Goal: Task Accomplishment & Management: Use online tool/utility

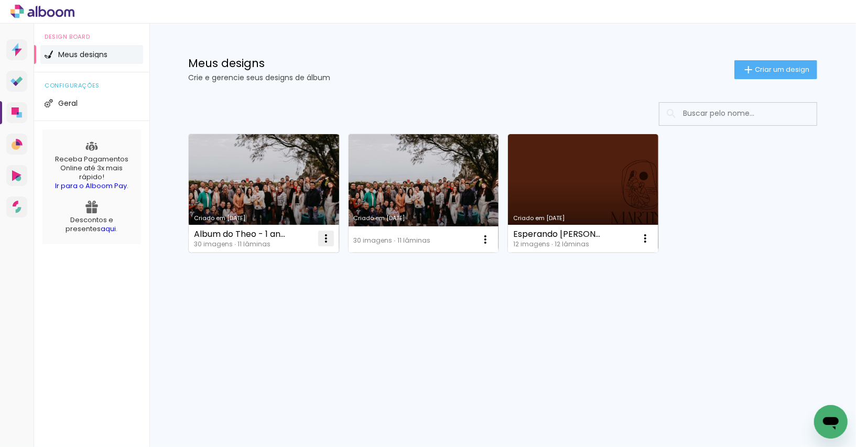
click at [328, 236] on iron-icon at bounding box center [326, 238] width 13 height 13
click at [289, 310] on paper-item "Excluir" at bounding box center [283, 307] width 103 height 21
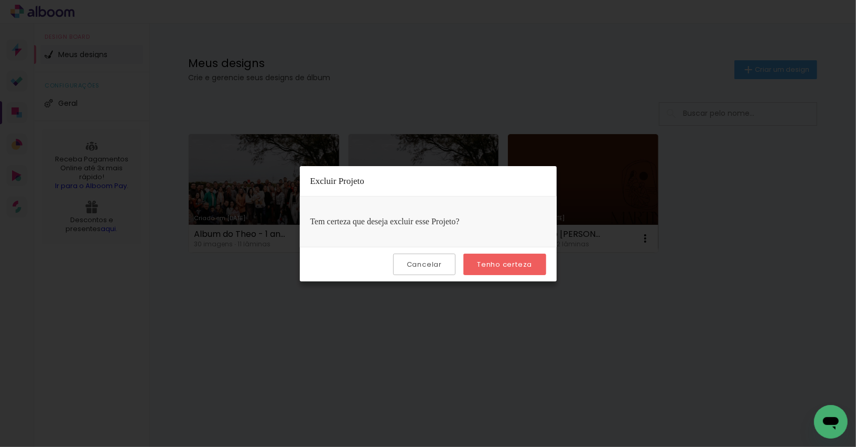
click at [486, 279] on div "Cancelar Tenho certeza" at bounding box center [428, 264] width 257 height 35
click at [487, 272] on paper-button "Tenho certeza" at bounding box center [504, 264] width 82 height 21
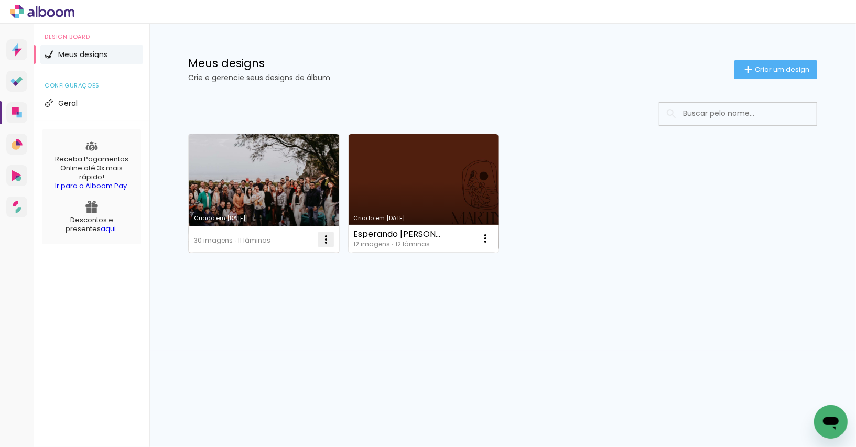
click at [327, 240] on iron-icon at bounding box center [326, 239] width 13 height 13
click at [324, 304] on paper-item "Excluir" at bounding box center [283, 307] width 103 height 21
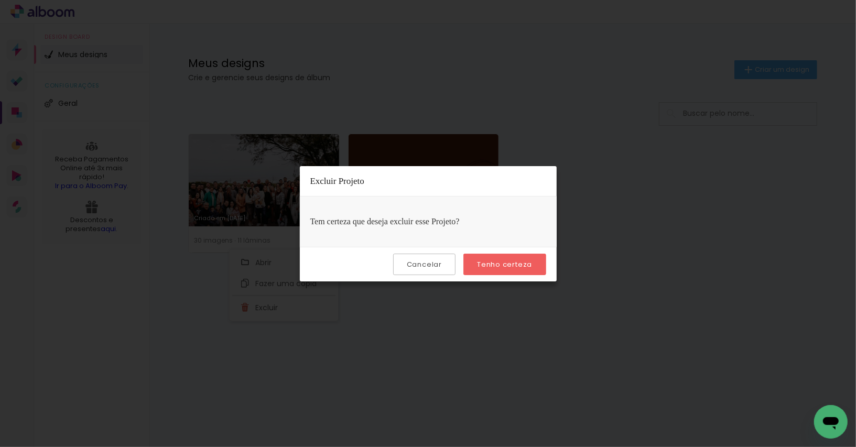
click at [501, 255] on paper-button "Tenho certeza" at bounding box center [504, 264] width 82 height 21
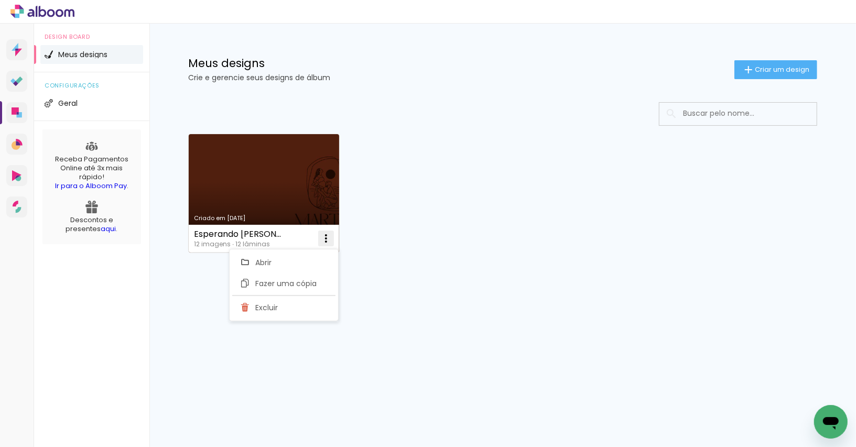
click at [330, 234] on iron-icon at bounding box center [326, 238] width 13 height 13
click at [328, 242] on iron-icon at bounding box center [326, 238] width 13 height 13
click at [315, 301] on paper-item "Excluir" at bounding box center [283, 307] width 103 height 21
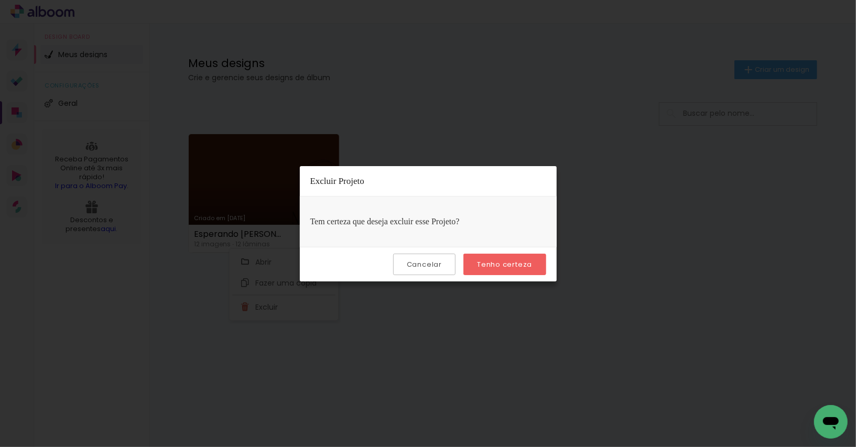
click at [0, 0] on slot "Tenho certeza" at bounding box center [0, 0] width 0 height 0
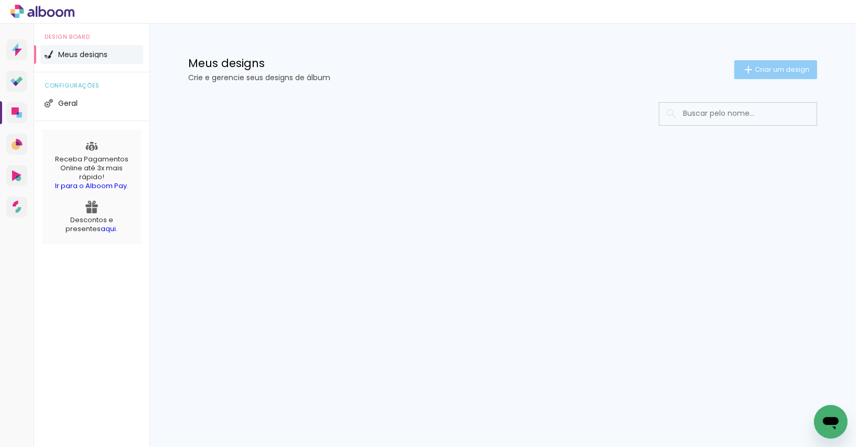
click at [765, 66] on span "Criar um design" at bounding box center [781, 69] width 54 height 7
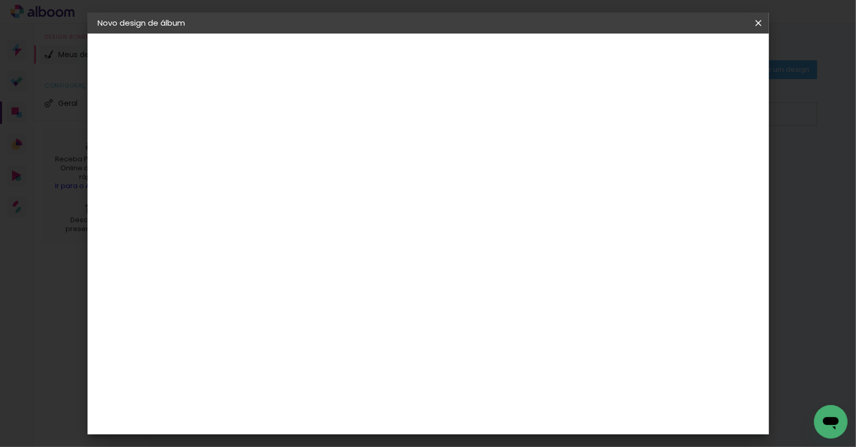
click at [269, 142] on input at bounding box center [269, 141] width 0 height 16
type input "3 anos [PERSON_NAME]"
type paper-input "3 anos [PERSON_NAME]"
click at [269, 143] on input "3 anos [PERSON_NAME]" at bounding box center [269, 141] width 0 height 16
click at [0, 0] on slot "Avançar" at bounding box center [0, 0] width 0 height 0
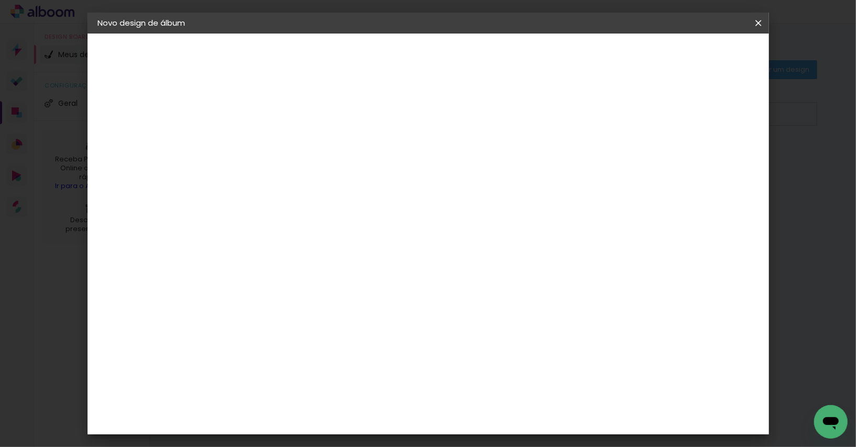
click at [301, 168] on input "[GEOGRAPHIC_DATA]" at bounding box center [291, 167] width 97 height 13
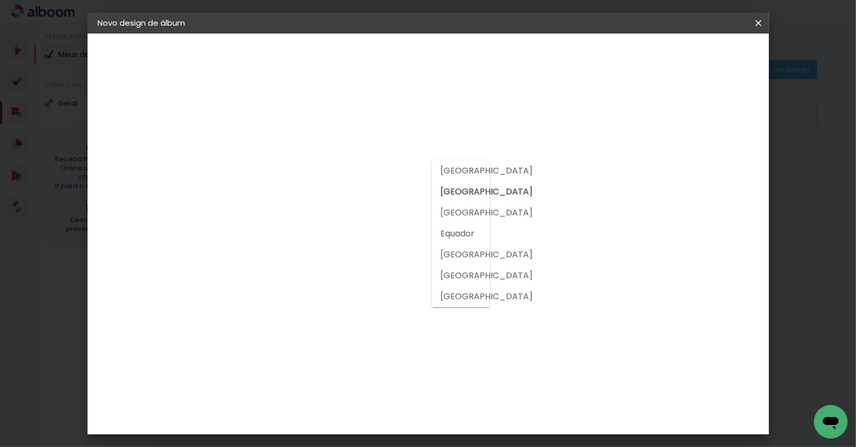
click at [299, 200] on input at bounding box center [296, 199] width 106 height 13
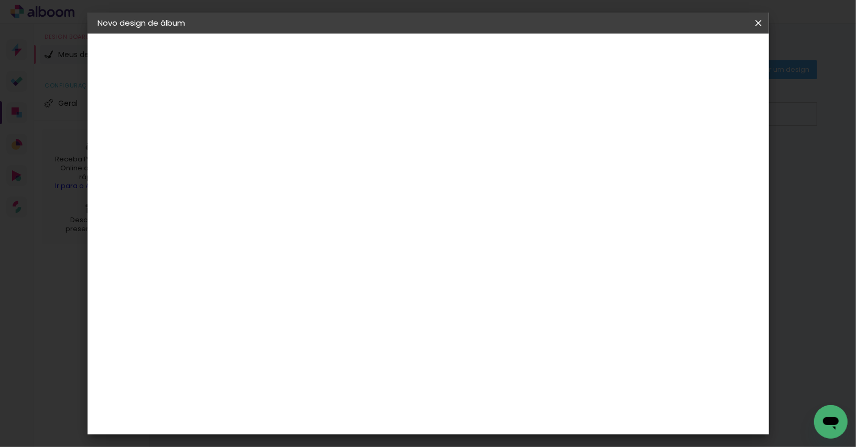
click at [298, 195] on input at bounding box center [296, 199] width 106 height 13
type input "sys"
type paper-input "sys"
click at [304, 243] on paper-item "System ProLab" at bounding box center [285, 238] width 92 height 27
click at [293, 236] on div "System ProLab" at bounding box center [277, 239] width 31 height 17
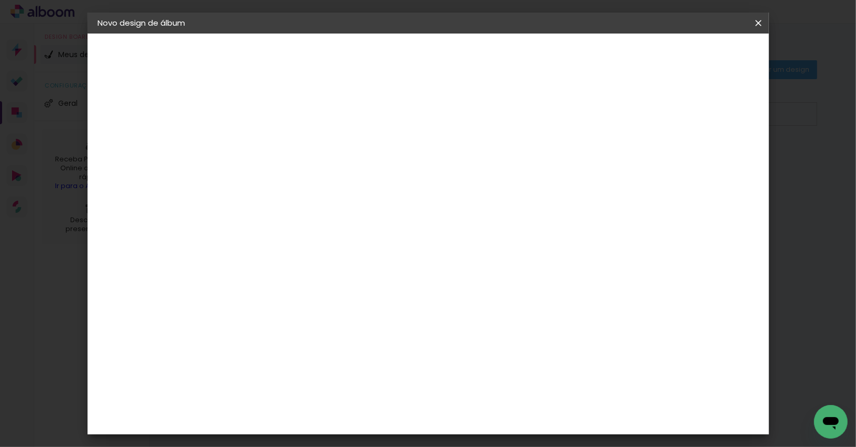
click at [437, 150] on paper-item "Tamanho Livre" at bounding box center [390, 159] width 93 height 23
click at [437, 49] on paper-button "Avançar" at bounding box center [411, 56] width 51 height 18
click at [156, 132] on div "Tamanho livre" at bounding box center [138, 129] width 36 height 15
click at [0, 0] on slot "Tamanho Livre" at bounding box center [0, 0] width 0 height 0
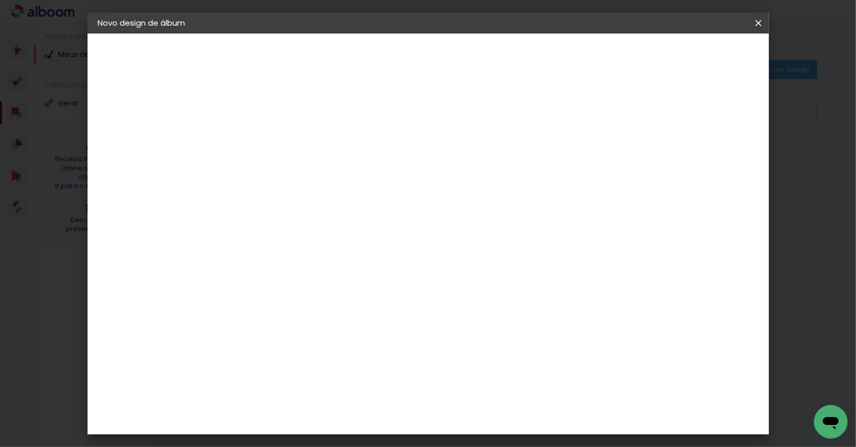
click at [432, 216] on div "Sugerir uma encadernadora" at bounding box center [399, 218] width 65 height 17
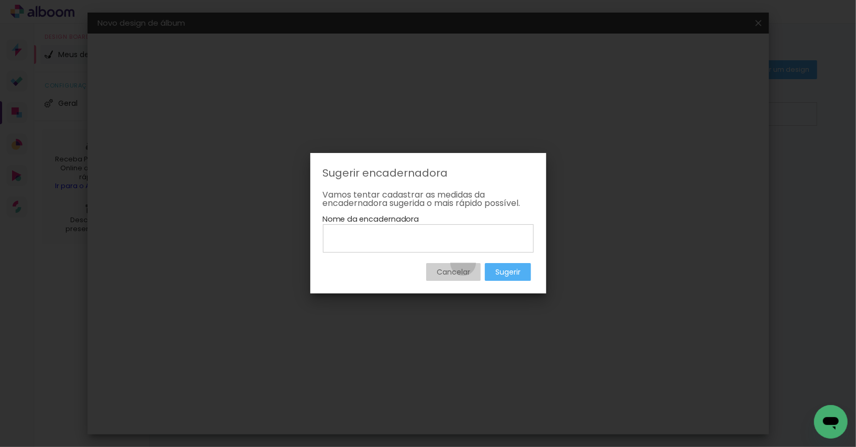
click at [462, 263] on paper-button "Cancelar" at bounding box center [453, 272] width 54 height 18
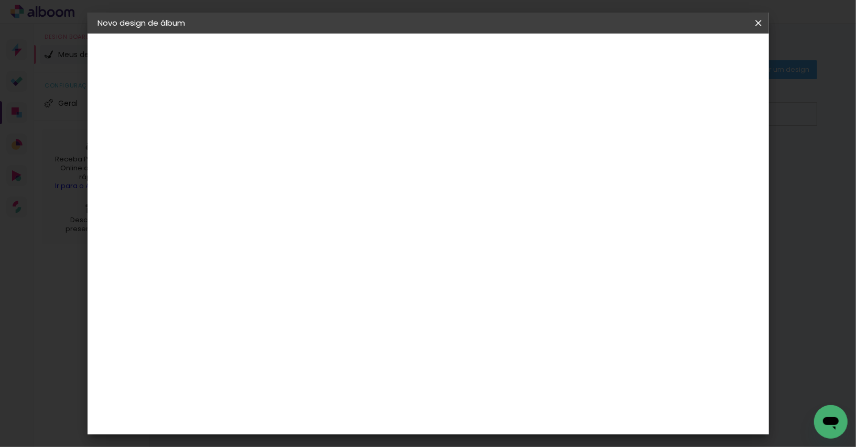
click at [0, 0] on slot "Avançar" at bounding box center [0, 0] width 0 height 0
click at [391, 173] on div "30 cm" at bounding box center [391, 164] width 210 height 26
click at [389, 166] on span "30" at bounding box center [384, 164] width 17 height 16
drag, startPoint x: 389, startPoint y: 166, endPoint x: 354, endPoint y: 166, distance: 35.6
click at [354, 166] on div "30 cm" at bounding box center [391, 164] width 210 height 26
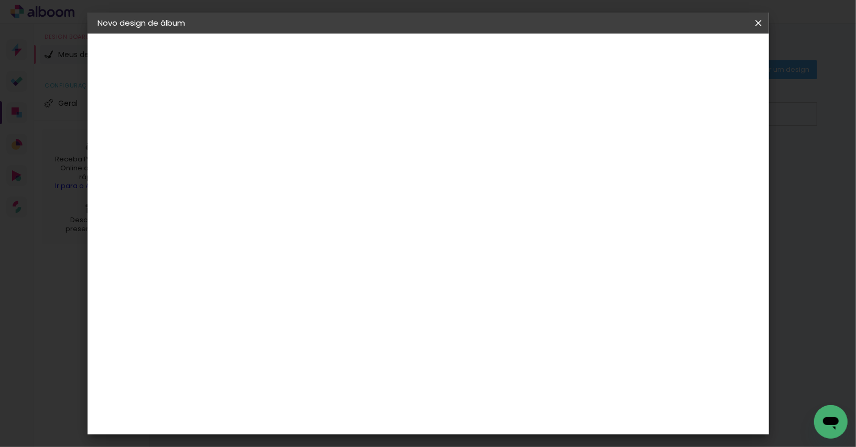
click at [383, 161] on span "30" at bounding box center [384, 164] width 17 height 16
click at [374, 152] on div "30 cm" at bounding box center [391, 164] width 210 height 26
click at [431, 152] on div "30 cm" at bounding box center [391, 164] width 210 height 26
click at [386, 158] on span "30" at bounding box center [384, 164] width 17 height 16
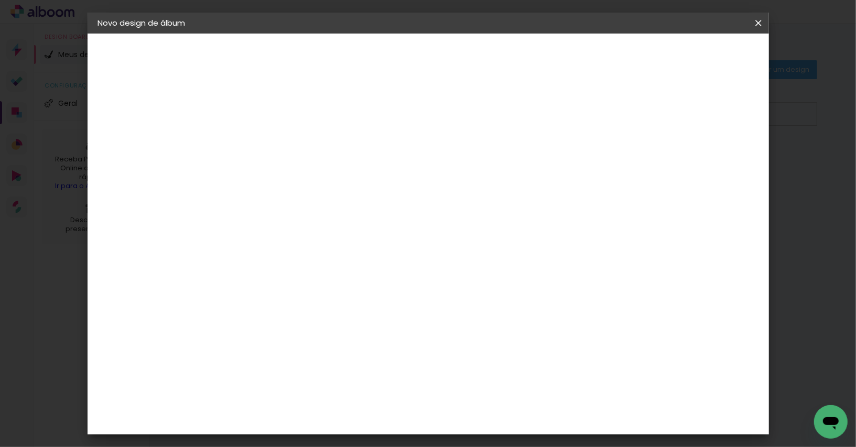
click at [386, 158] on span "30" at bounding box center [384, 164] width 17 height 16
click at [146, 127] on div "Tamanho livre" at bounding box center [138, 129] width 36 height 15
click at [293, 237] on div "System ProLab" at bounding box center [277, 239] width 31 height 17
click at [130, 156] on iron-pages "Modelo Escolhendo modelo... Tamanho livre" at bounding box center [155, 153] width 115 height 21
click at [437, 161] on paper-item "Tamanho Livre" at bounding box center [390, 159] width 93 height 23
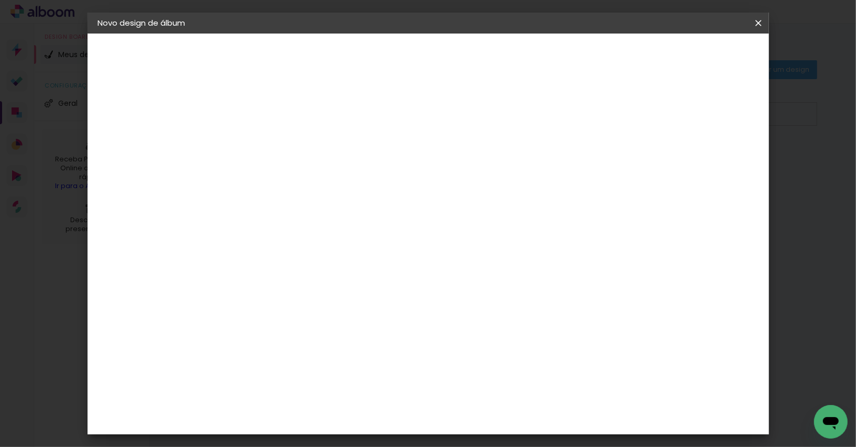
click at [437, 47] on paper-button "Avançar" at bounding box center [411, 56] width 51 height 18
click at [243, 202] on input "30" at bounding box center [235, 202] width 27 height 16
type input "20"
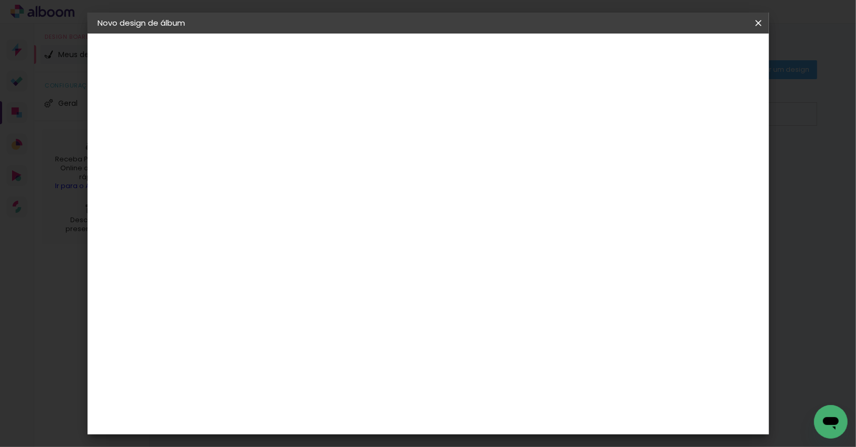
type paper-input "20"
click at [385, 158] on span "30" at bounding box center [384, 164] width 17 height 16
click at [495, 369] on input "60" at bounding box center [489, 371] width 27 height 16
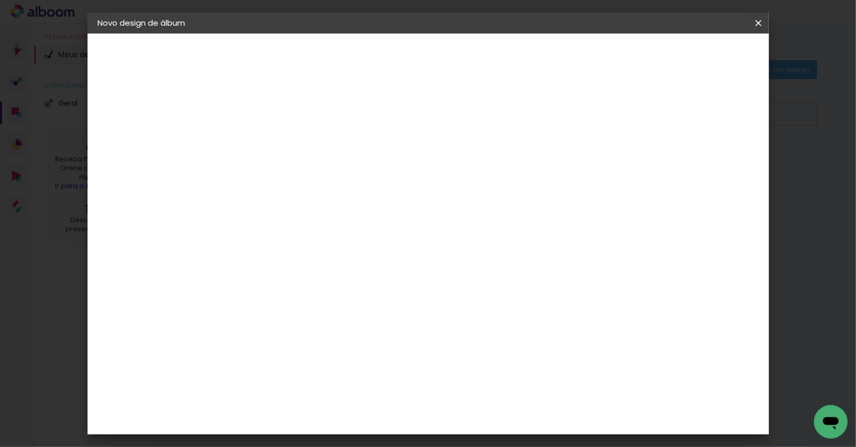
scroll to position [201, 0]
type input "40"
type paper-input "40"
click at [700, 56] on span "Iniciar design" at bounding box center [677, 55] width 48 height 7
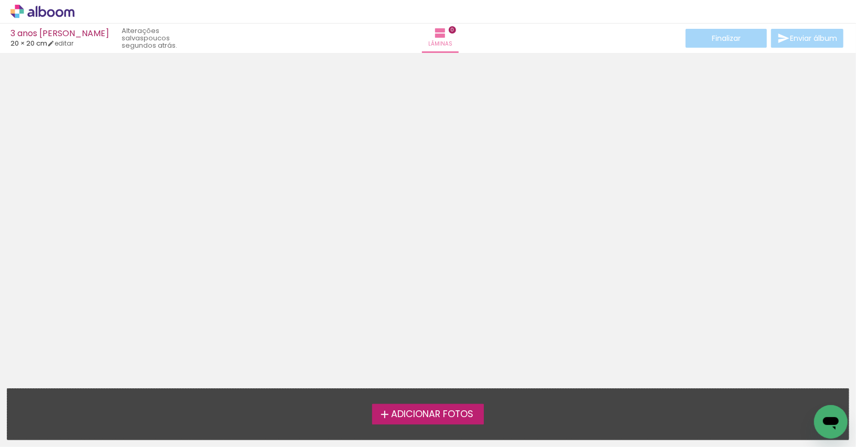
click at [425, 412] on span "Adicionar Fotos" at bounding box center [432, 414] width 82 height 9
click at [0, 0] on input "file" at bounding box center [0, 0] width 0 height 0
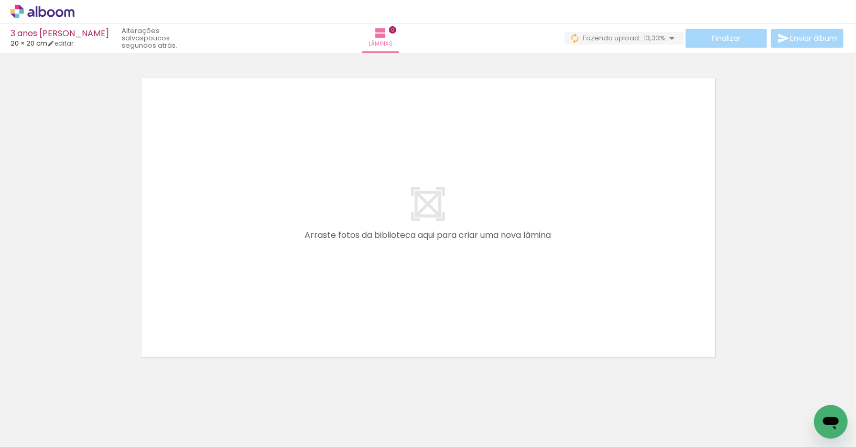
drag, startPoint x: 110, startPoint y: 412, endPoint x: 248, endPoint y: 299, distance: 178.0
click at [248, 299] on quentale-workspace at bounding box center [428, 223] width 856 height 447
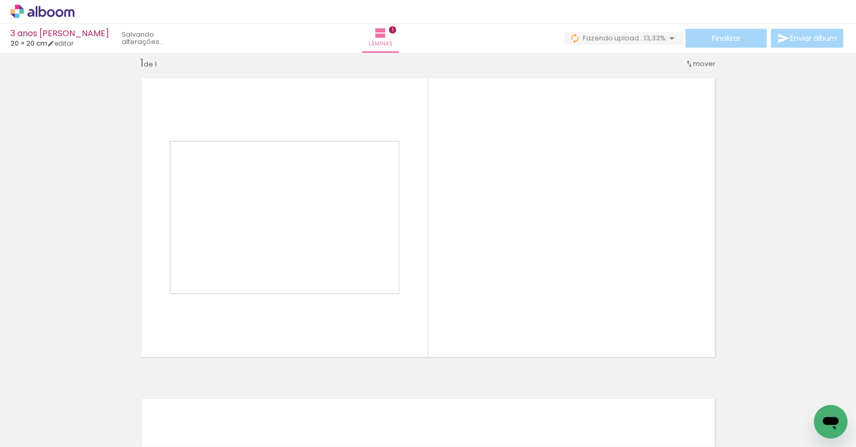
scroll to position [13, 0]
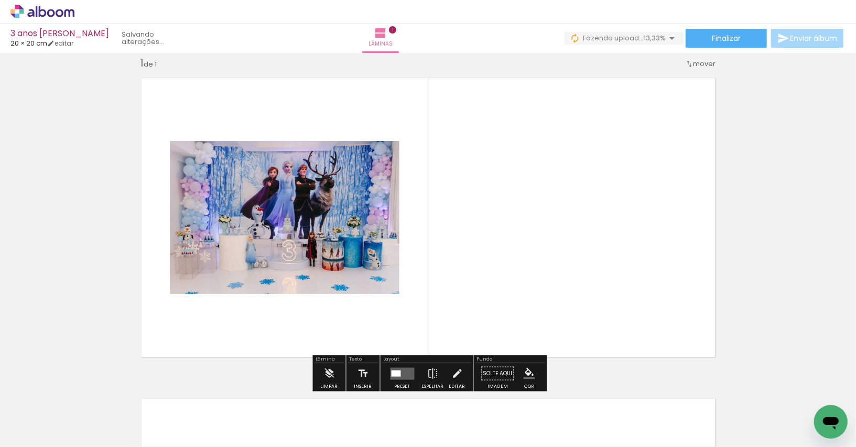
click at [409, 371] on quentale-layouter at bounding box center [402, 373] width 24 height 12
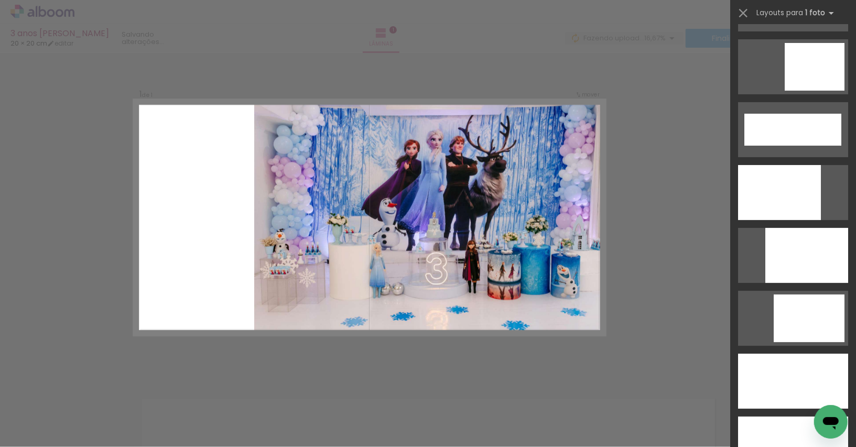
scroll to position [2692, 0]
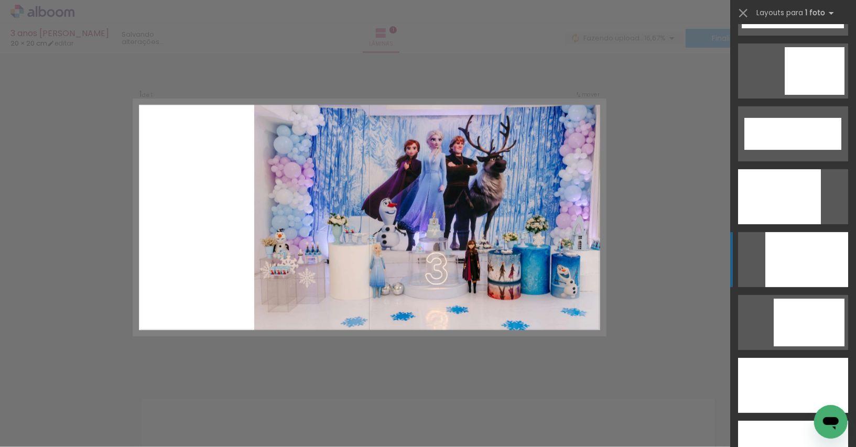
click at [806, 273] on div at bounding box center [806, 259] width 83 height 55
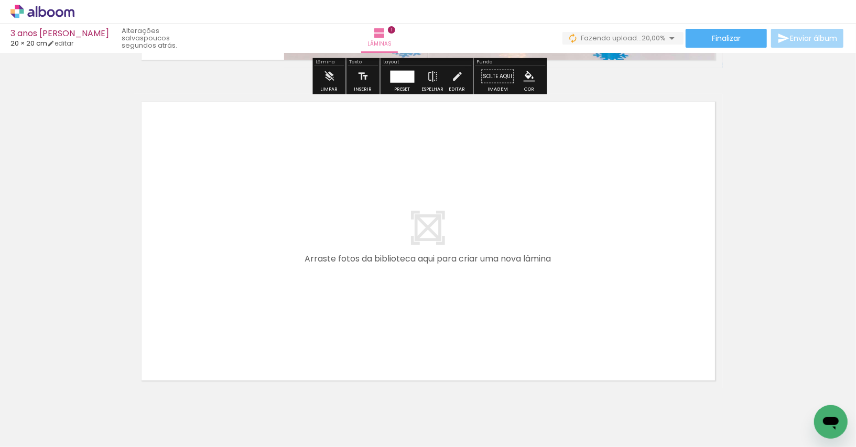
scroll to position [320, 0]
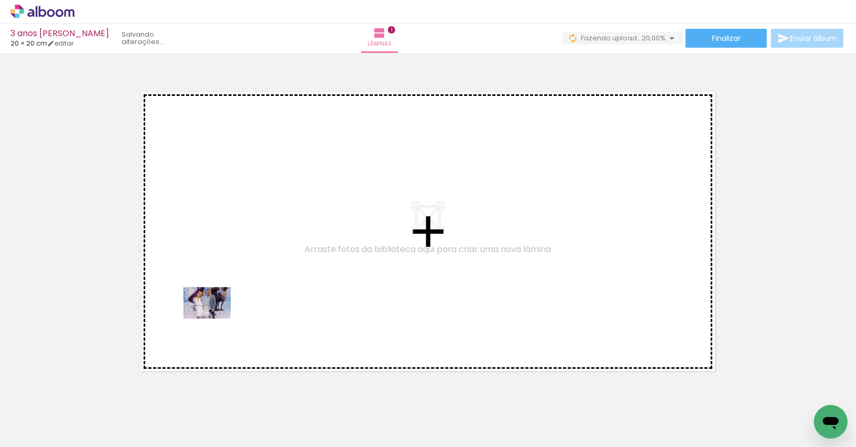
drag, startPoint x: 154, startPoint y: 415, endPoint x: 215, endPoint y: 319, distance: 114.4
click at [215, 319] on quentale-workspace at bounding box center [428, 223] width 856 height 447
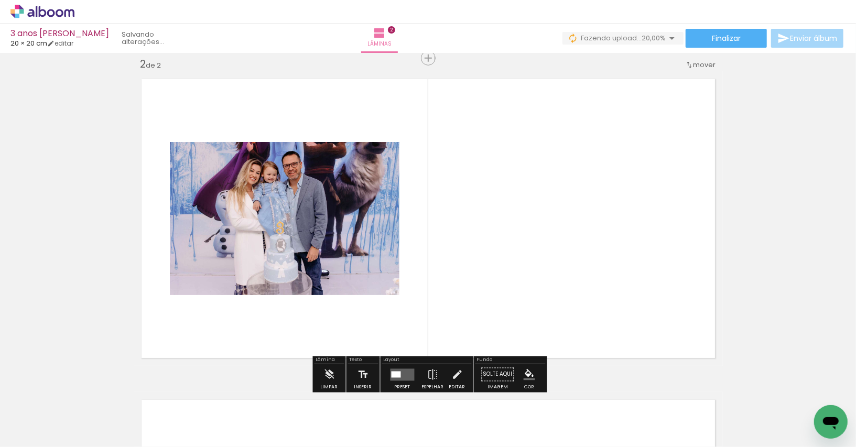
scroll to position [334, 0]
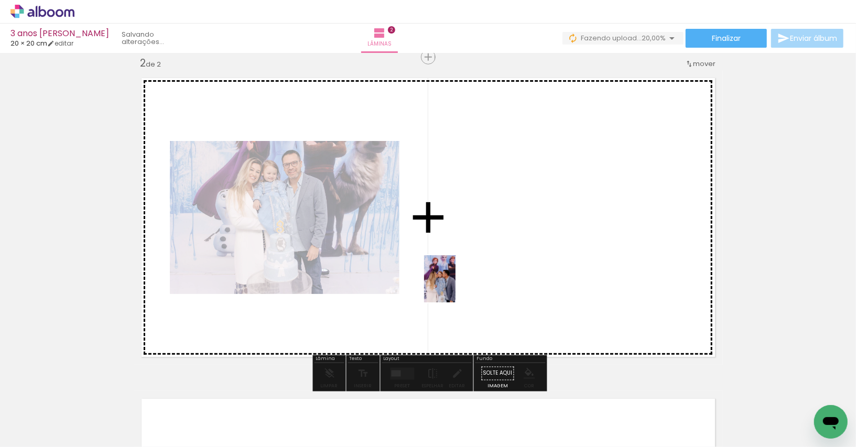
drag, startPoint x: 223, startPoint y: 411, endPoint x: 456, endPoint y: 286, distance: 264.4
click at [456, 286] on quentale-workspace at bounding box center [428, 223] width 856 height 447
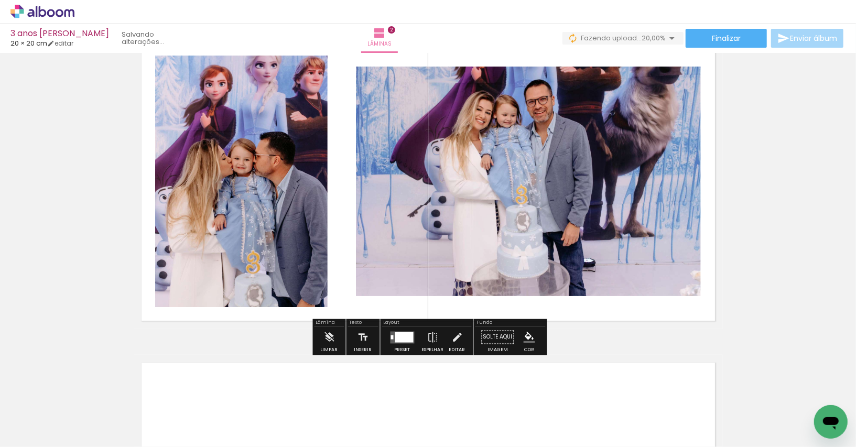
scroll to position [371, 0]
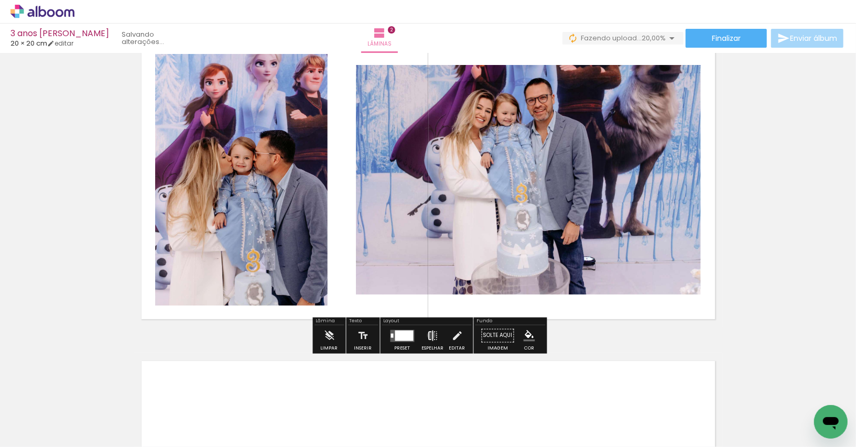
click at [429, 335] on iron-icon at bounding box center [433, 335] width 12 height 21
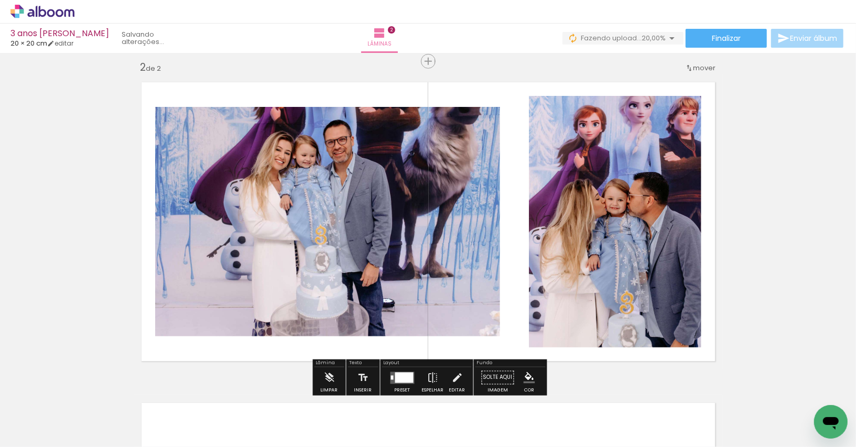
scroll to position [329, 0]
click at [397, 372] on quentale-layouter at bounding box center [402, 378] width 24 height 12
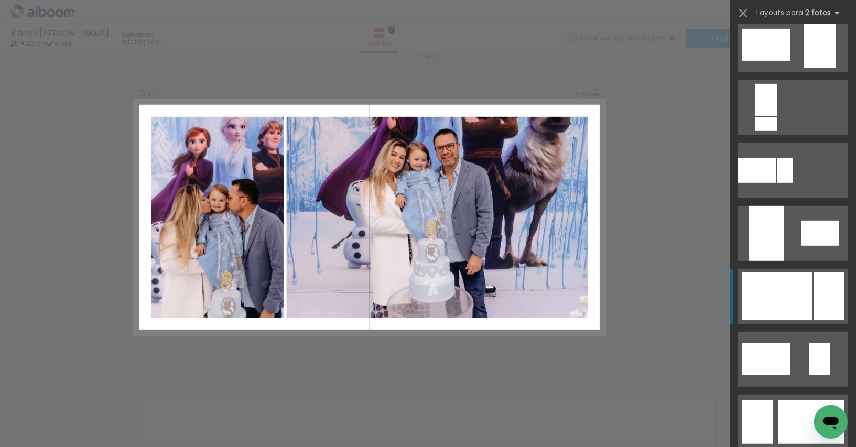
click at [813, 302] on quentale-layouter at bounding box center [793, 296] width 110 height 55
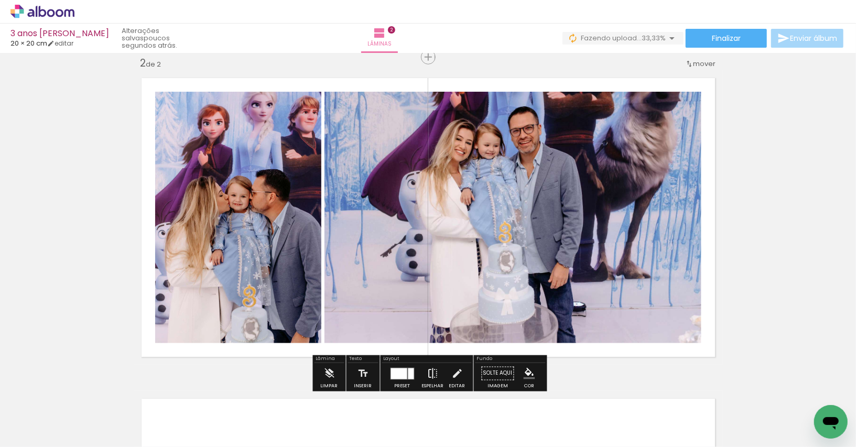
click at [431, 376] on iron-icon at bounding box center [433, 373] width 12 height 21
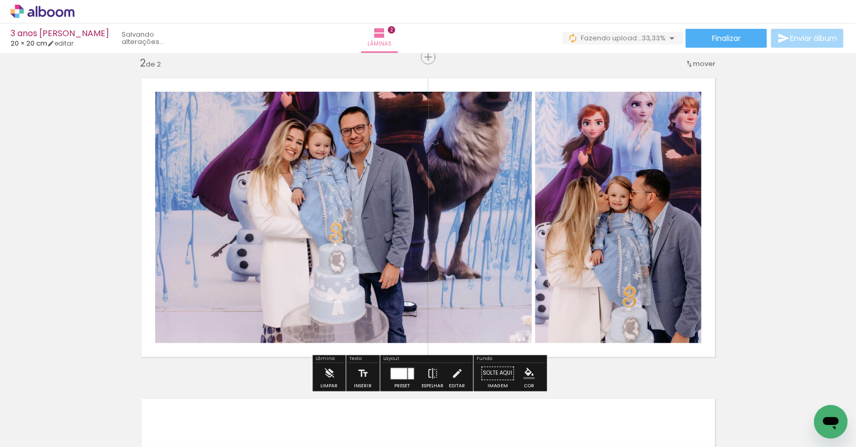
click at [724, 218] on div "Inserir lâmina 1 de 2 Inserir lâmina 2 de 2" at bounding box center [428, 204] width 856 height 962
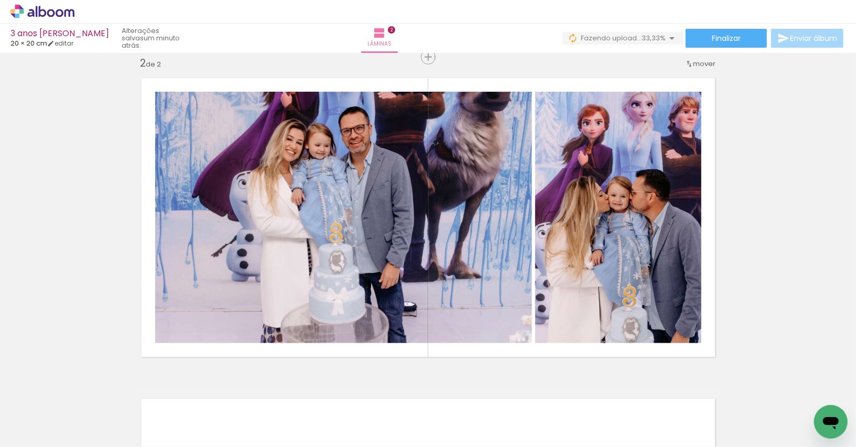
click at [739, 200] on div "Inserir lâmina 1 de 2 Inserir lâmina 2 de 2" at bounding box center [428, 204] width 856 height 962
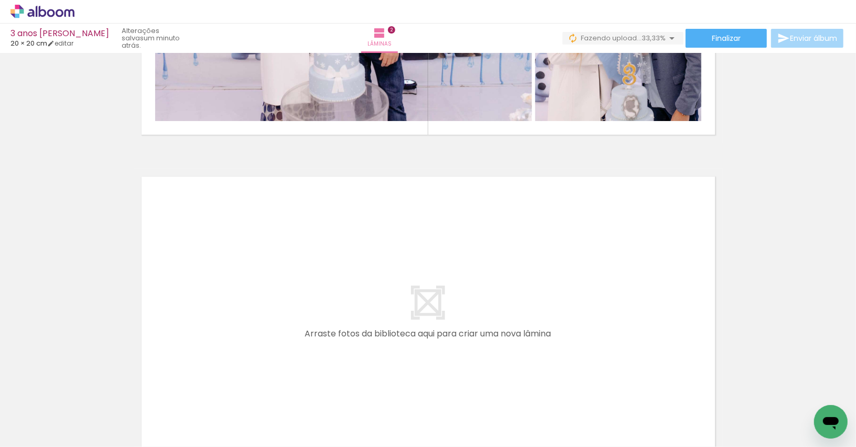
scroll to position [580, 0]
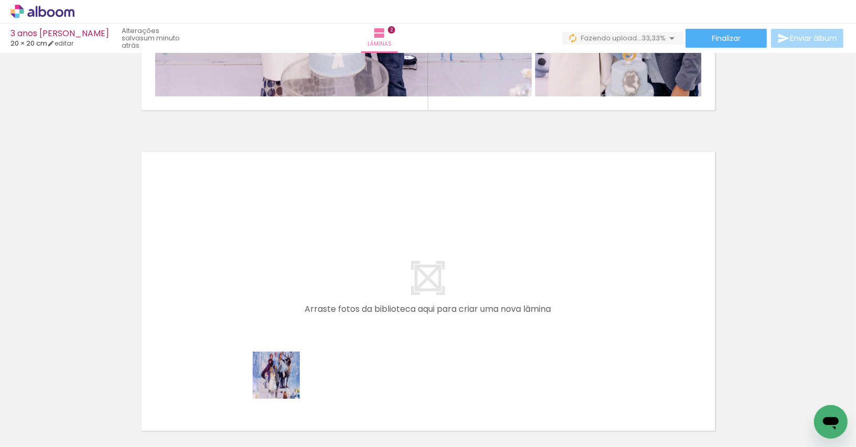
drag, startPoint x: 284, startPoint y: 414, endPoint x: 284, endPoint y: 346, distance: 68.6
click at [284, 346] on quentale-workspace at bounding box center [428, 223] width 856 height 447
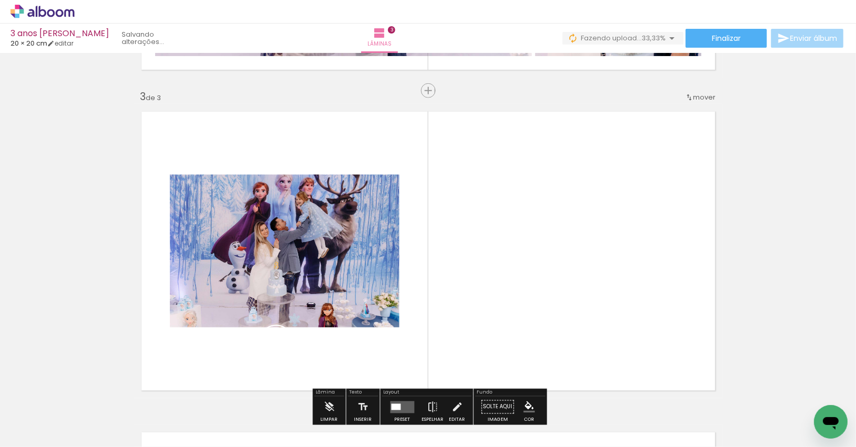
scroll to position [654, 0]
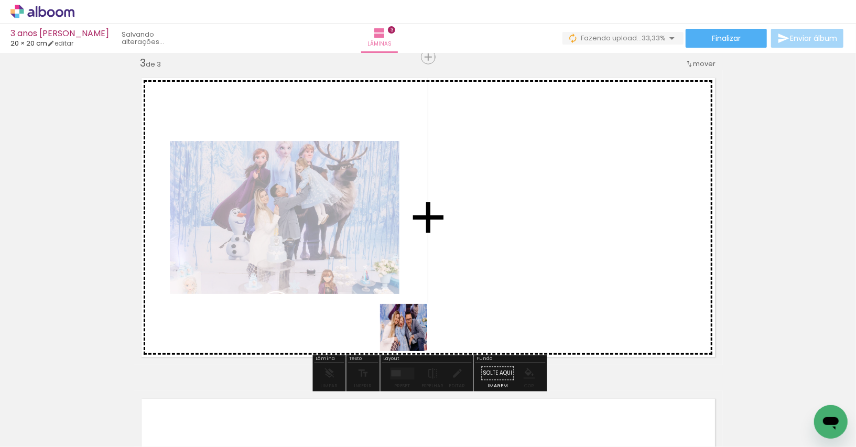
drag, startPoint x: 340, startPoint y: 419, endPoint x: 440, endPoint y: 313, distance: 145.3
click at [440, 313] on quentale-workspace at bounding box center [428, 223] width 856 height 447
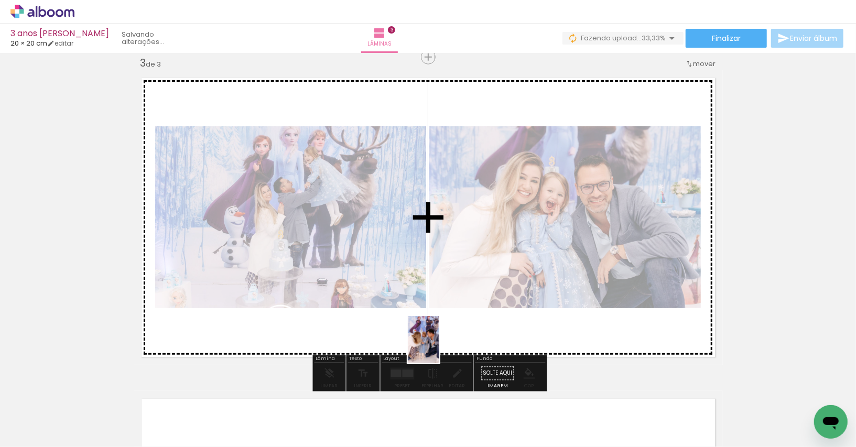
drag, startPoint x: 404, startPoint y: 413, endPoint x: 439, endPoint y: 347, distance: 75.2
click at [439, 347] on quentale-workspace at bounding box center [428, 223] width 856 height 447
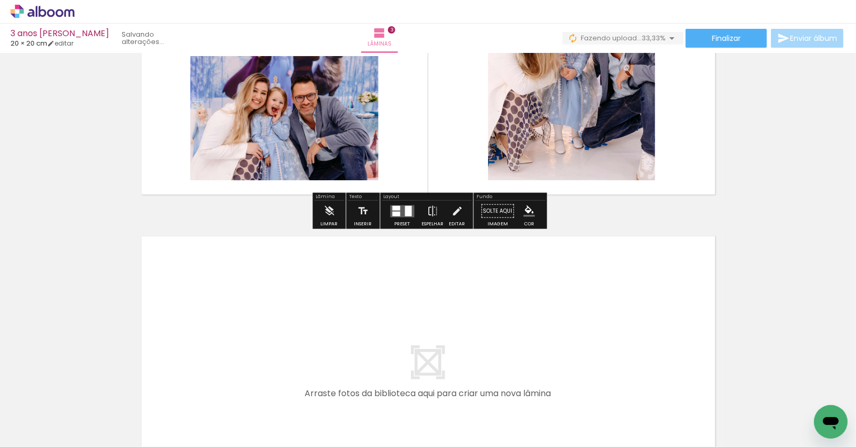
scroll to position [832, 0]
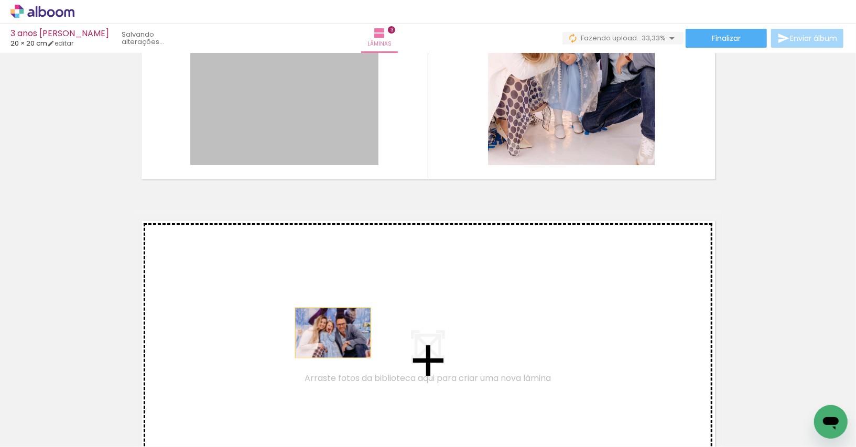
drag, startPoint x: 332, startPoint y: 130, endPoint x: 332, endPoint y: 331, distance: 200.7
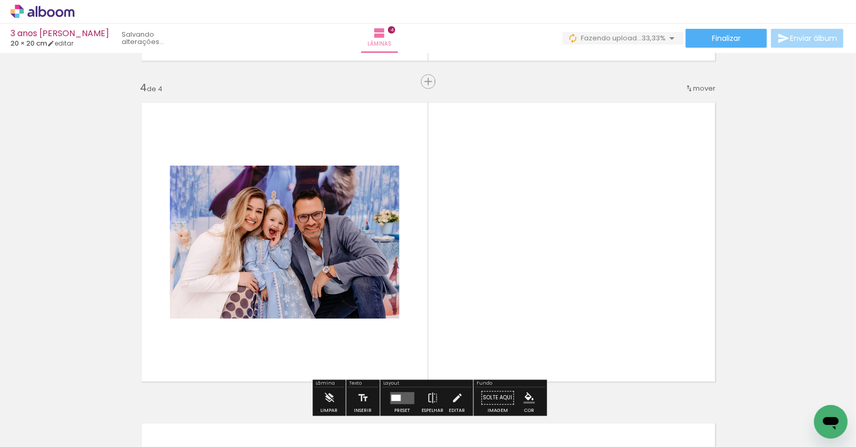
scroll to position [975, 0]
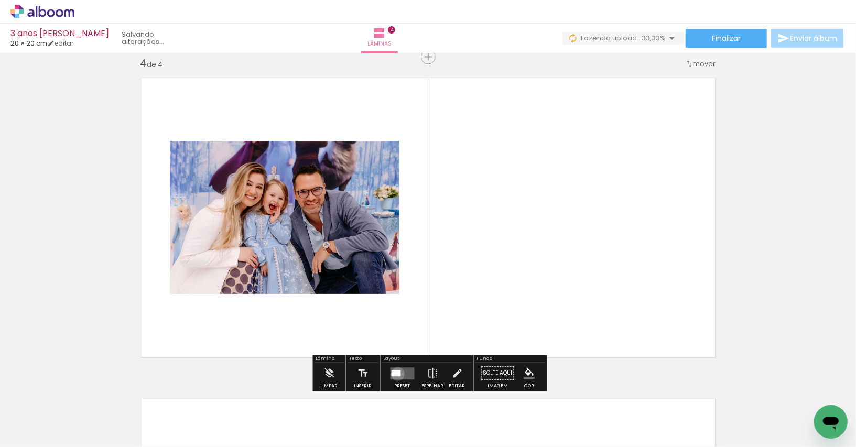
click at [395, 374] on div at bounding box center [395, 373] width 9 height 6
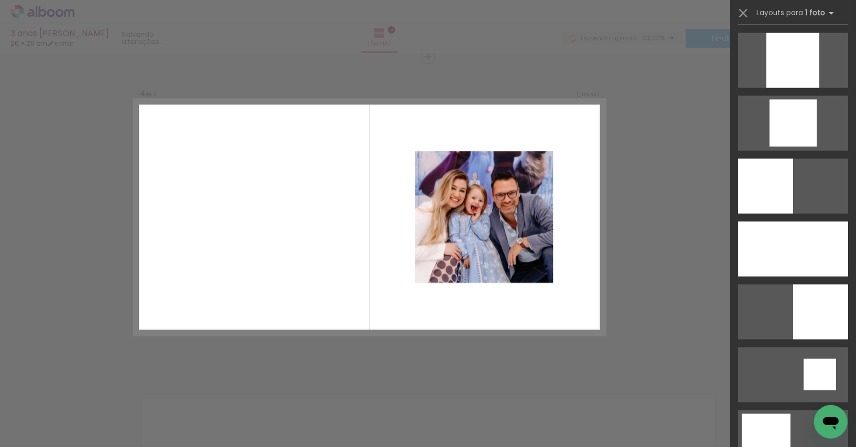
scroll to position [962, 0]
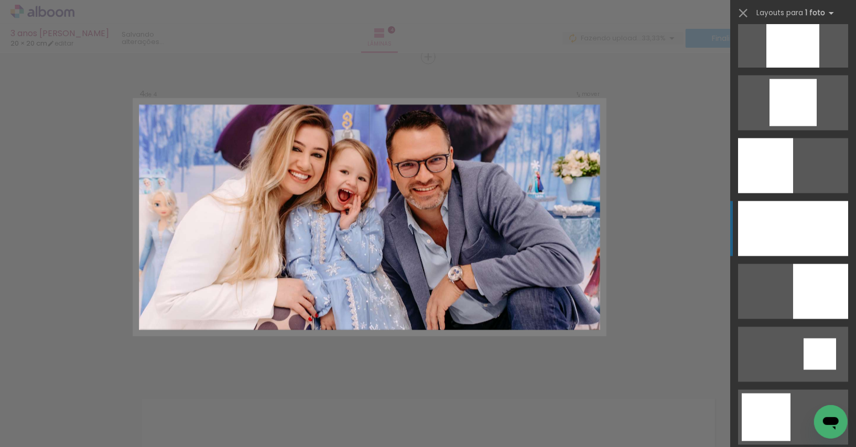
click at [809, 218] on div at bounding box center [793, 228] width 110 height 55
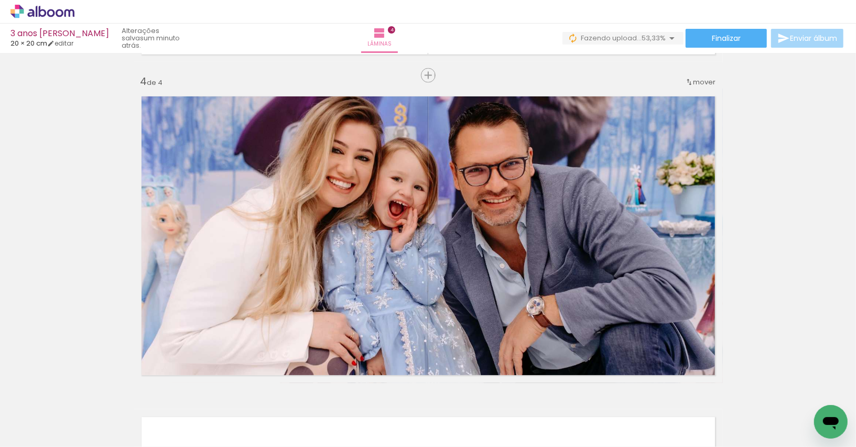
scroll to position [1315, 0]
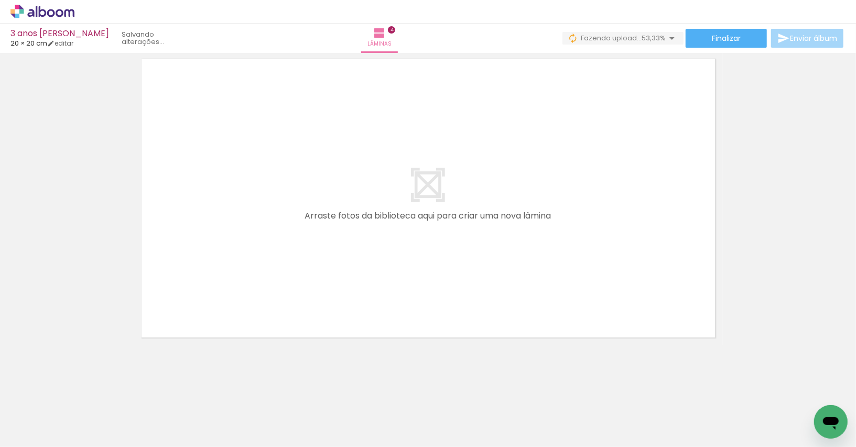
drag, startPoint x: 587, startPoint y: 417, endPoint x: 572, endPoint y: 335, distance: 83.0
click at [572, 335] on quentale-workspace at bounding box center [428, 223] width 856 height 447
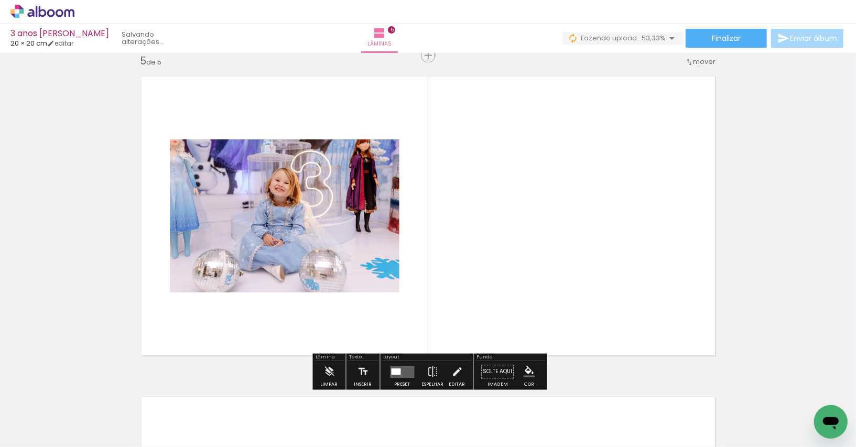
scroll to position [1296, 0]
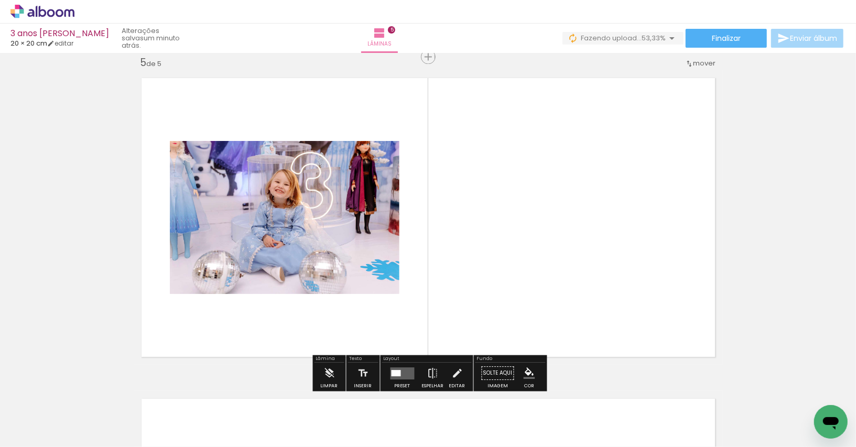
click at [408, 372] on quentale-layouter at bounding box center [402, 373] width 24 height 12
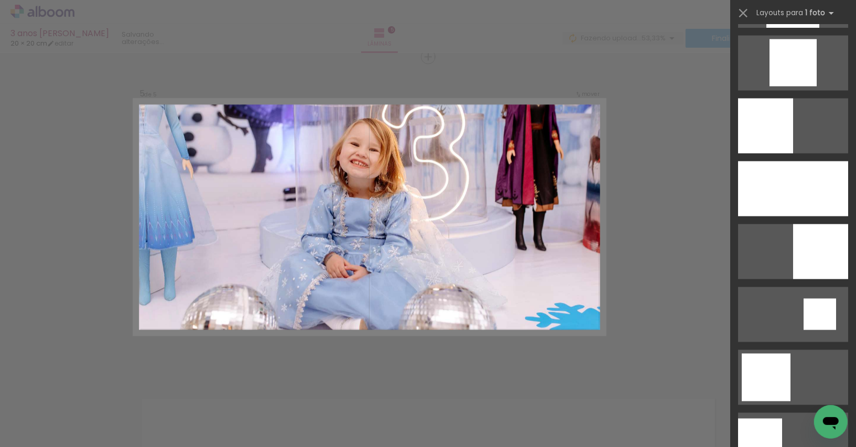
scroll to position [999, 0]
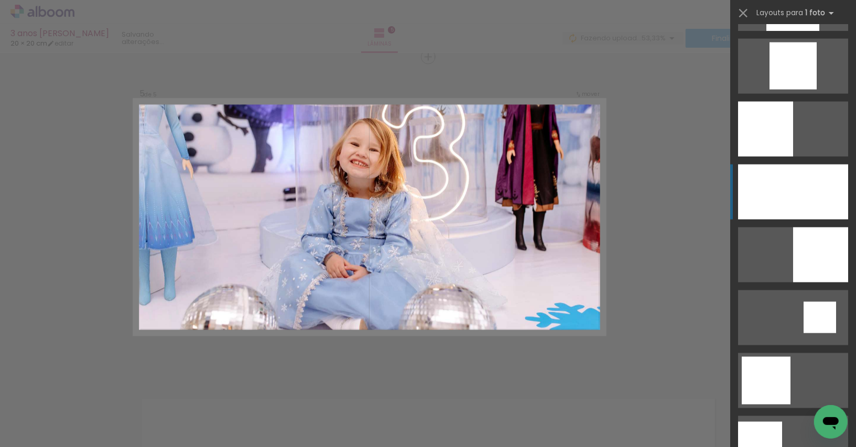
click at [795, 180] on div at bounding box center [793, 192] width 110 height 55
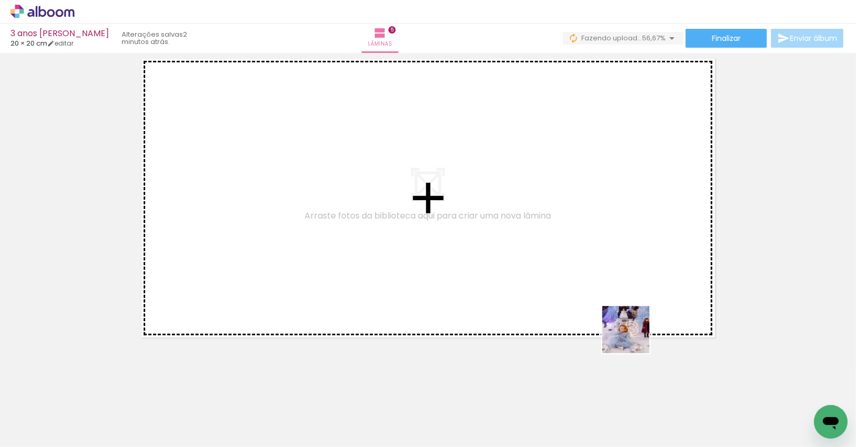
drag, startPoint x: 633, startPoint y: 389, endPoint x: 633, endPoint y: 337, distance: 51.3
click at [633, 337] on quentale-workspace at bounding box center [428, 223] width 856 height 447
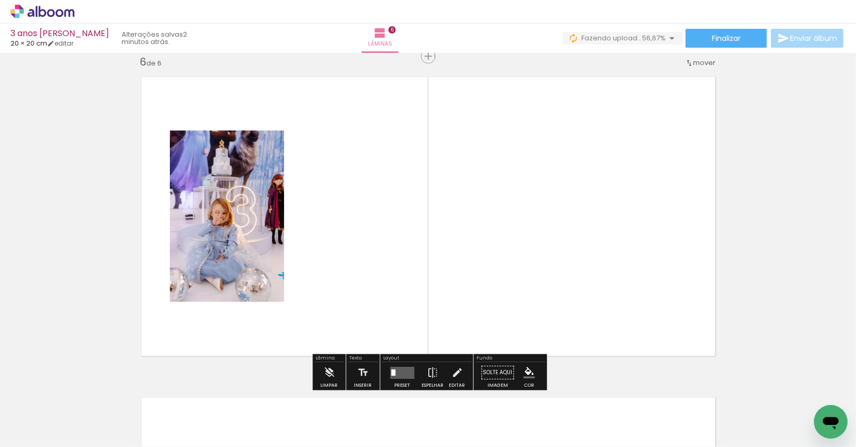
scroll to position [1616, 0]
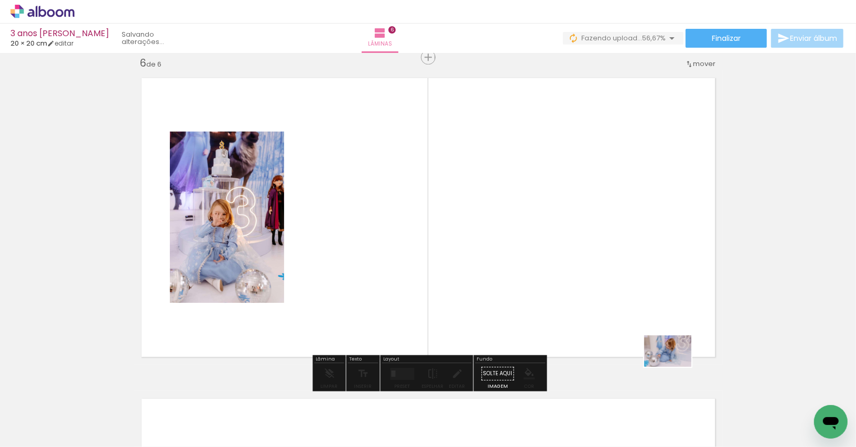
drag, startPoint x: 698, startPoint y: 430, endPoint x: 652, endPoint y: 287, distance: 150.6
click at [652, 287] on quentale-workspace at bounding box center [428, 223] width 856 height 447
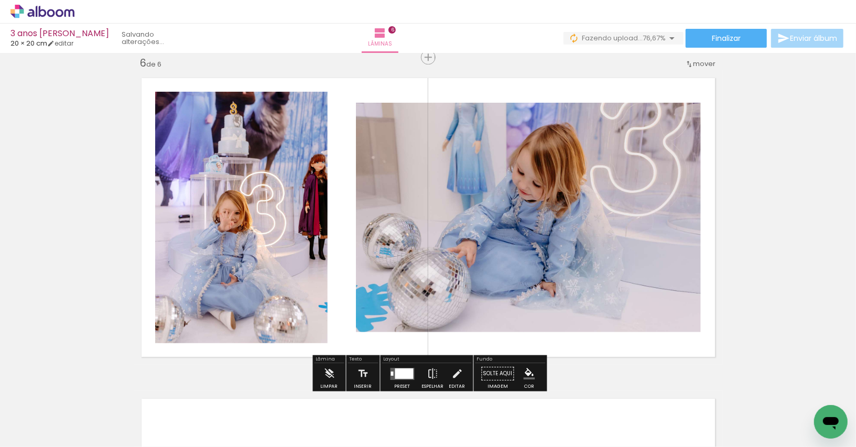
click at [703, 59] on span "mover" at bounding box center [704, 64] width 23 height 10
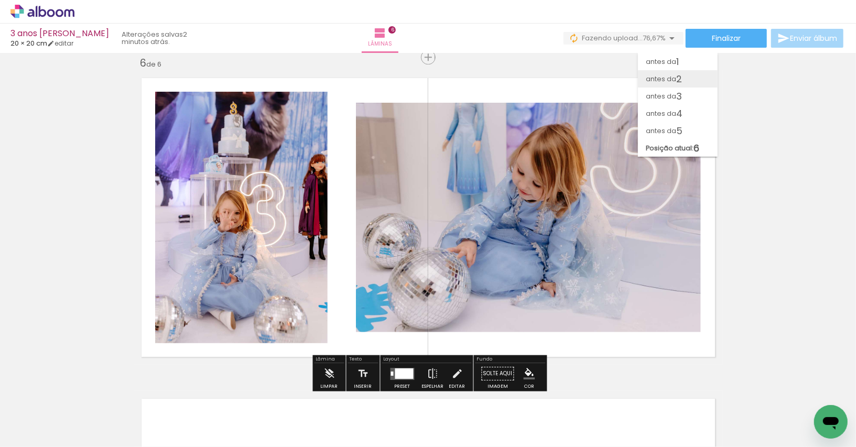
click at [682, 84] on span "2" at bounding box center [679, 78] width 6 height 17
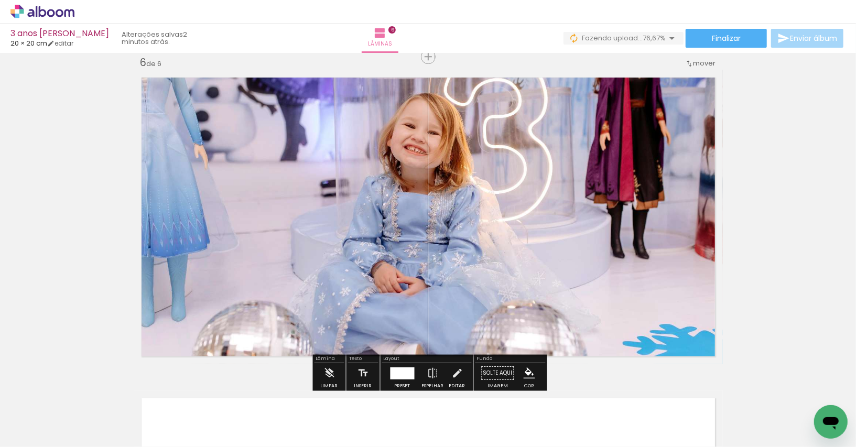
scroll to position [1608, 0]
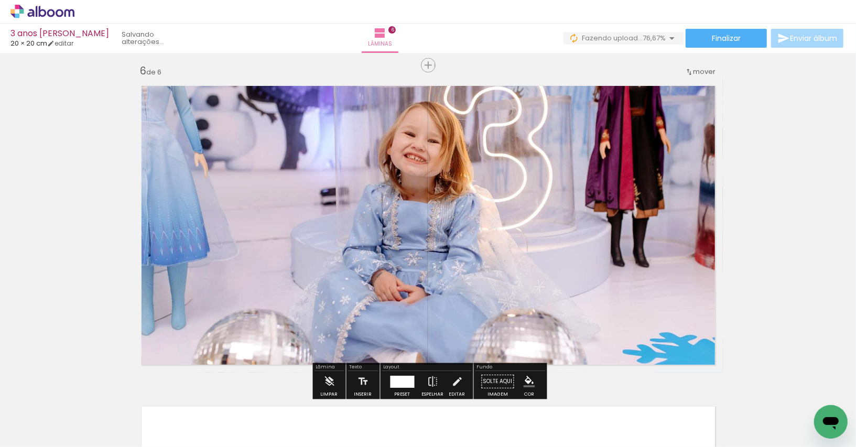
click at [706, 78] on div "mover" at bounding box center [700, 71] width 31 height 17
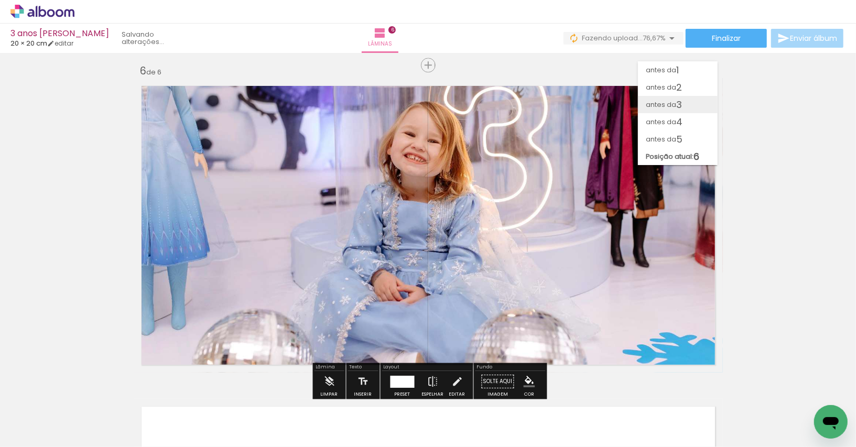
click at [676, 105] on span "3" at bounding box center [679, 104] width 6 height 17
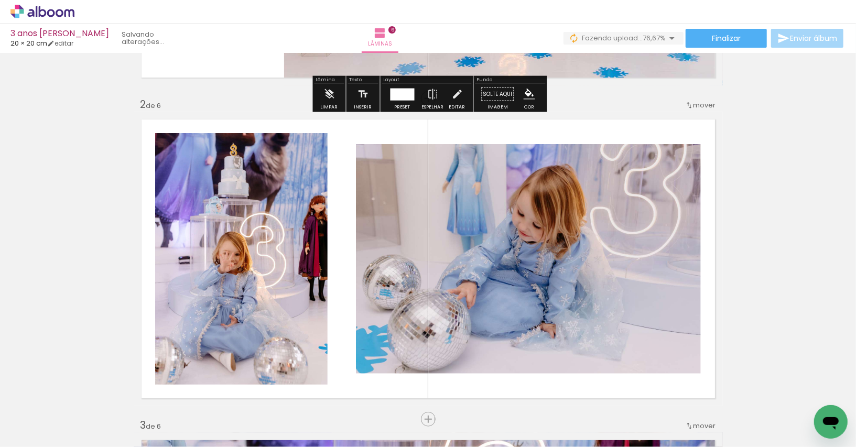
scroll to position [342, 0]
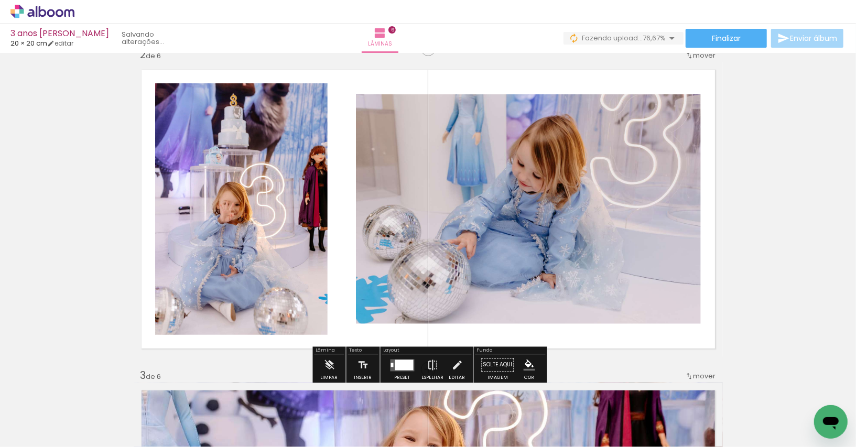
click at [423, 363] on paper-button "Espelhar" at bounding box center [432, 368] width 27 height 27
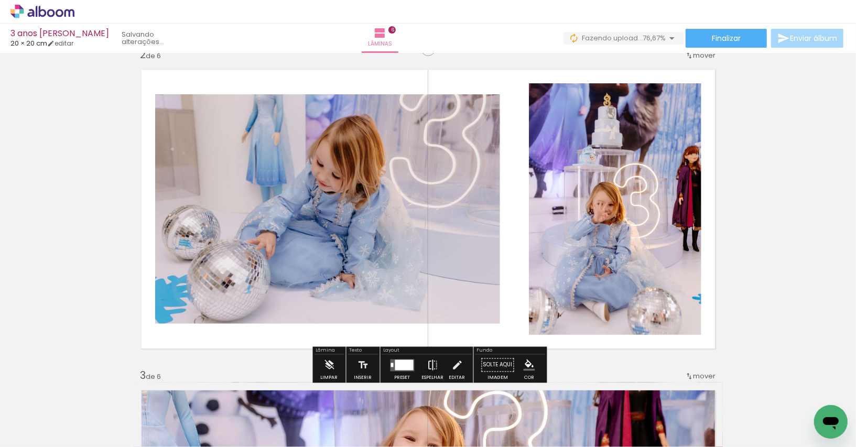
click at [427, 362] on iron-icon at bounding box center [433, 365] width 12 height 21
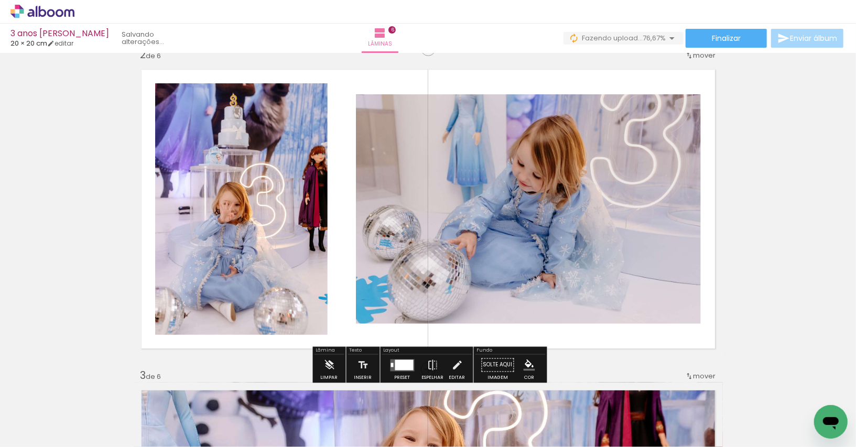
click at [396, 360] on div at bounding box center [404, 364] width 18 height 10
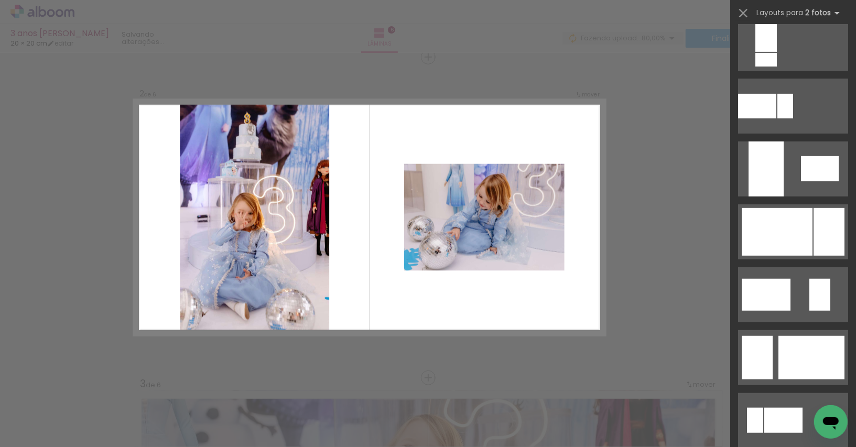
scroll to position [454, 0]
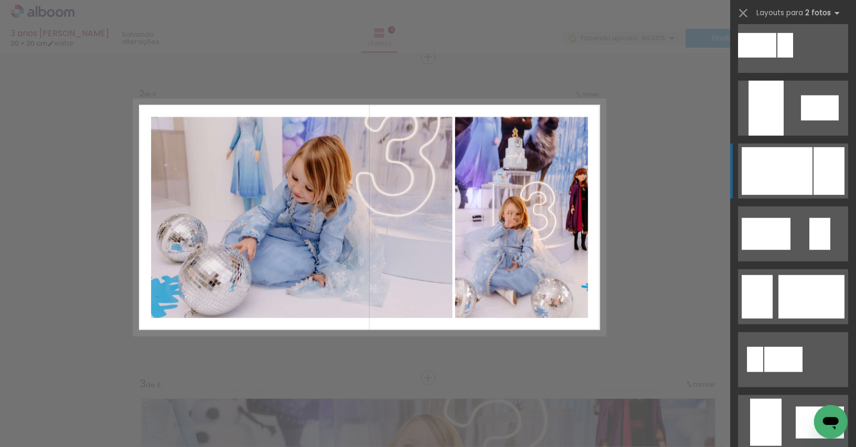
click at [808, 161] on div at bounding box center [776, 171] width 71 height 48
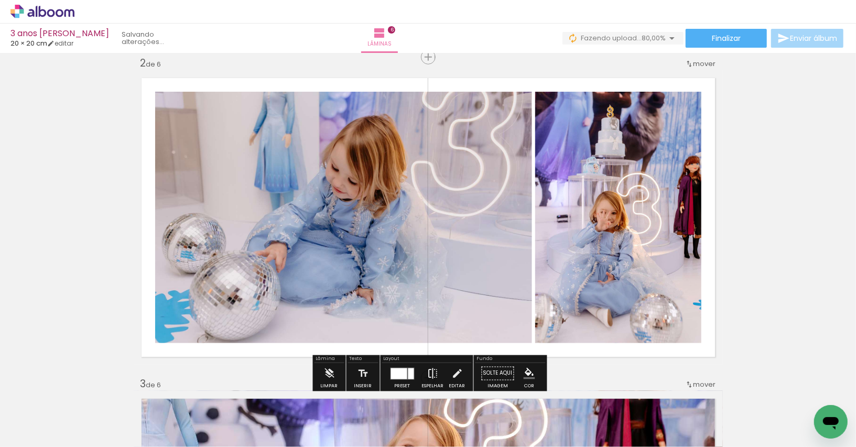
click at [432, 368] on iron-icon at bounding box center [433, 373] width 12 height 21
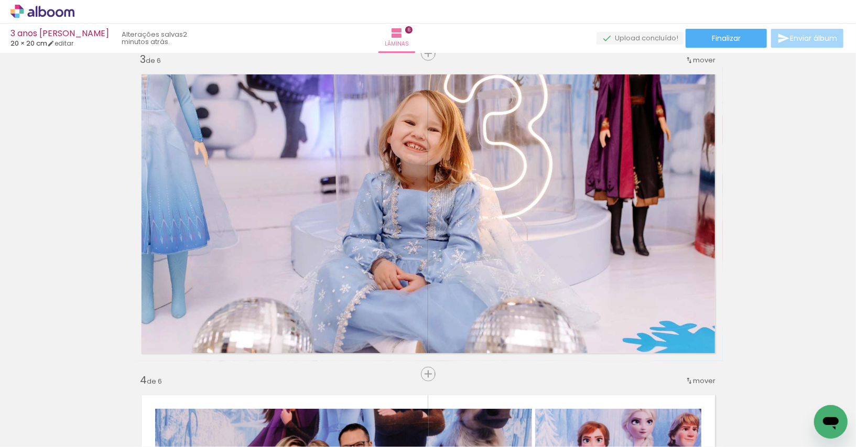
scroll to position [659, 0]
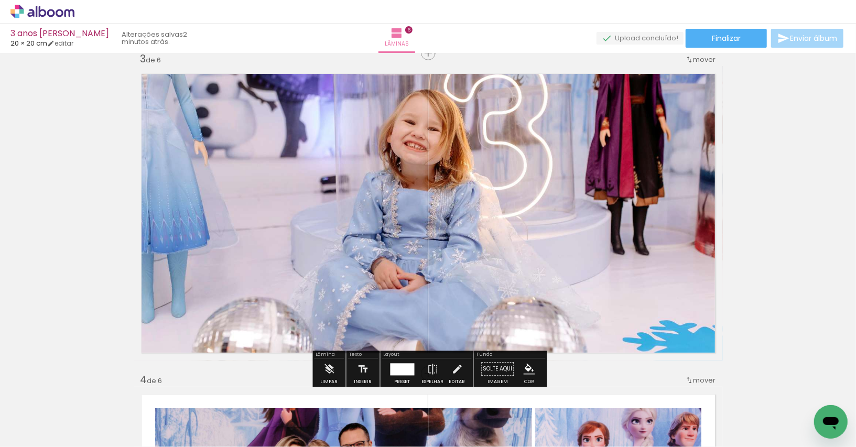
click at [503, 201] on quentale-photo at bounding box center [428, 213] width 589 height 294
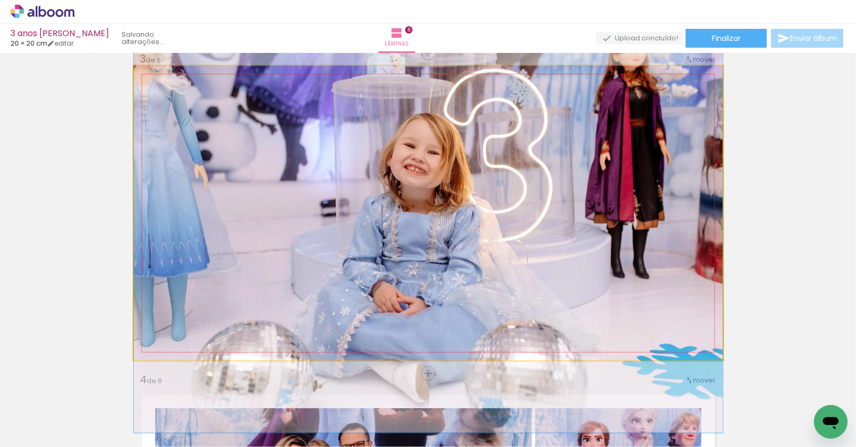
drag, startPoint x: 465, startPoint y: 264, endPoint x: 466, endPoint y: 288, distance: 23.6
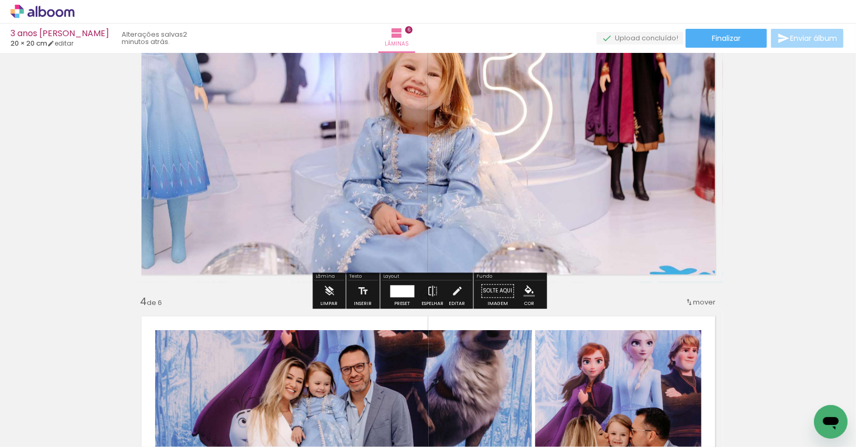
scroll to position [738, 0]
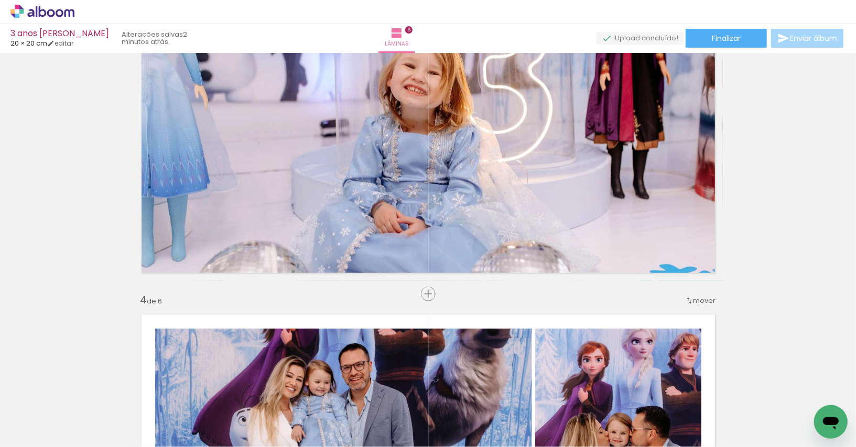
click at [408, 310] on quentale-layouter at bounding box center [428, 454] width 589 height 294
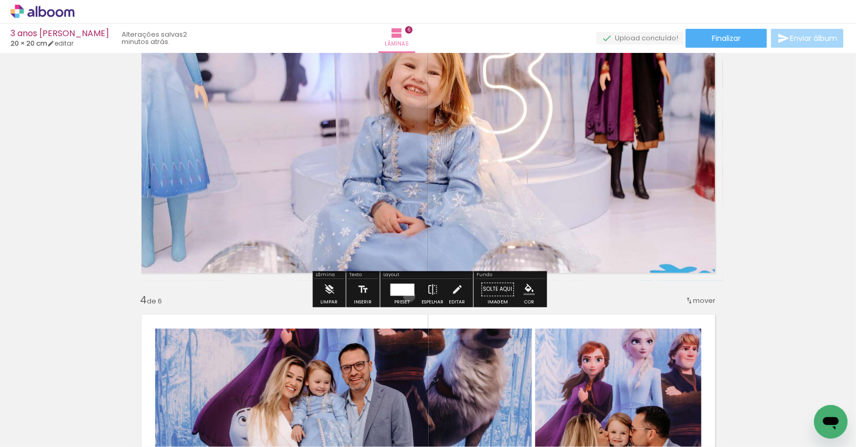
click at [406, 295] on div at bounding box center [402, 289] width 28 height 21
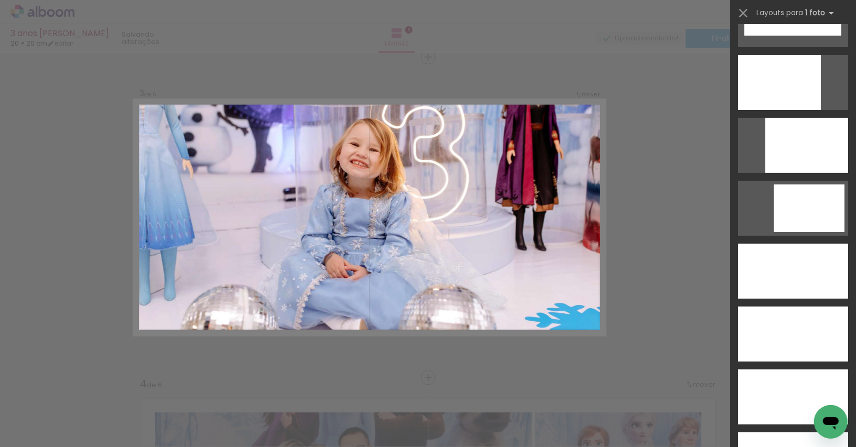
scroll to position [2807, 0]
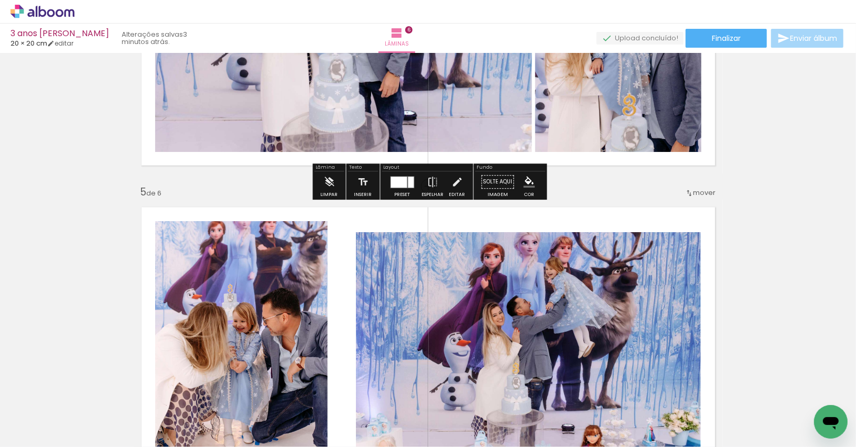
scroll to position [1189, 0]
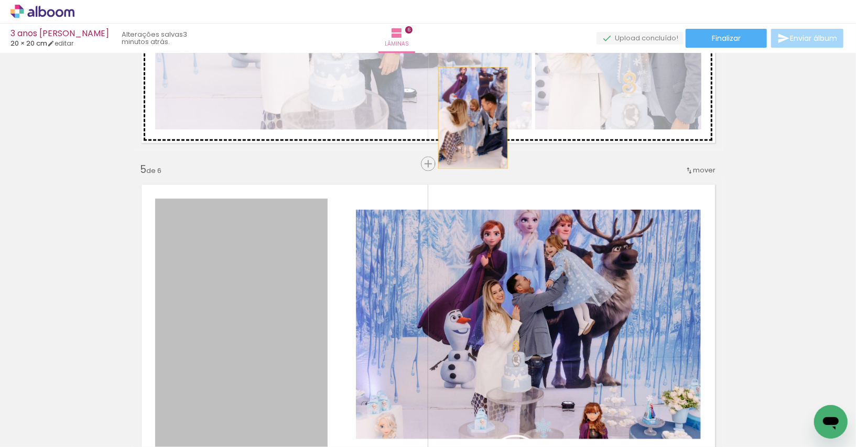
drag, startPoint x: 275, startPoint y: 282, endPoint x: 472, endPoint y: 117, distance: 257.3
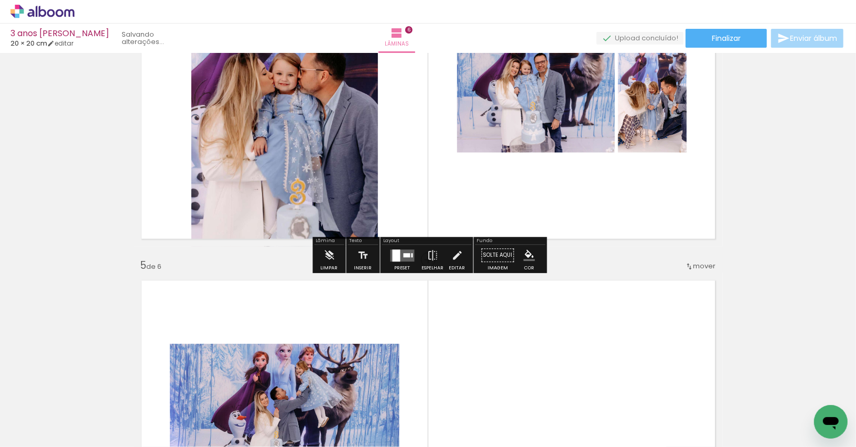
scroll to position [1040, 0]
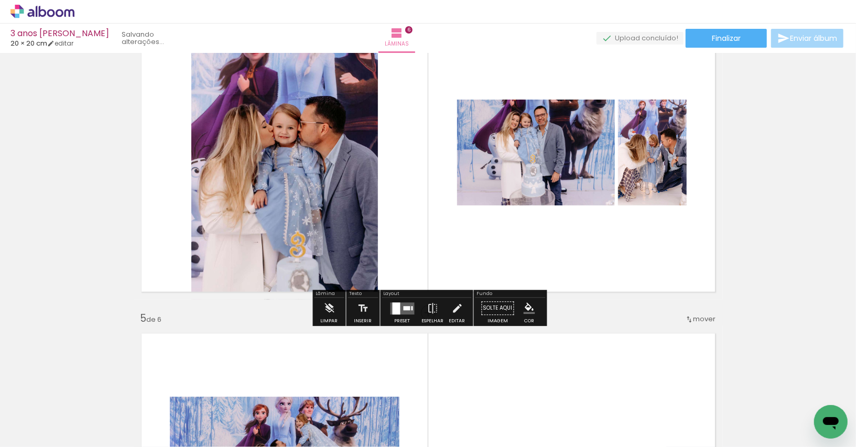
click at [392, 309] on div at bounding box center [396, 308] width 8 height 12
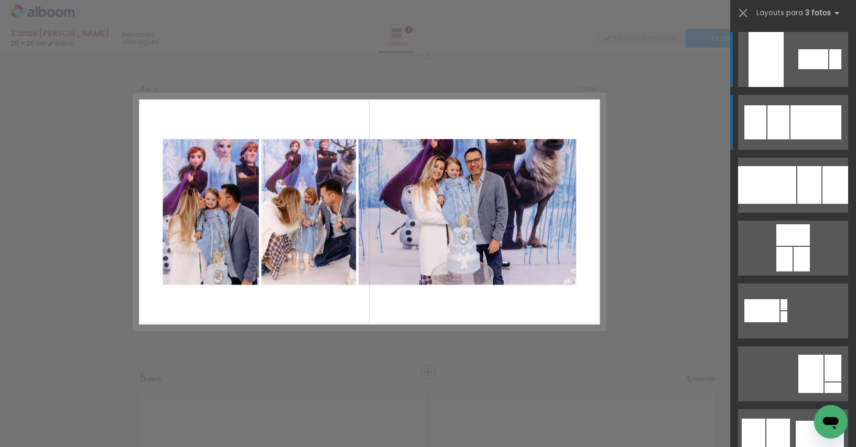
scroll to position [975, 0]
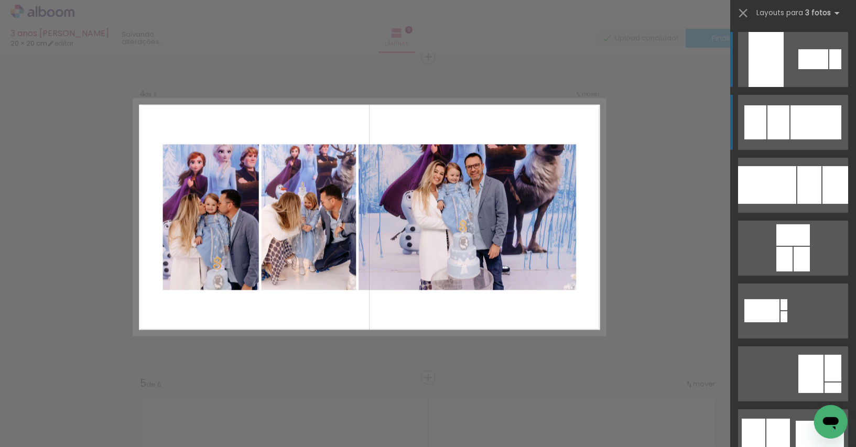
click at [820, 136] on div at bounding box center [815, 122] width 51 height 34
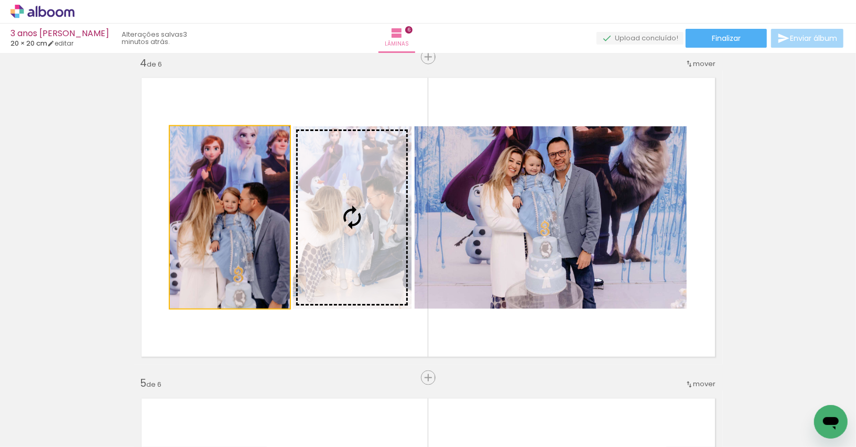
drag, startPoint x: 261, startPoint y: 269, endPoint x: 347, endPoint y: 266, distance: 86.0
click at [0, 0] on slot at bounding box center [0, 0] width 0 height 0
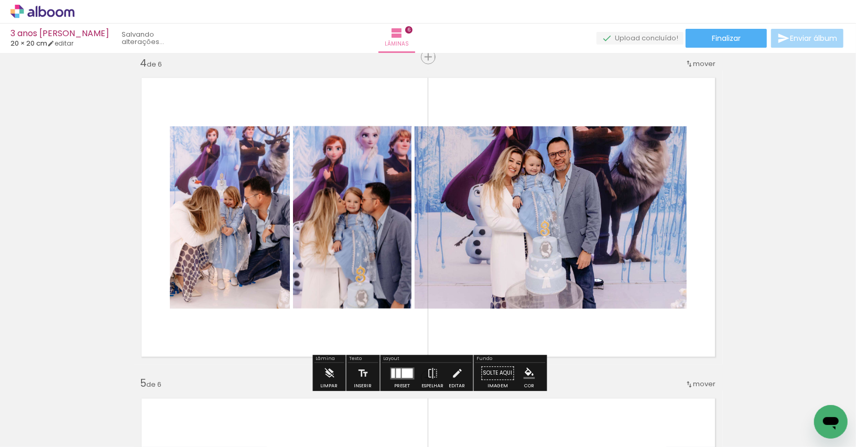
click at [52, 246] on div "Inserir lâmina 1 de 6 Inserir lâmina 2 de 6 Inserir lâmina 3 de 6 Inserir lâmin…" at bounding box center [428, 204] width 856 height 2245
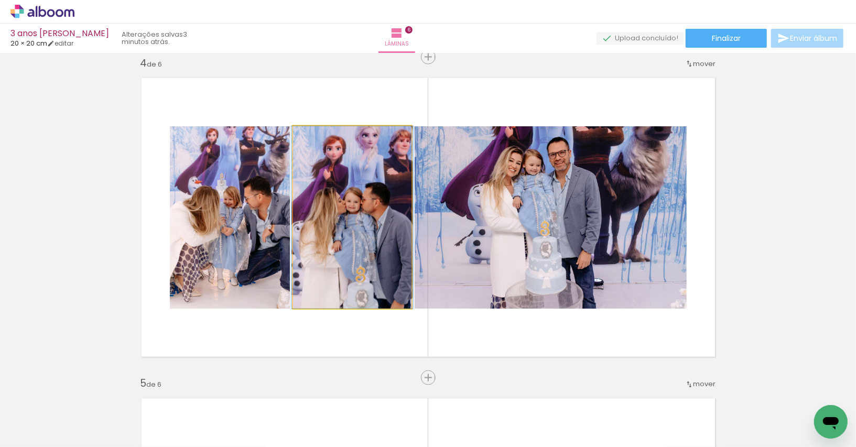
click at [342, 232] on quentale-photo at bounding box center [352, 217] width 118 height 182
click at [374, 235] on quentale-photo at bounding box center [352, 217] width 118 height 182
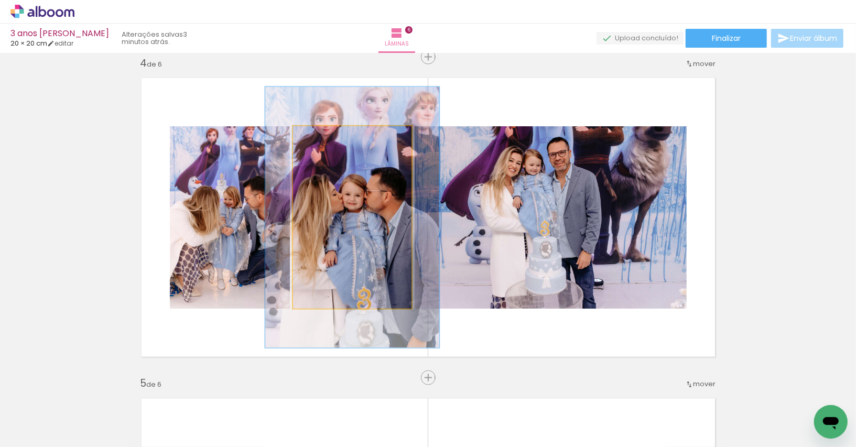
drag, startPoint x: 319, startPoint y: 139, endPoint x: 335, endPoint y: 140, distance: 16.2
click at [335, 140] on div at bounding box center [332, 137] width 9 height 9
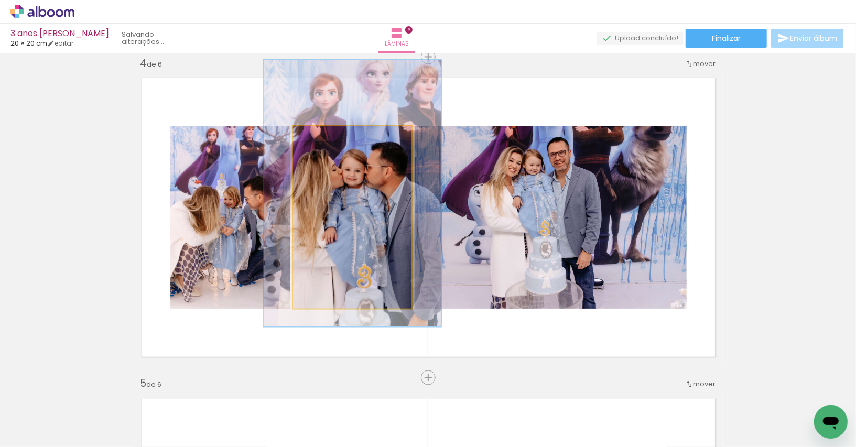
drag, startPoint x: 360, startPoint y: 217, endPoint x: 360, endPoint y: 193, distance: 24.1
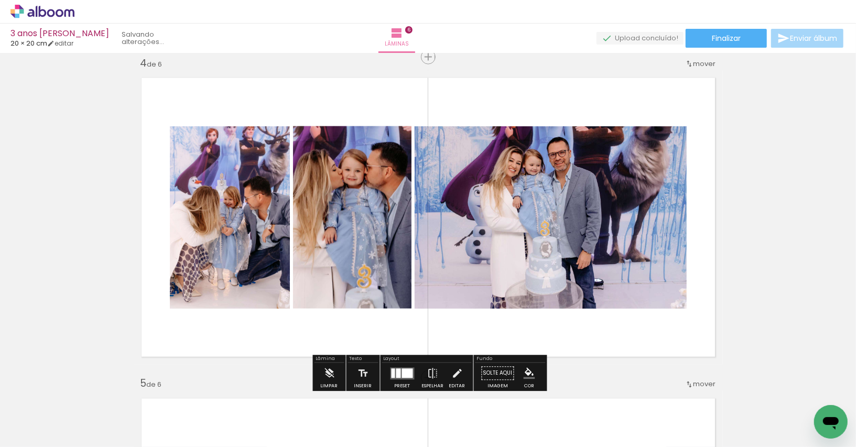
click at [777, 199] on div "Inserir lâmina 1 de 6 Inserir lâmina 2 de 6 Inserir lâmina 3 de 6 Inserir lâmin…" at bounding box center [428, 204] width 856 height 2245
click at [402, 368] on div at bounding box center [407, 372] width 11 height 9
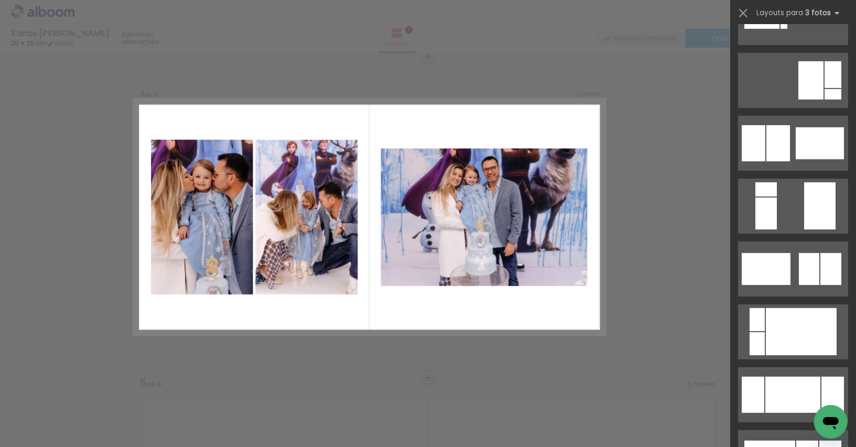
scroll to position [295, 0]
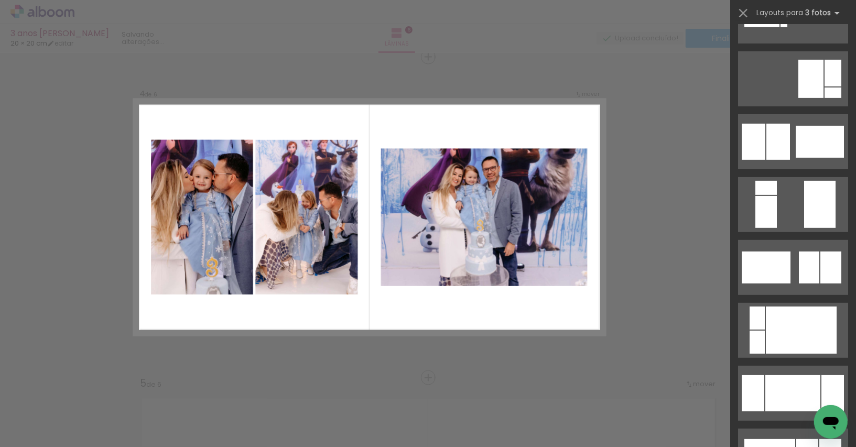
click at [806, 145] on div at bounding box center [819, 142] width 48 height 32
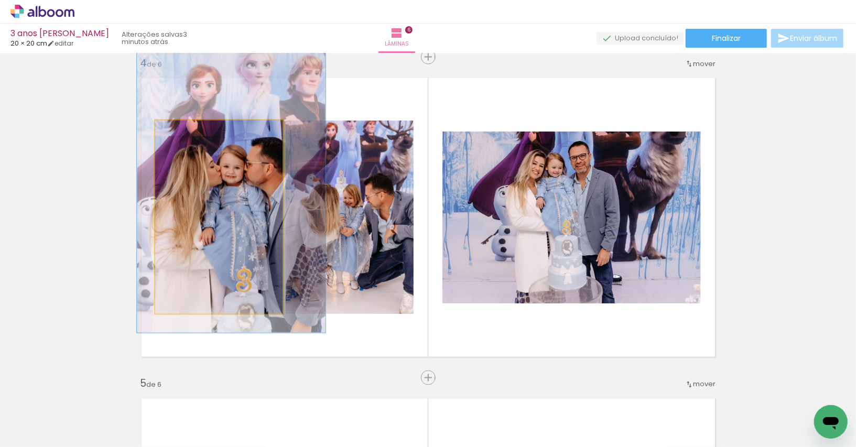
drag, startPoint x: 252, startPoint y: 264, endPoint x: 316, endPoint y: 258, distance: 64.7
click at [0, 0] on slot at bounding box center [0, 0] width 0 height 0
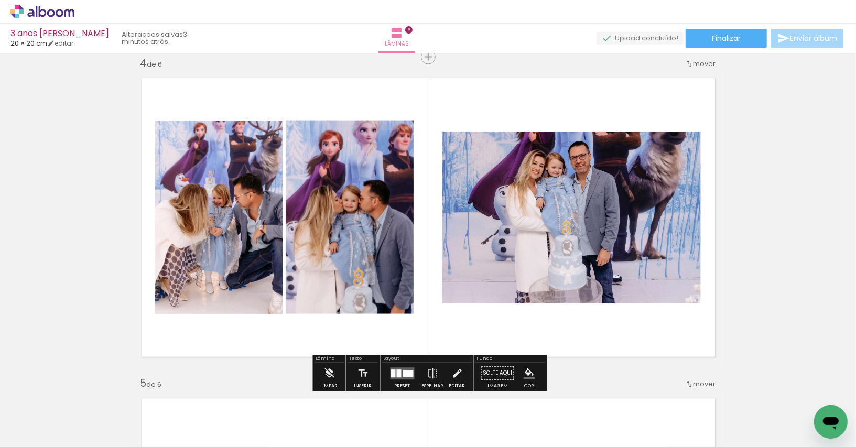
click at [317, 258] on quentale-photo at bounding box center [350, 217] width 128 height 193
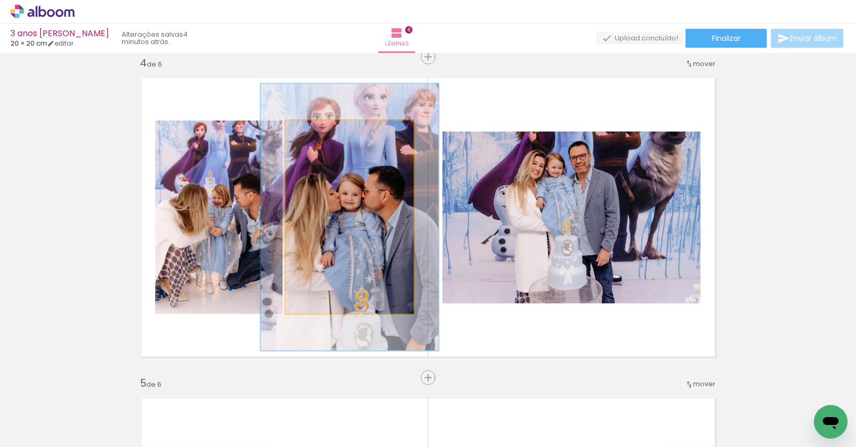
drag, startPoint x: 312, startPoint y: 133, endPoint x: 327, endPoint y: 133, distance: 14.7
type paper-slider "141"
click at [327, 133] on div at bounding box center [323, 131] width 17 height 17
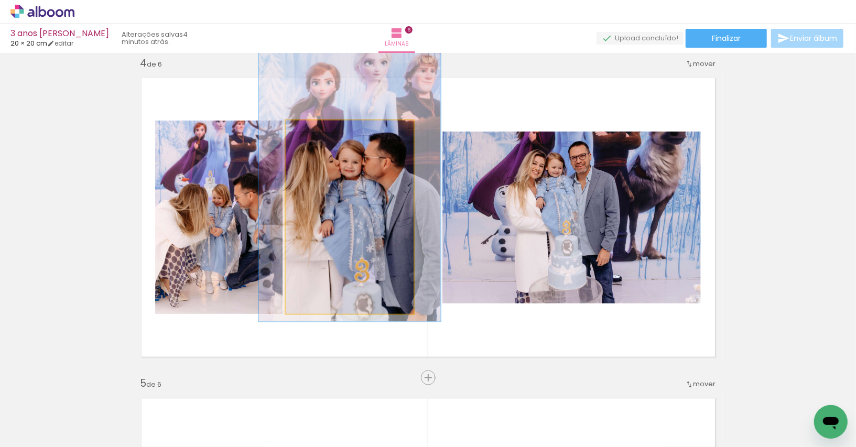
drag, startPoint x: 370, startPoint y: 220, endPoint x: 370, endPoint y: 188, distance: 32.0
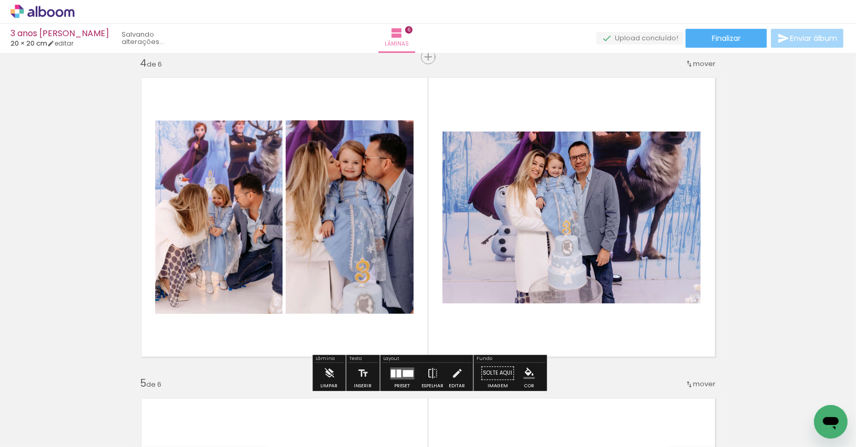
click at [833, 254] on div "Inserir lâmina 1 de 6 Inserir lâmina 2 de 6 Inserir lâmina 3 de 6 Inserir lâmin…" at bounding box center [428, 204] width 856 height 2245
click at [621, 202] on quentale-photo at bounding box center [571, 218] width 258 height 172
click at [582, 203] on quentale-photo at bounding box center [571, 218] width 258 height 172
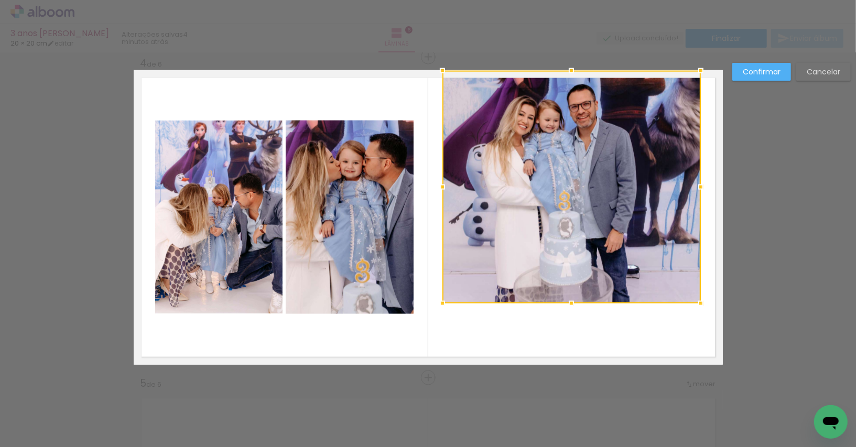
drag, startPoint x: 572, startPoint y: 131, endPoint x: 569, endPoint y: 77, distance: 54.1
click at [569, 77] on div at bounding box center [571, 70] width 21 height 21
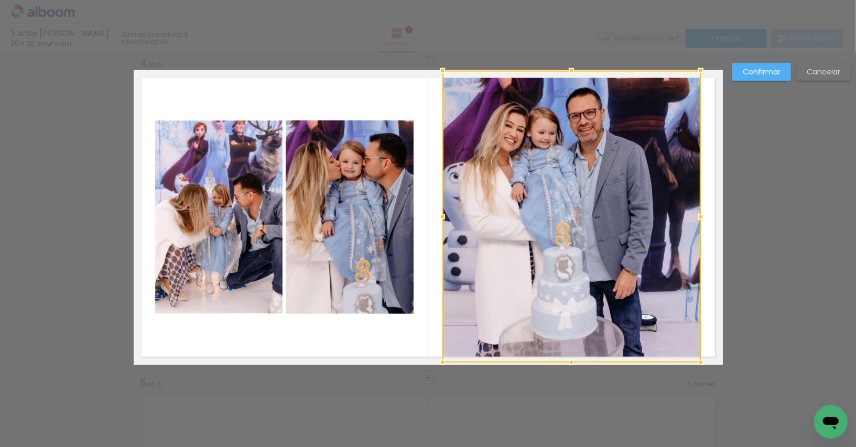
drag, startPoint x: 572, startPoint y: 302, endPoint x: 573, endPoint y: 355, distance: 52.4
click at [573, 355] on div at bounding box center [571, 362] width 21 height 21
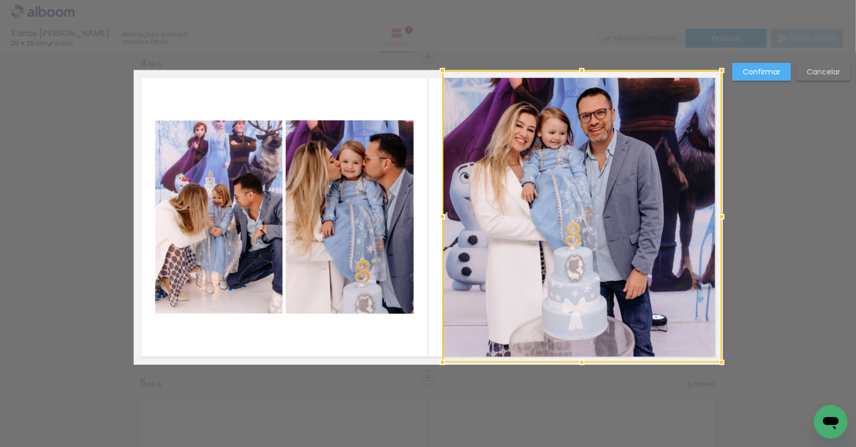
drag, startPoint x: 701, startPoint y: 214, endPoint x: 722, endPoint y: 213, distance: 21.0
click at [722, 213] on div at bounding box center [721, 216] width 21 height 21
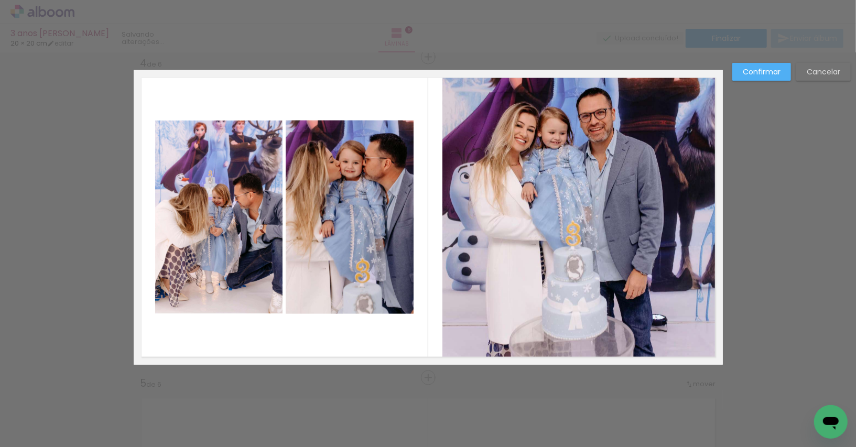
click at [457, 216] on quentale-photo at bounding box center [581, 217] width 279 height 292
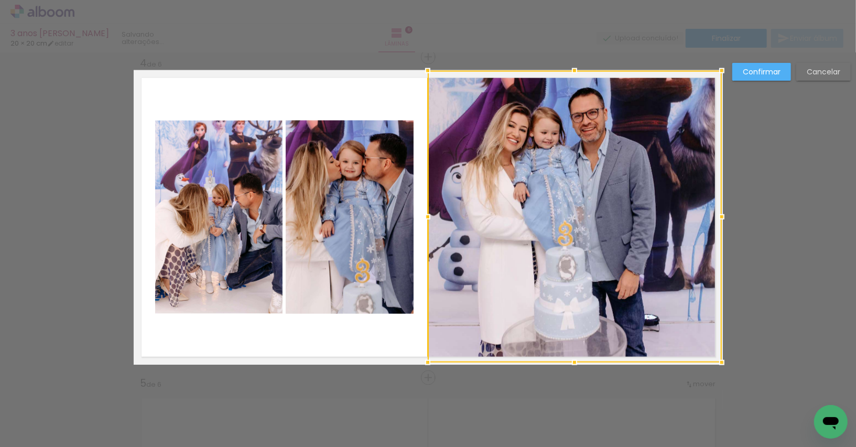
drag, startPoint x: 442, startPoint y: 218, endPoint x: 428, endPoint y: 218, distance: 14.7
click at [428, 218] on div at bounding box center [427, 216] width 21 height 21
click at [533, 217] on div at bounding box center [575, 217] width 294 height 292
click at [579, 217] on div at bounding box center [575, 217] width 294 height 292
click at [0, 0] on slot "Confirmar" at bounding box center [0, 0] width 0 height 0
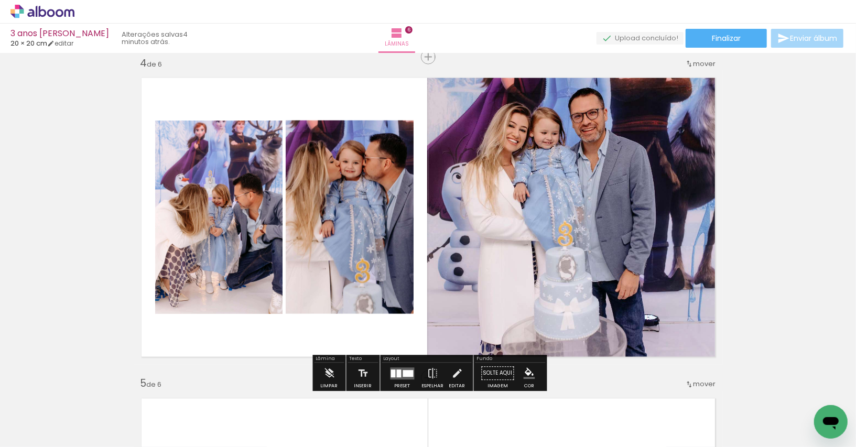
click at [560, 157] on quentale-photo at bounding box center [574, 217] width 294 height 292
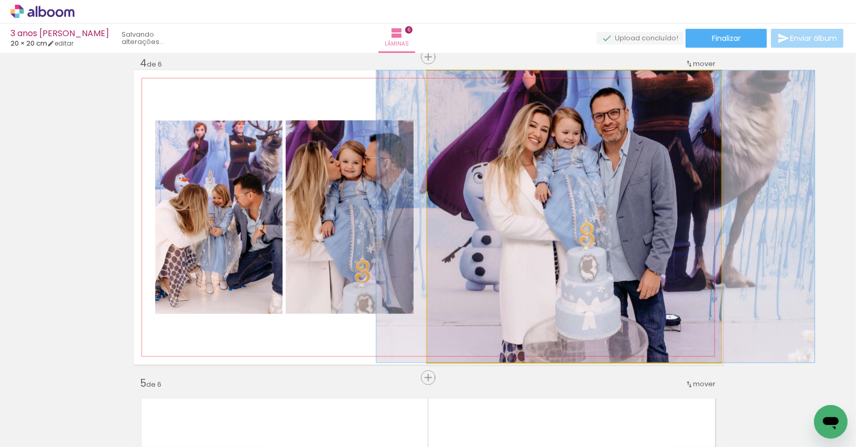
drag, startPoint x: 595, startPoint y: 157, endPoint x: 617, endPoint y: 161, distance: 22.0
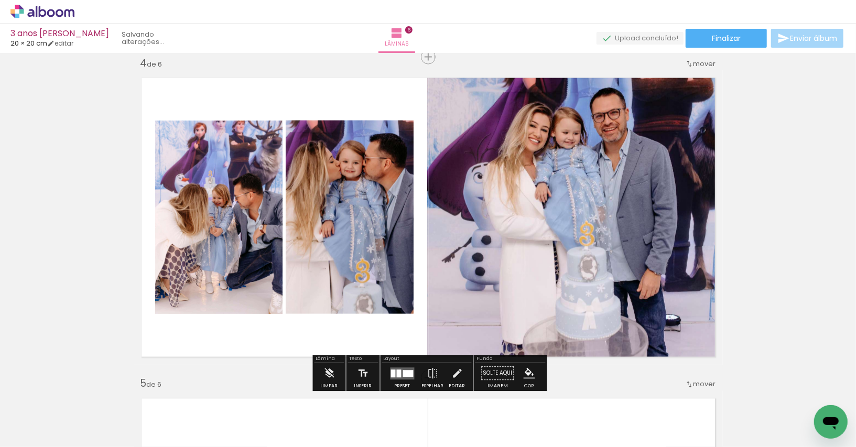
click at [774, 161] on div "Inserir lâmina 1 de 6 Inserir lâmina 2 de 6 Inserir lâmina 3 de 6 Inserir lâmin…" at bounding box center [428, 204] width 856 height 2245
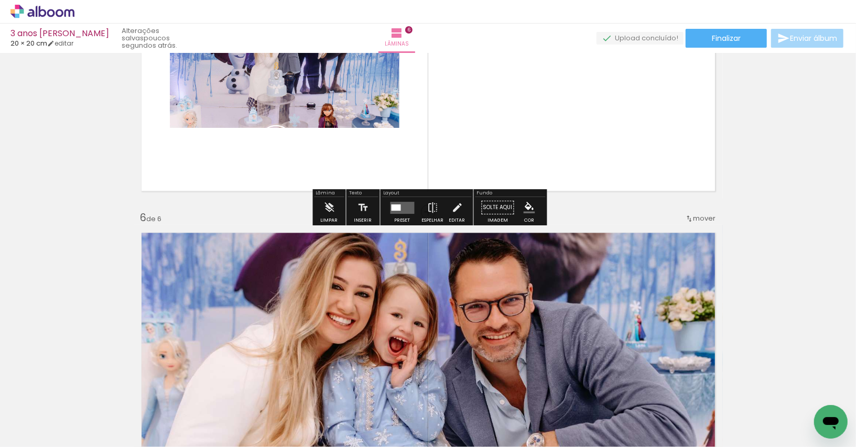
scroll to position [1520, 0]
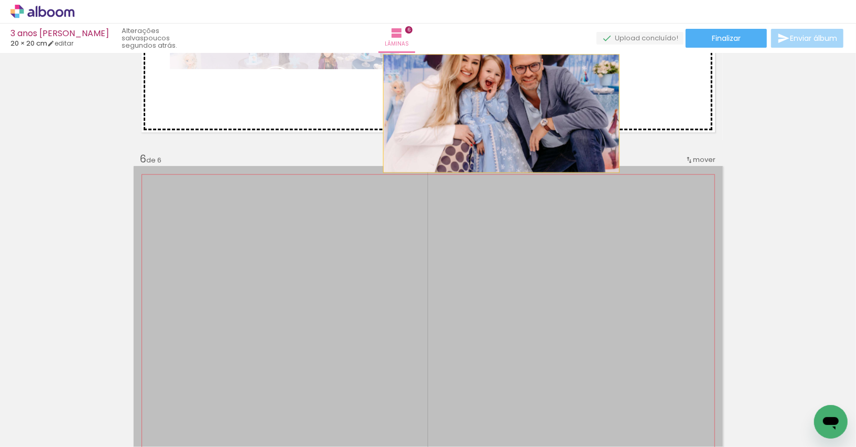
drag, startPoint x: 341, startPoint y: 279, endPoint x: 500, endPoint y: 113, distance: 230.1
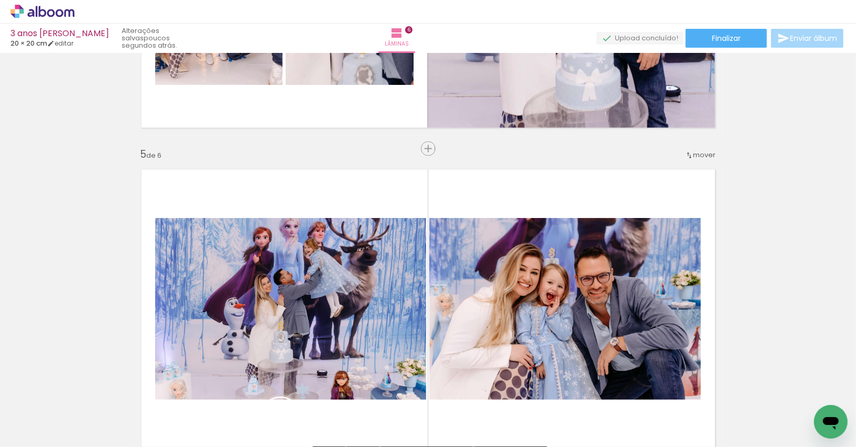
scroll to position [1203, 0]
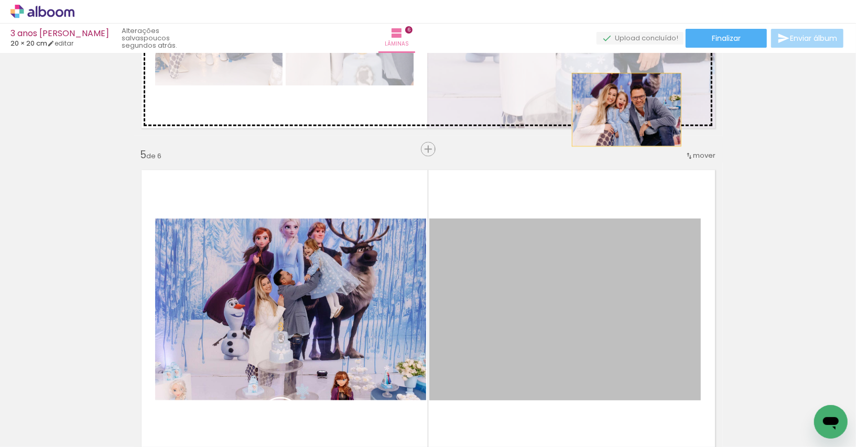
drag, startPoint x: 630, startPoint y: 264, endPoint x: 626, endPoint y: 111, distance: 153.0
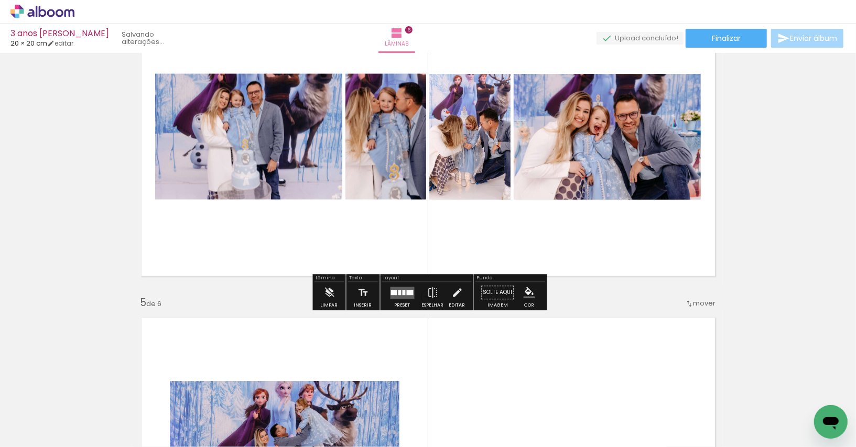
scroll to position [1022, 0]
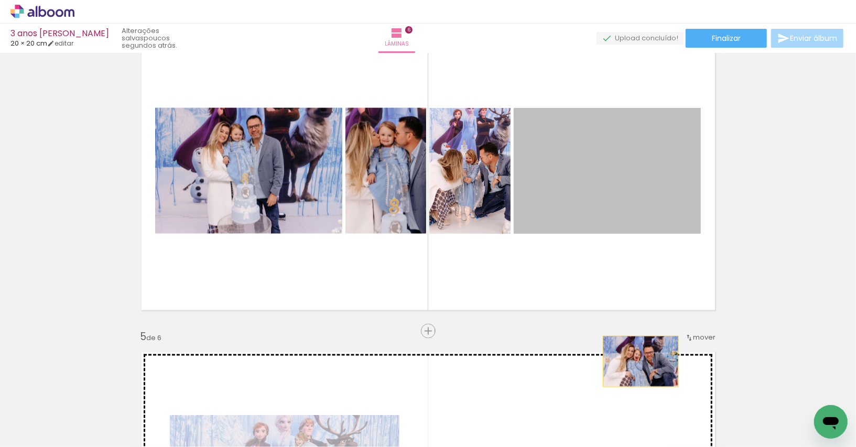
drag, startPoint x: 639, startPoint y: 198, endPoint x: 640, endPoint y: 361, distance: 163.5
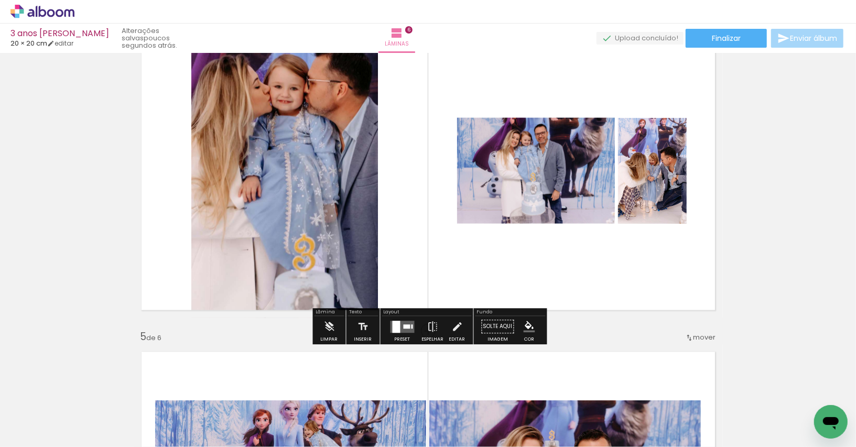
click at [400, 321] on quentale-layouter at bounding box center [402, 327] width 24 height 12
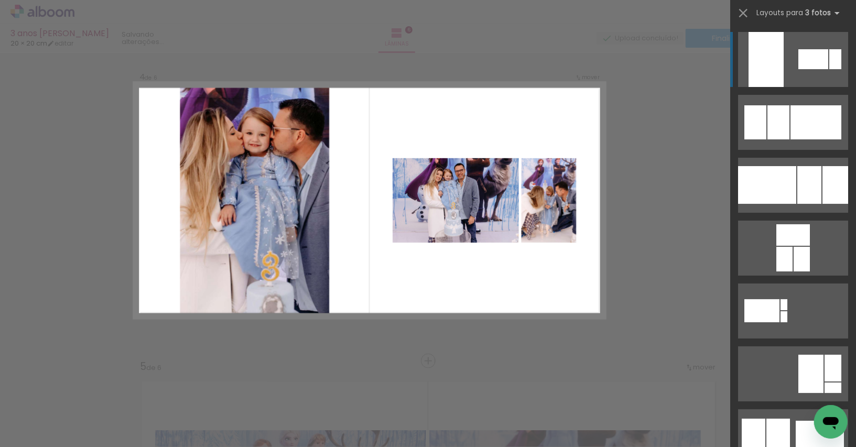
scroll to position [975, 0]
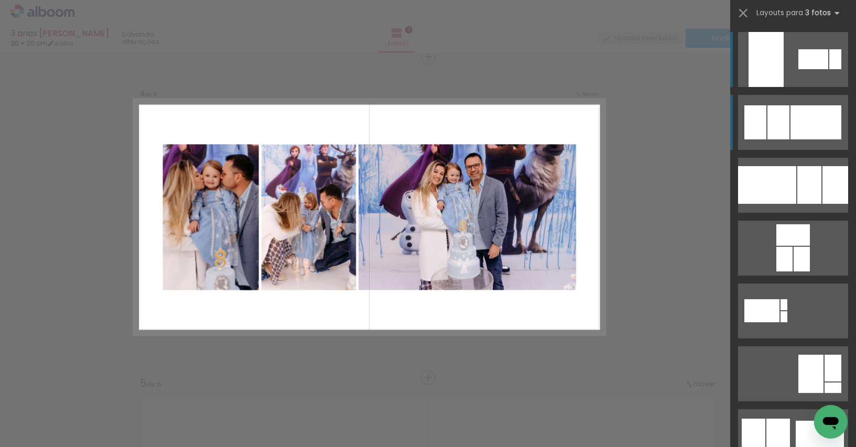
click at [792, 128] on div at bounding box center [815, 122] width 51 height 34
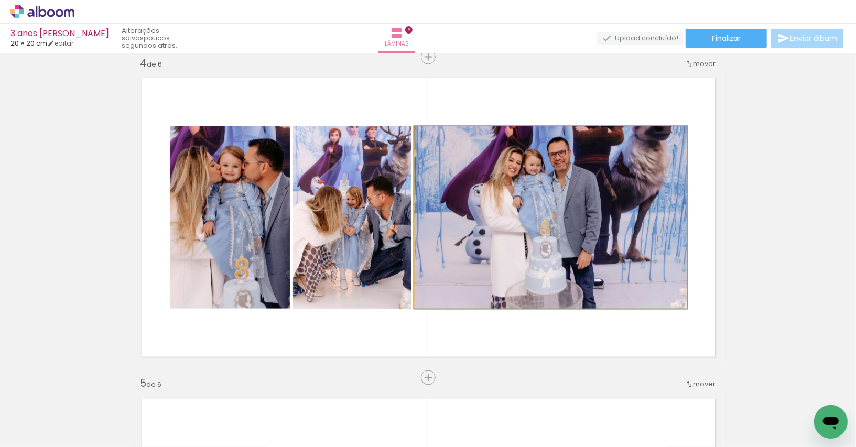
click at [592, 254] on quentale-photo at bounding box center [550, 217] width 272 height 182
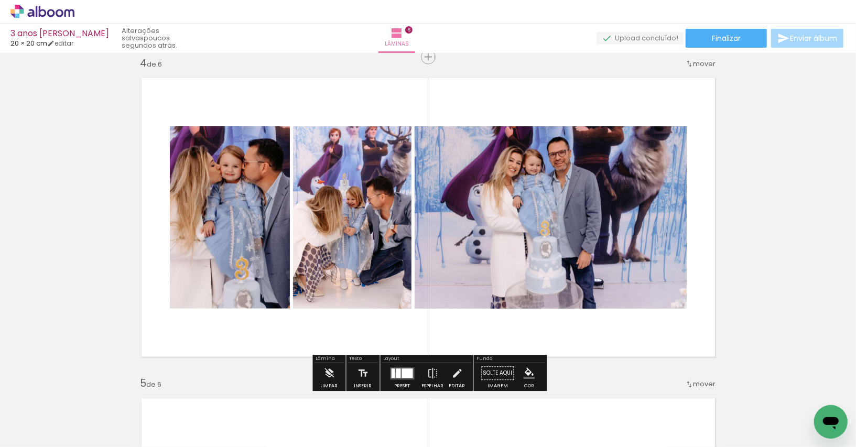
click at [392, 375] on quentale-layouter at bounding box center [402, 373] width 24 height 12
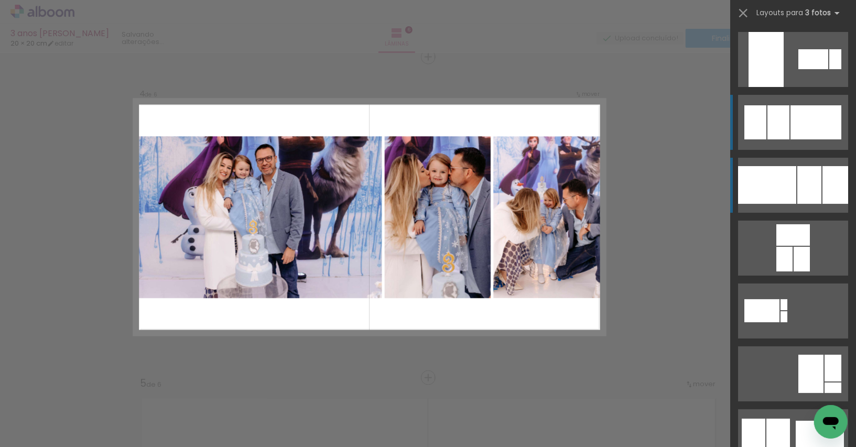
scroll to position [249, 0]
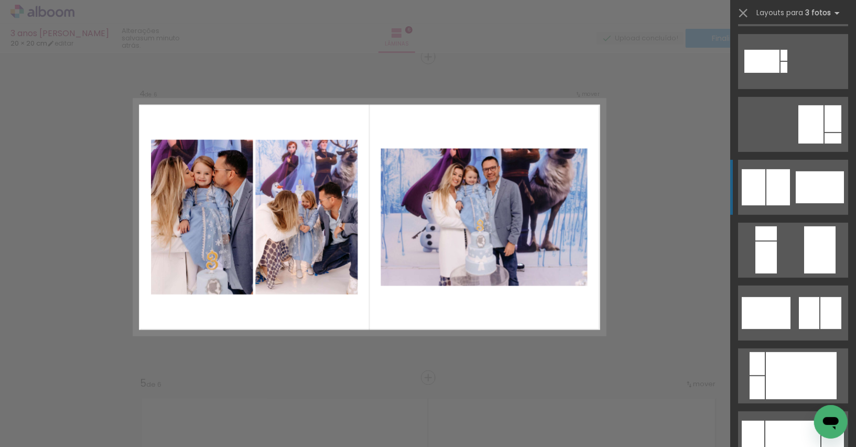
click at [807, 182] on div at bounding box center [819, 187] width 48 height 32
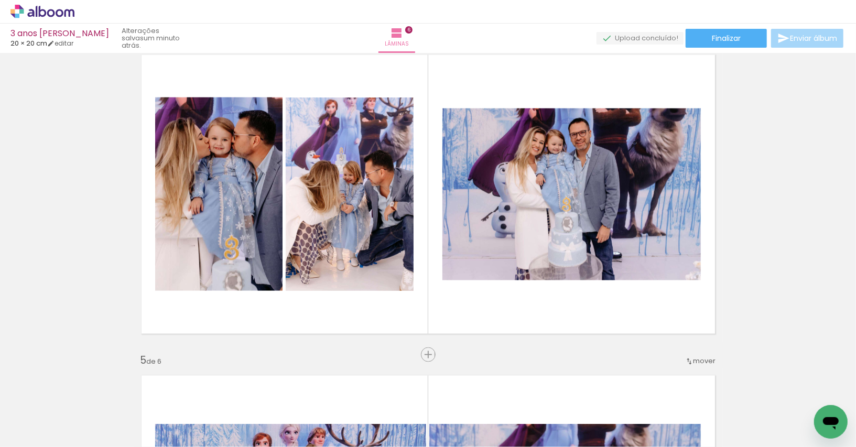
scroll to position [962, 0]
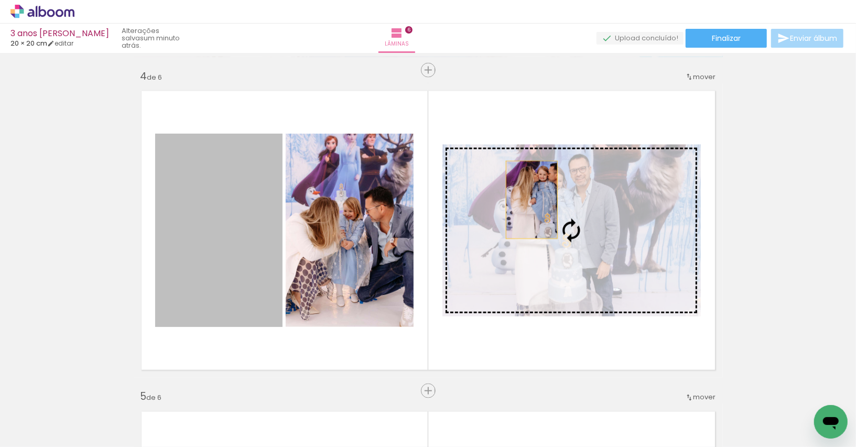
drag, startPoint x: 213, startPoint y: 234, endPoint x: 531, endPoint y: 200, distance: 319.9
click at [0, 0] on slot at bounding box center [0, 0] width 0 height 0
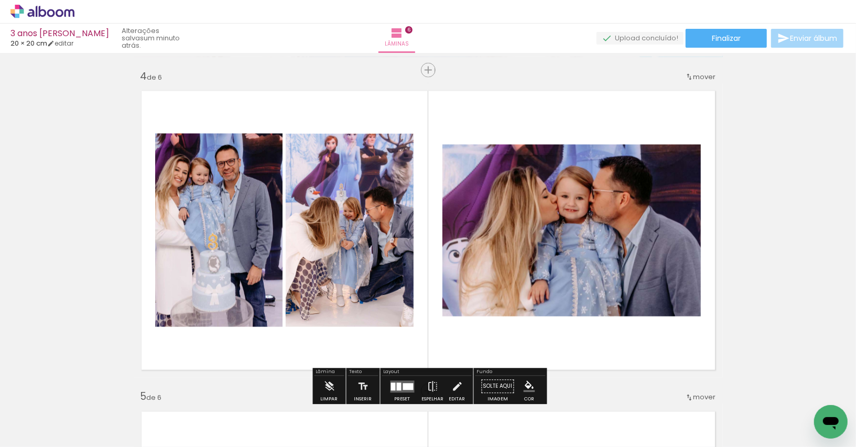
click at [260, 229] on quentale-photo at bounding box center [218, 230] width 127 height 193
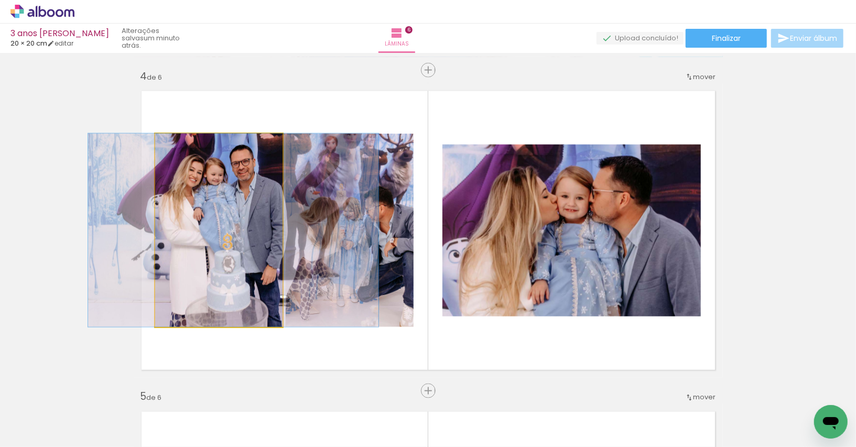
drag, startPoint x: 249, startPoint y: 227, endPoint x: 264, endPoint y: 228, distance: 14.7
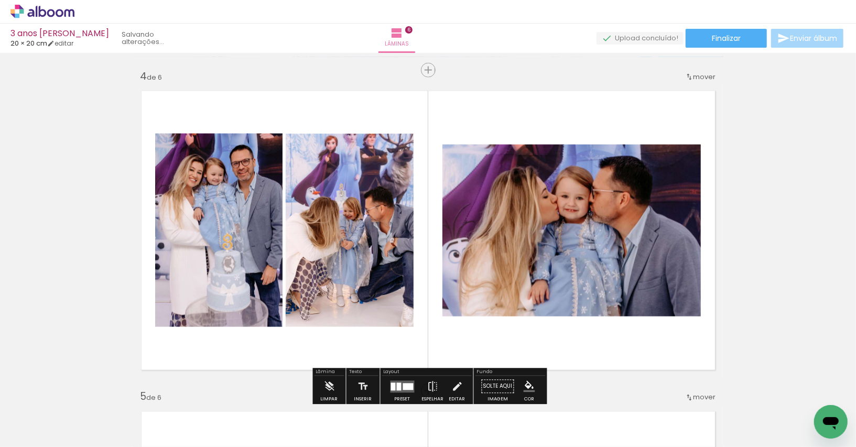
click at [502, 201] on quentale-photo at bounding box center [571, 231] width 258 height 172
click at [659, 188] on quentale-photo at bounding box center [571, 231] width 258 height 172
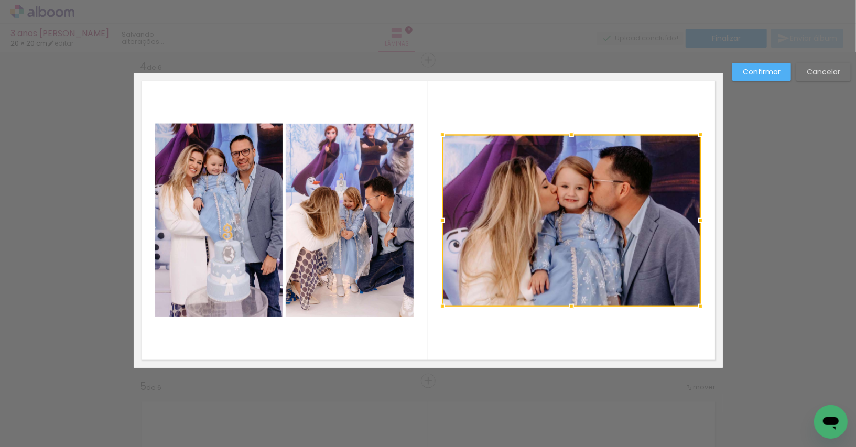
scroll to position [975, 0]
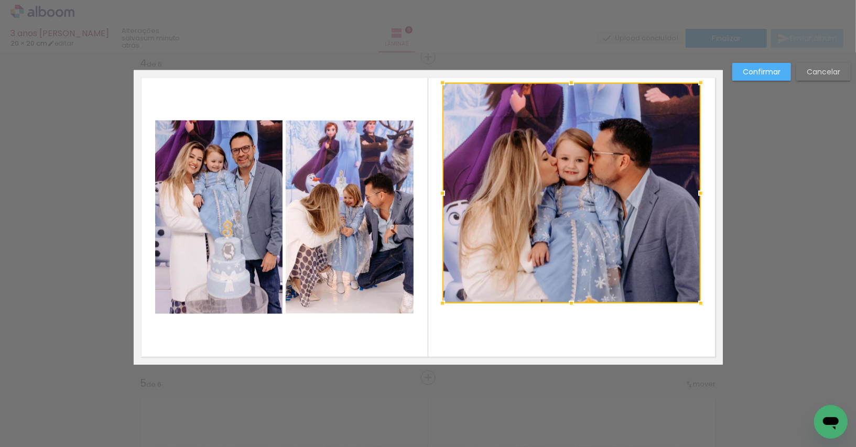
drag, startPoint x: 568, startPoint y: 132, endPoint x: 560, endPoint y: 83, distance: 48.9
click at [560, 83] on div at bounding box center [571, 193] width 258 height 221
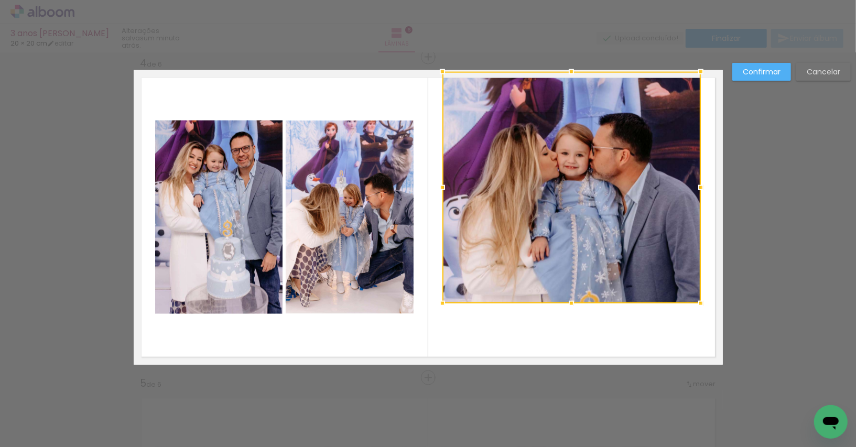
drag, startPoint x: 569, startPoint y: 82, endPoint x: 569, endPoint y: 71, distance: 10.5
click at [569, 71] on div at bounding box center [571, 71] width 21 height 21
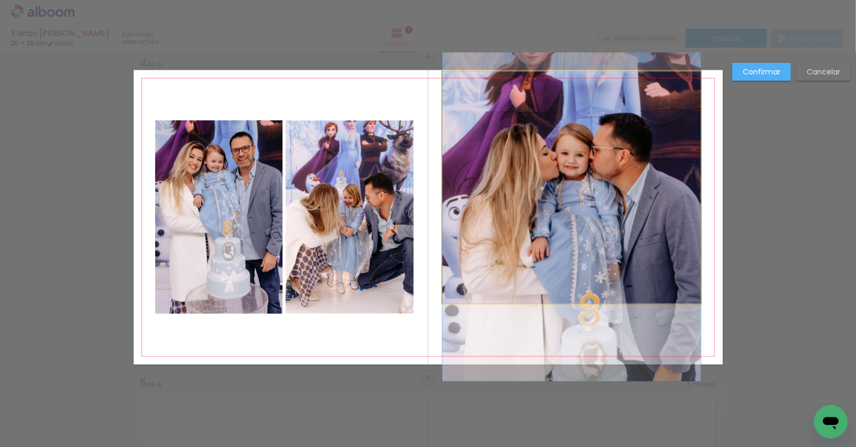
click at [580, 300] on quentale-photo at bounding box center [571, 188] width 258 height 232
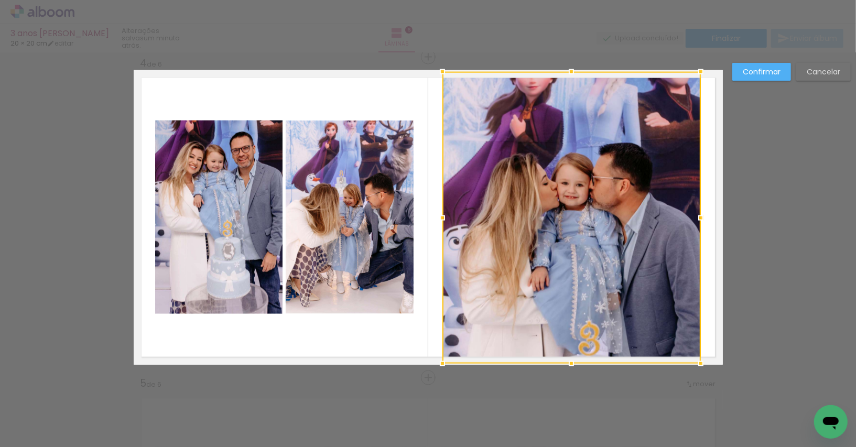
drag, startPoint x: 569, startPoint y: 305, endPoint x: 575, endPoint y: 363, distance: 57.9
click at [575, 363] on div at bounding box center [571, 363] width 21 height 21
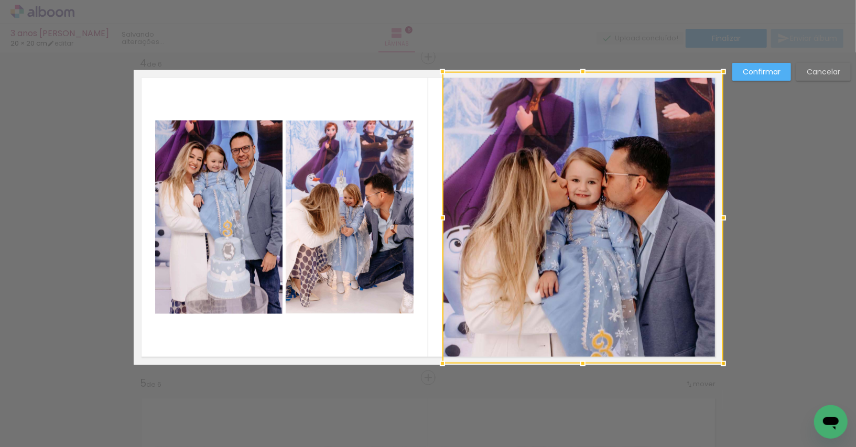
drag, startPoint x: 699, startPoint y: 216, endPoint x: 725, endPoint y: 215, distance: 25.7
click at [725, 215] on div at bounding box center [723, 217] width 21 height 21
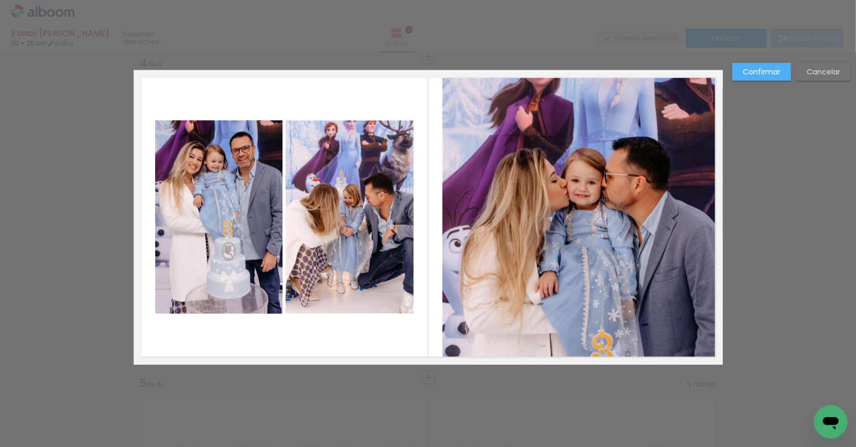
click at [442, 231] on quentale-photo at bounding box center [582, 218] width 280 height 292
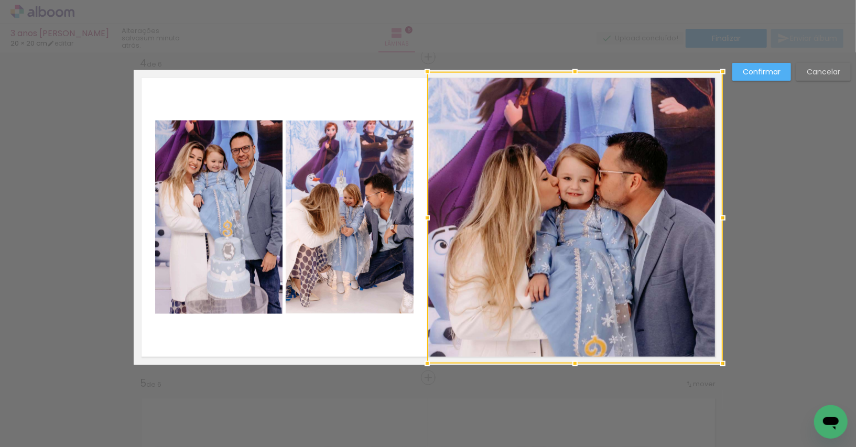
drag, startPoint x: 442, startPoint y: 219, endPoint x: 424, endPoint y: 218, distance: 17.8
click at [424, 218] on div at bounding box center [427, 217] width 21 height 21
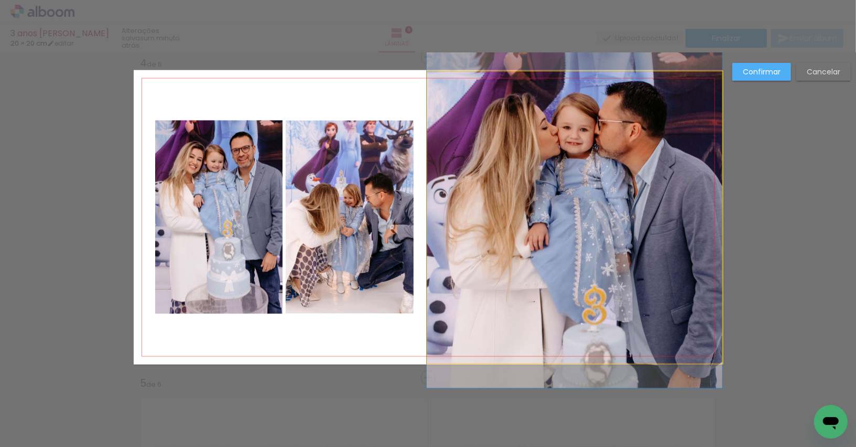
drag, startPoint x: 629, startPoint y: 209, endPoint x: 618, endPoint y: 160, distance: 50.0
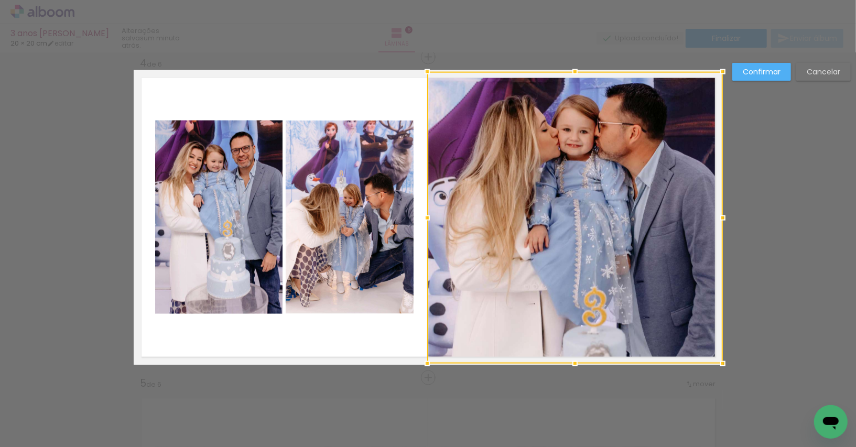
click at [786, 177] on div "Confirmar Cancelar" at bounding box center [428, 213] width 856 height 2270
click at [770, 76] on paper-button "Confirmar" at bounding box center [761, 72] width 59 height 18
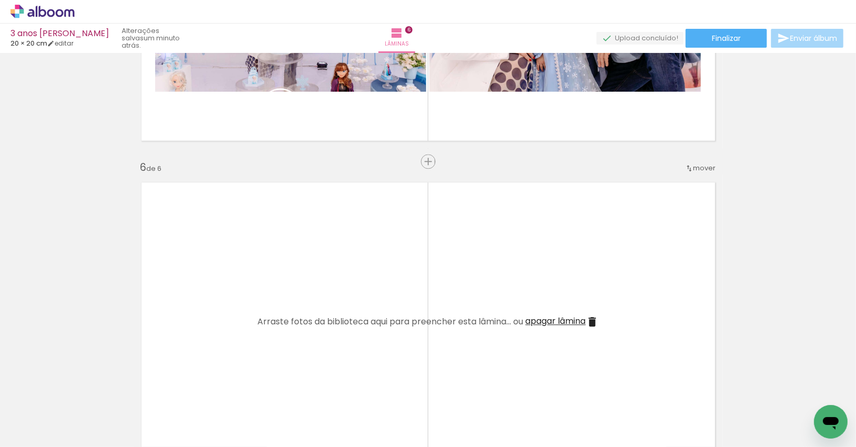
scroll to position [1525, 0]
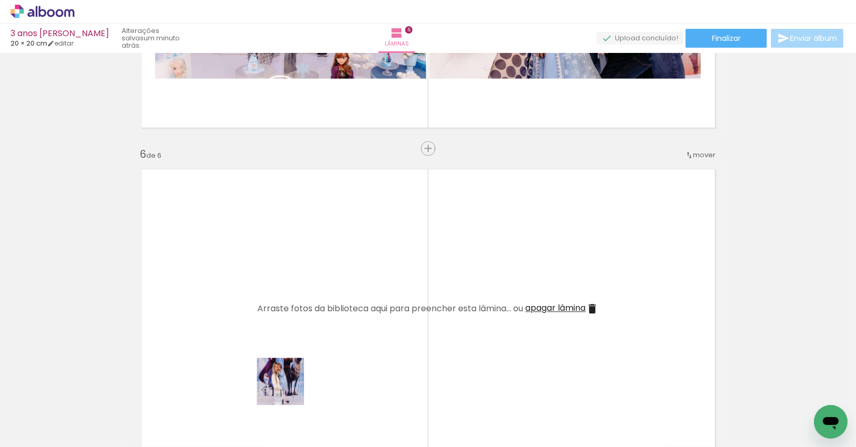
drag, startPoint x: 281, startPoint y: 419, endPoint x: 312, endPoint y: 325, distance: 98.7
click at [312, 325] on quentale-workspace at bounding box center [428, 223] width 856 height 447
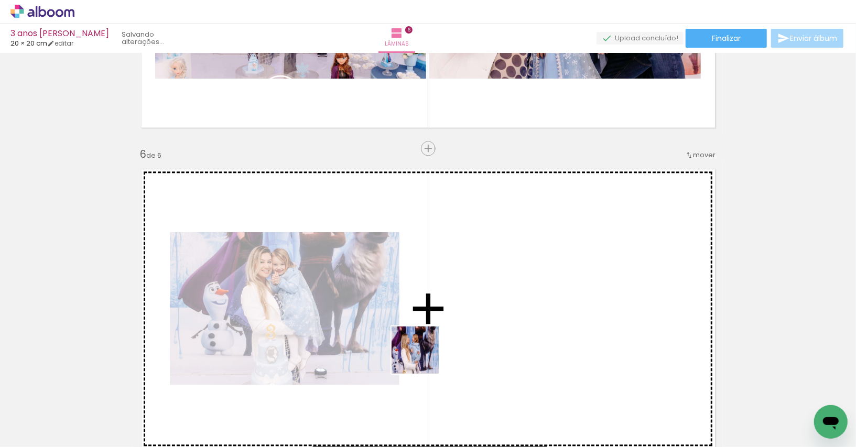
drag, startPoint x: 346, startPoint y: 416, endPoint x: 489, endPoint y: 328, distance: 167.9
click at [489, 328] on quentale-workspace at bounding box center [428, 223] width 856 height 447
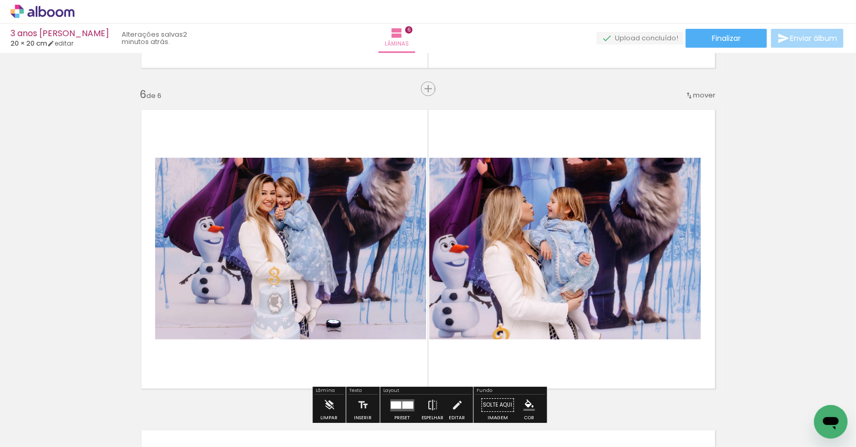
scroll to position [0, 993]
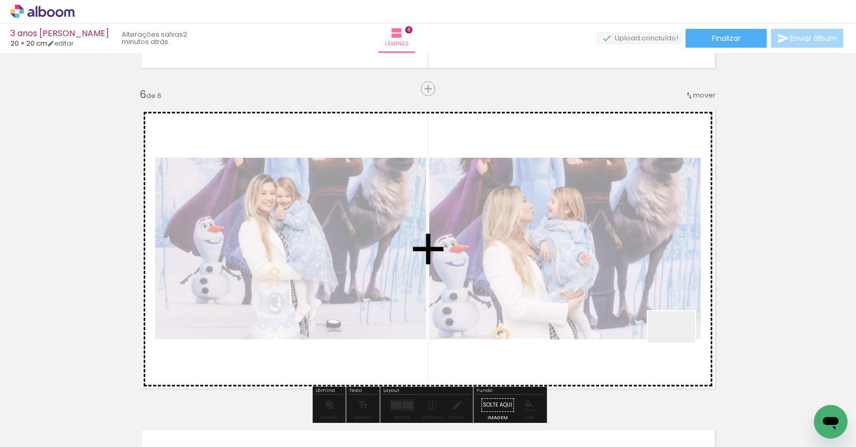
drag, startPoint x: 807, startPoint y: 410, endPoint x: 655, endPoint y: 340, distance: 167.2
click at [655, 340] on quentale-workspace at bounding box center [428, 223] width 856 height 447
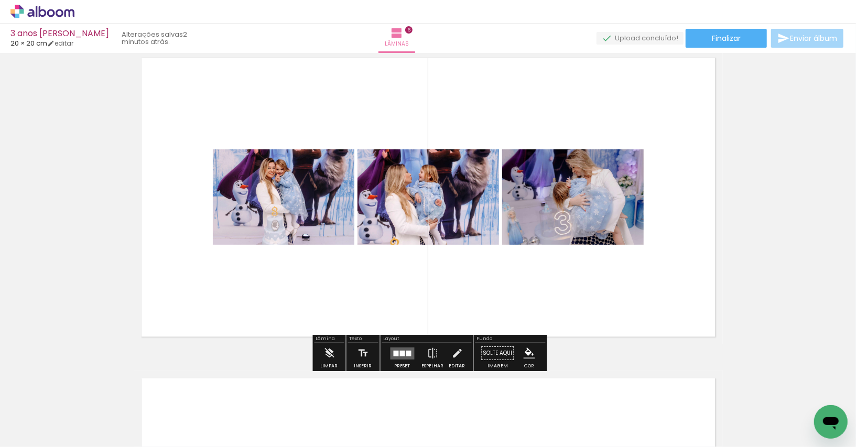
scroll to position [1640, 0]
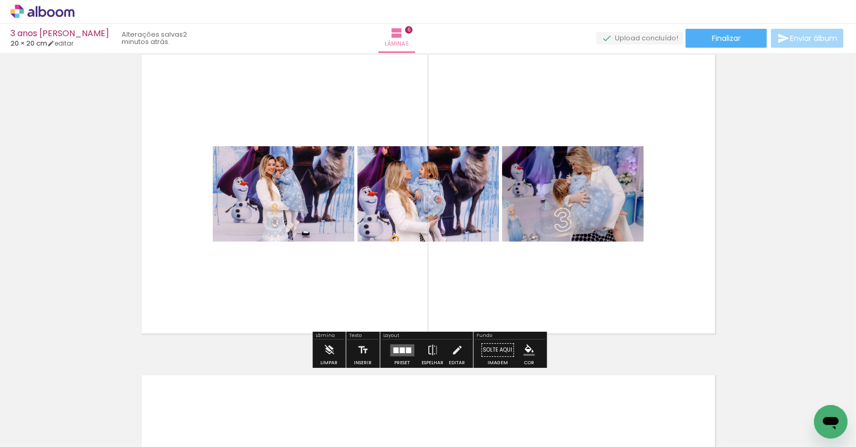
click at [407, 348] on div at bounding box center [408, 350] width 5 height 6
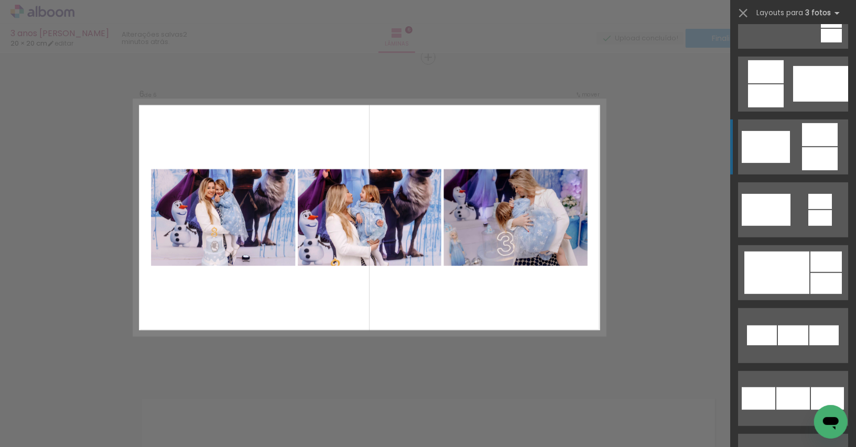
scroll to position [290, 0]
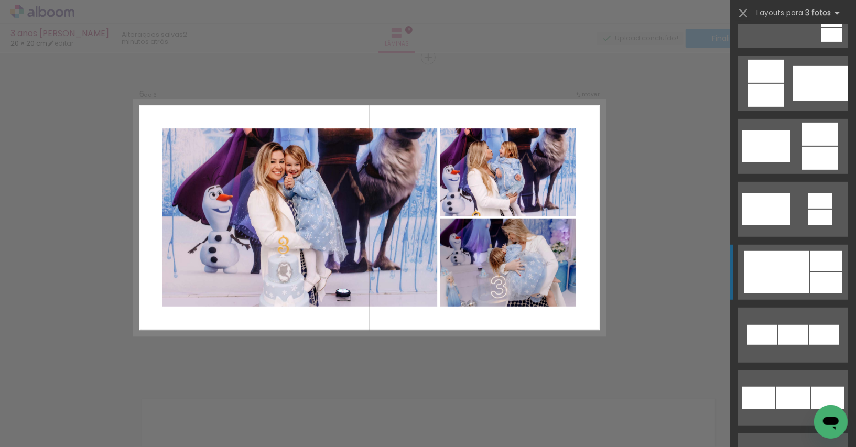
click at [794, 291] on div at bounding box center [776, 272] width 65 height 42
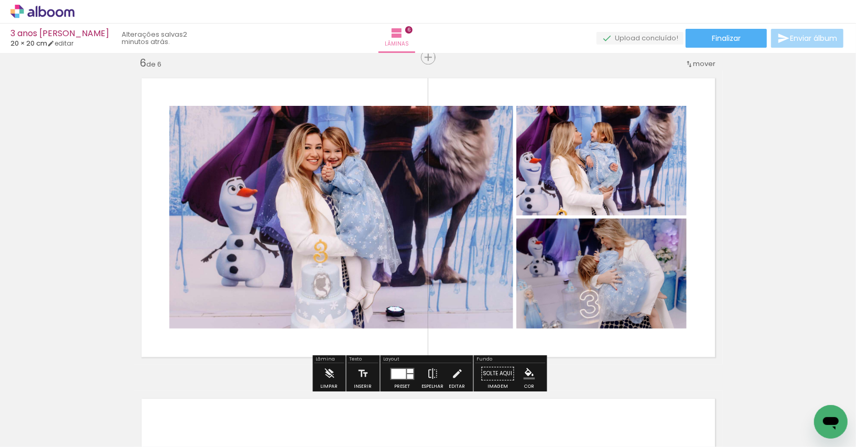
click at [653, 288] on quentale-photo at bounding box center [601, 273] width 170 height 110
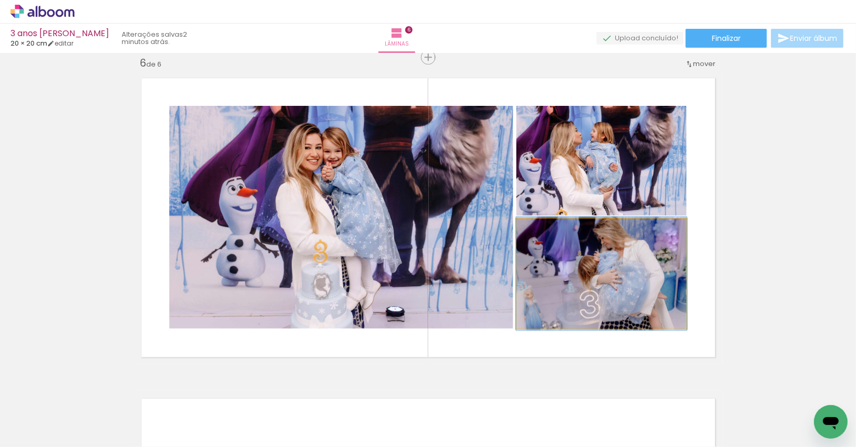
click at [542, 233] on div at bounding box center [540, 229] width 17 height 17
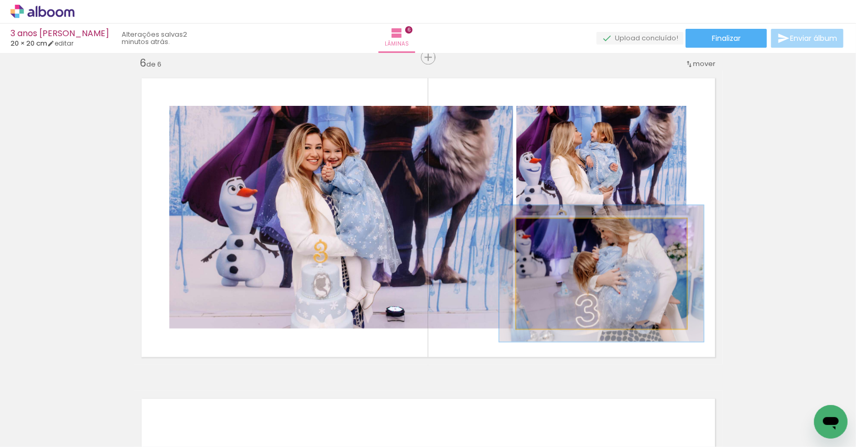
drag, startPoint x: 539, startPoint y: 226, endPoint x: 546, endPoint y: 226, distance: 7.3
type paper-slider "120"
click at [546, 226] on div at bounding box center [547, 229] width 9 height 9
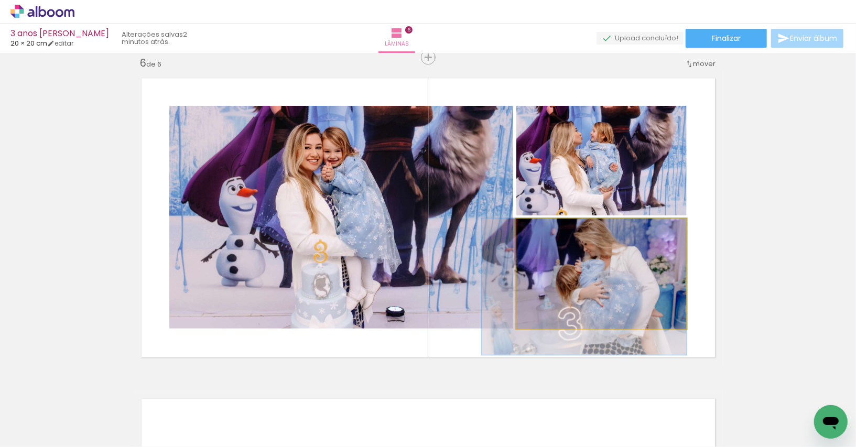
drag, startPoint x: 629, startPoint y: 288, endPoint x: 612, endPoint y: 311, distance: 28.8
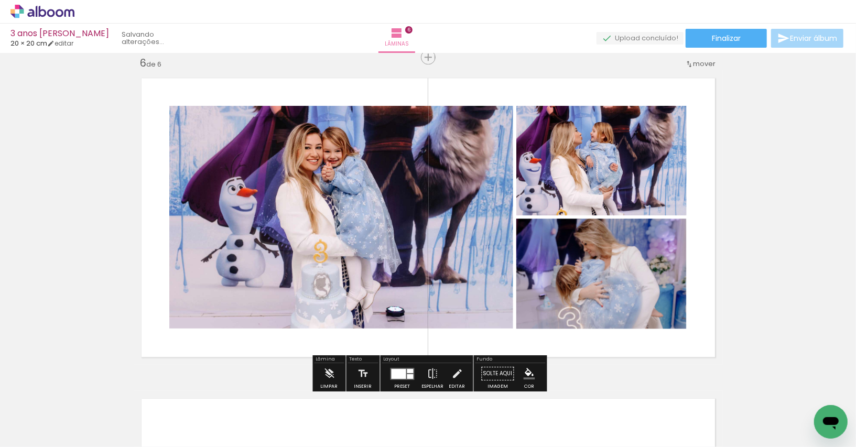
click at [630, 169] on quentale-photo at bounding box center [601, 160] width 170 height 109
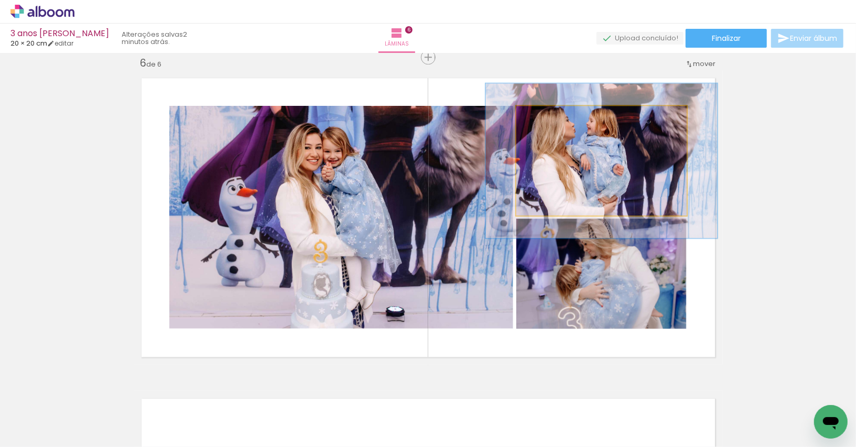
drag, startPoint x: 540, startPoint y: 116, endPoint x: 553, endPoint y: 117, distance: 13.1
type paper-slider "136"
click at [553, 117] on div at bounding box center [553, 116] width 9 height 9
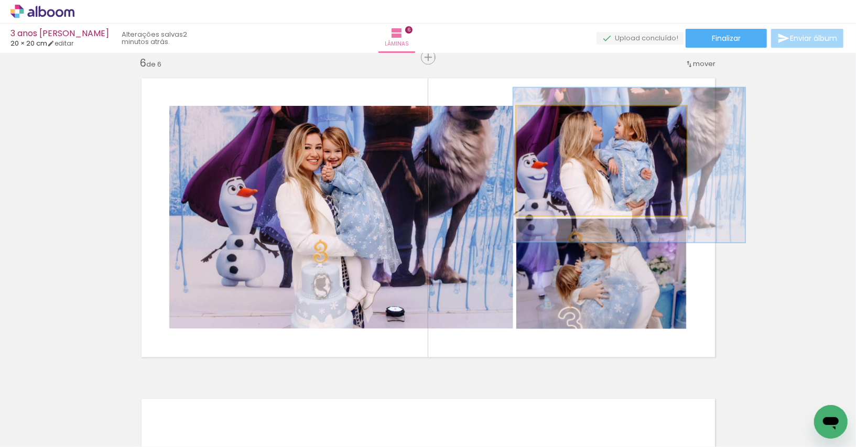
drag, startPoint x: 593, startPoint y: 162, endPoint x: 621, endPoint y: 166, distance: 28.0
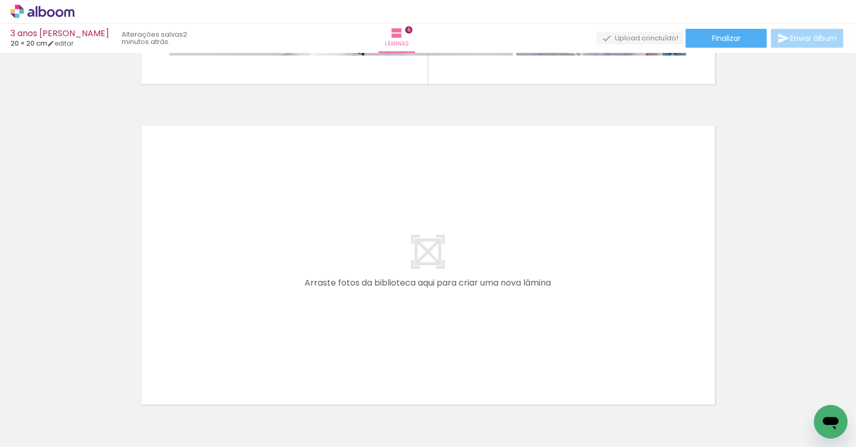
scroll to position [0, 0]
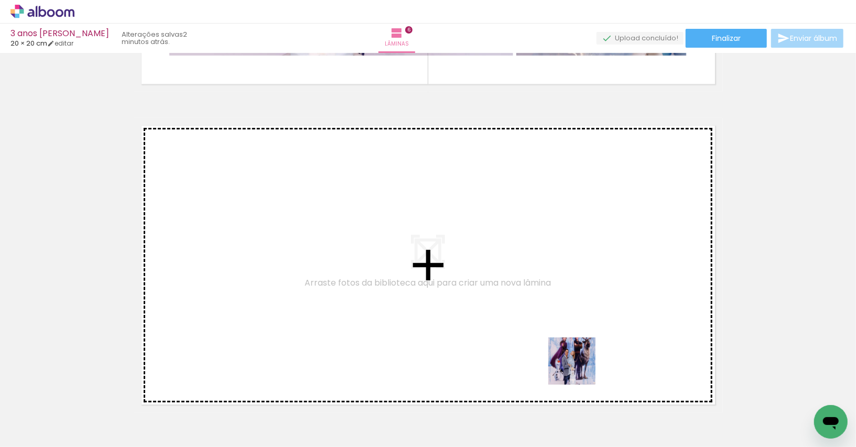
drag, startPoint x: 584, startPoint y: 419, endPoint x: 571, endPoint y: 302, distance: 117.5
click at [571, 302] on quentale-workspace at bounding box center [428, 223] width 856 height 447
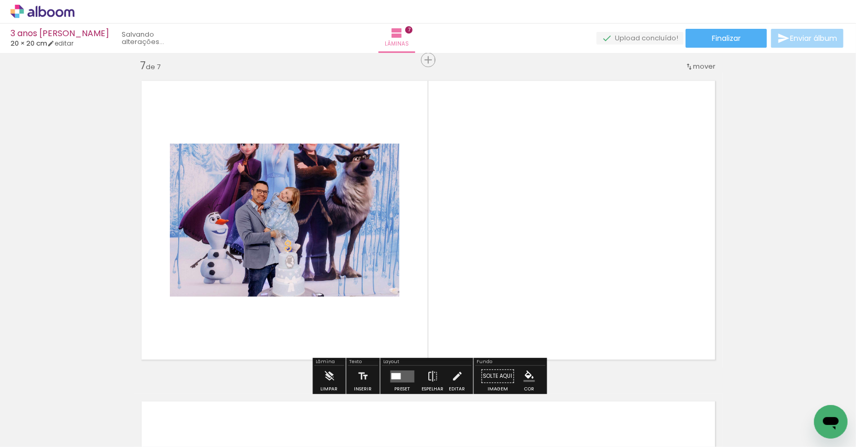
scroll to position [1937, 0]
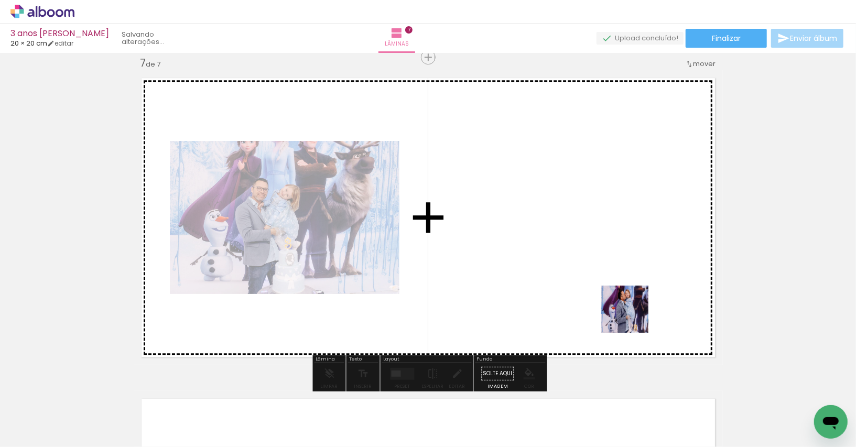
drag, startPoint x: 638, startPoint y: 396, endPoint x: 632, endPoint y: 315, distance: 81.4
click at [632, 315] on quentale-workspace at bounding box center [428, 223] width 856 height 447
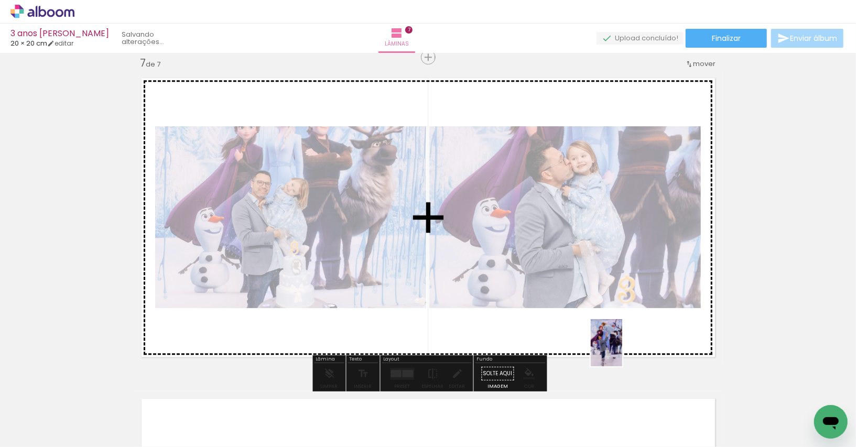
drag, startPoint x: 700, startPoint y: 420, endPoint x: 622, endPoint y: 350, distance: 105.0
click at [622, 350] on quentale-workspace at bounding box center [428, 223] width 856 height 447
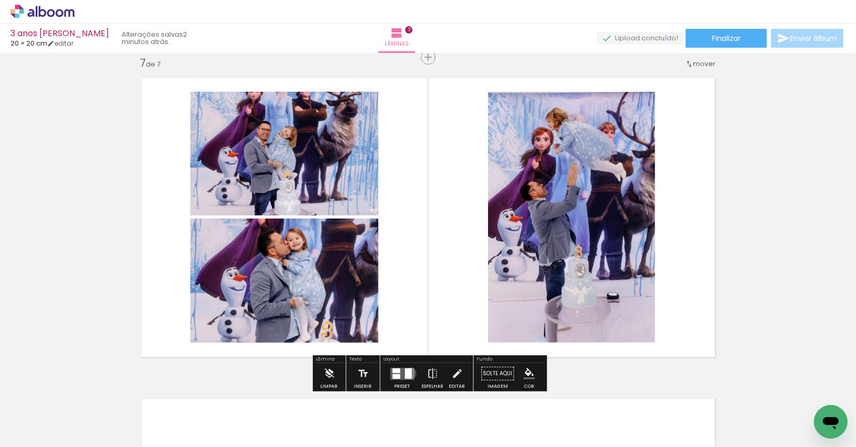
click at [408, 373] on div at bounding box center [408, 373] width 7 height 10
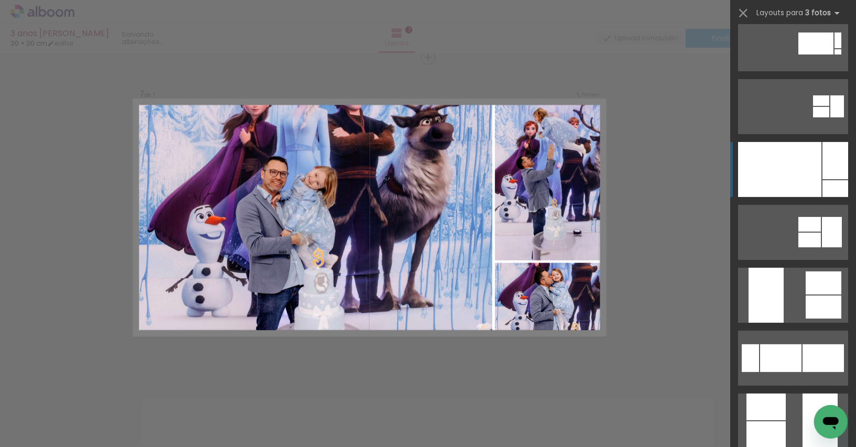
scroll to position [113, 0]
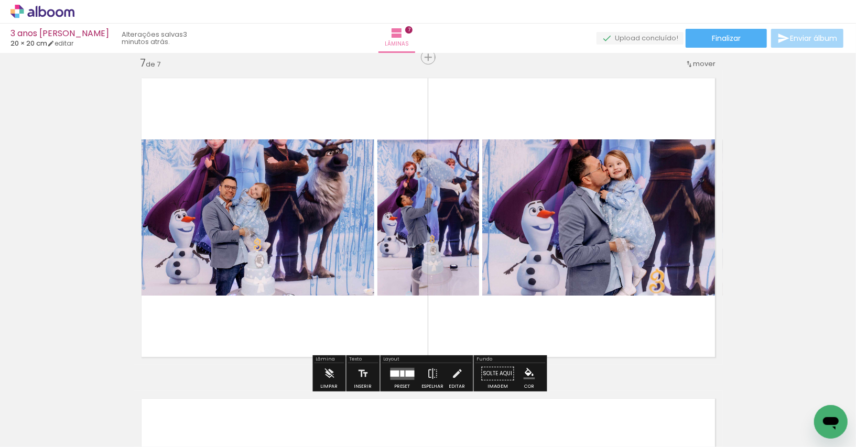
click at [256, 195] on quentale-photo at bounding box center [254, 217] width 240 height 156
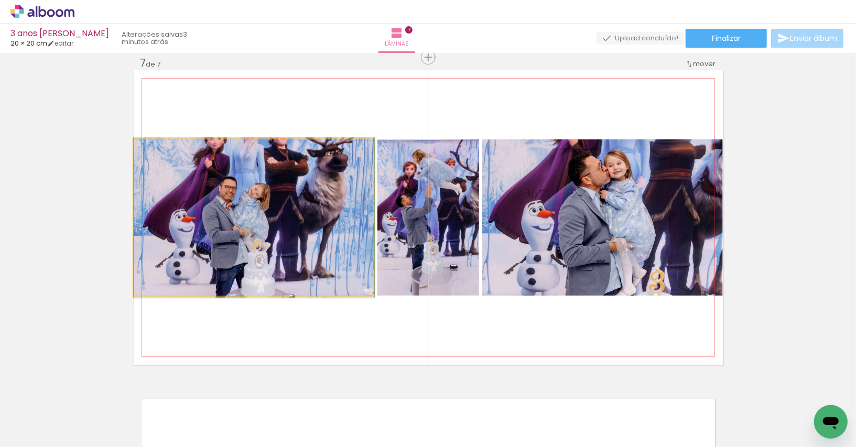
click at [273, 268] on quentale-photo at bounding box center [254, 217] width 240 height 156
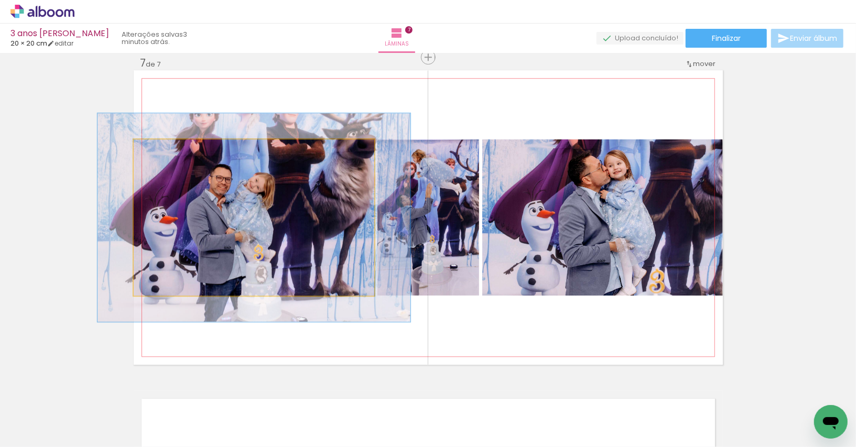
drag, startPoint x: 159, startPoint y: 150, endPoint x: 170, endPoint y: 150, distance: 11.0
type paper-slider "130"
click at [170, 150] on div at bounding box center [168, 150] width 9 height 9
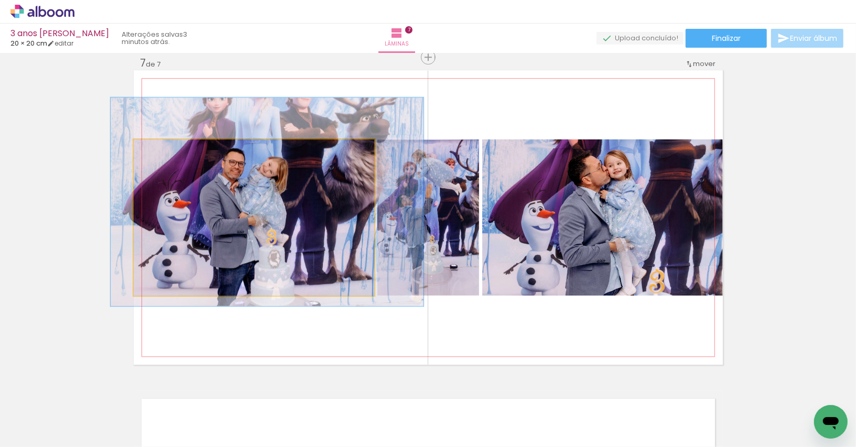
drag, startPoint x: 253, startPoint y: 214, endPoint x: 266, endPoint y: 199, distance: 20.1
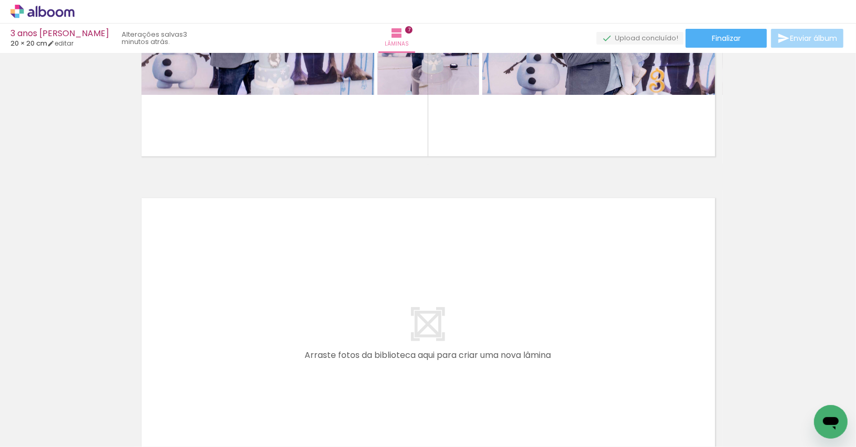
scroll to position [0, 511]
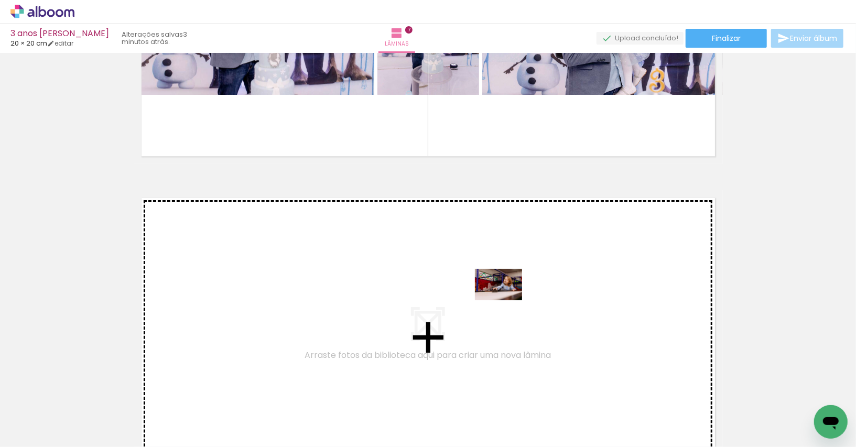
drag, startPoint x: 408, startPoint y: 423, endPoint x: 506, endPoint y: 300, distance: 157.3
click at [506, 300] on quentale-workspace at bounding box center [428, 223] width 856 height 447
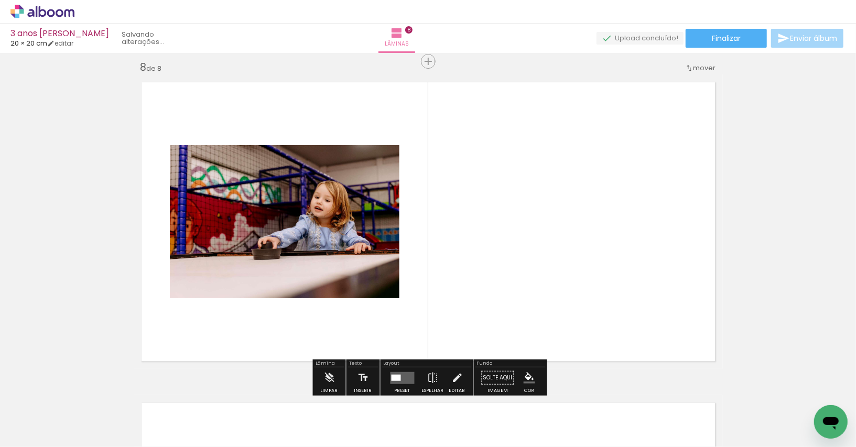
scroll to position [2258, 0]
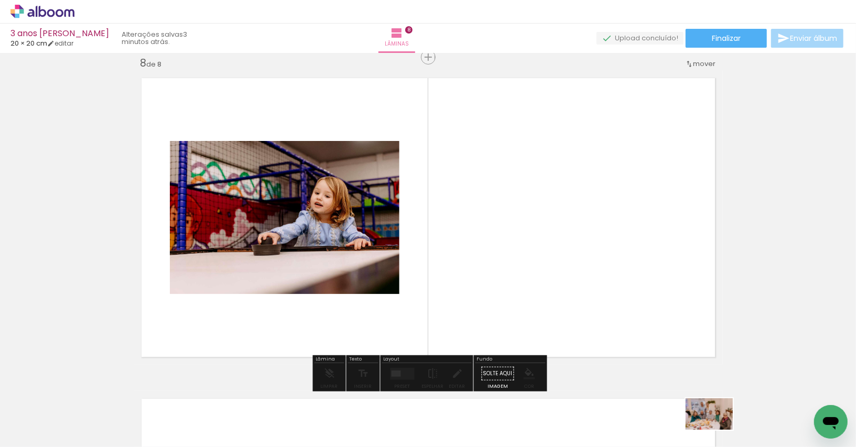
drag, startPoint x: 727, startPoint y: 419, endPoint x: 717, endPoint y: 428, distance: 13.4
click at [717, 429] on div at bounding box center [709, 412] width 52 height 35
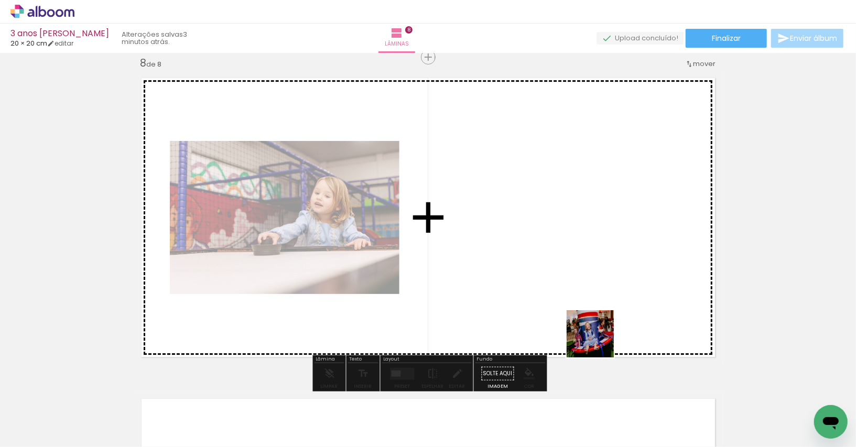
drag, startPoint x: 769, startPoint y: 423, endPoint x: 553, endPoint y: 307, distance: 245.7
click at [553, 307] on quentale-workspace at bounding box center [428, 223] width 856 height 447
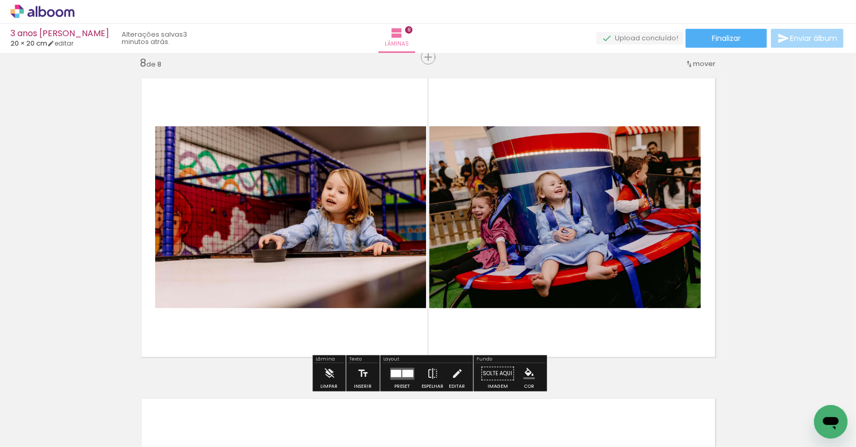
scroll to position [0, 608]
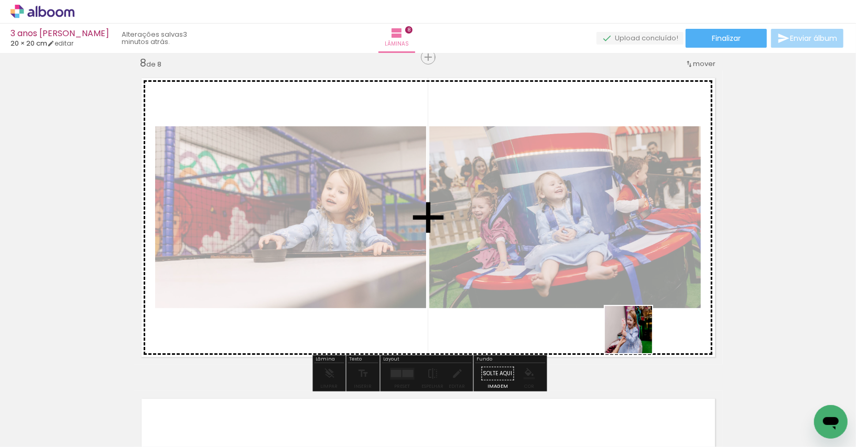
drag, startPoint x: 734, startPoint y: 420, endPoint x: 635, endPoint y: 336, distance: 130.1
click at [635, 336] on quentale-workspace at bounding box center [428, 223] width 856 height 447
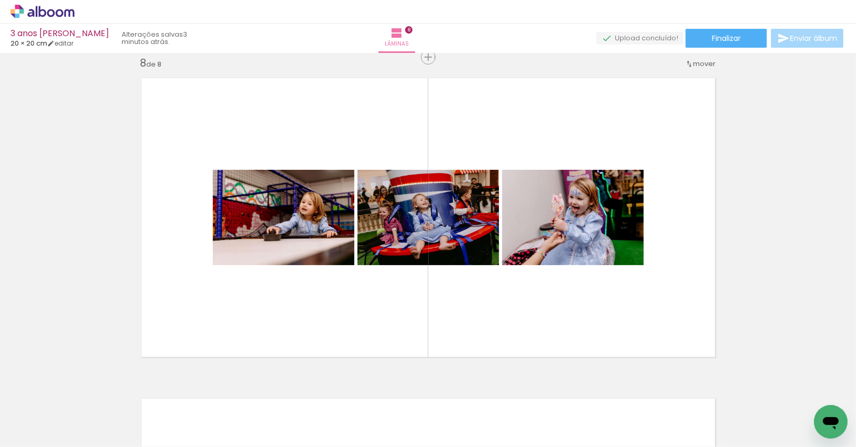
scroll to position [0, 993]
drag, startPoint x: 174, startPoint y: 421, endPoint x: 349, endPoint y: 318, distance: 202.7
click at [349, 318] on quentale-workspace at bounding box center [428, 223] width 856 height 447
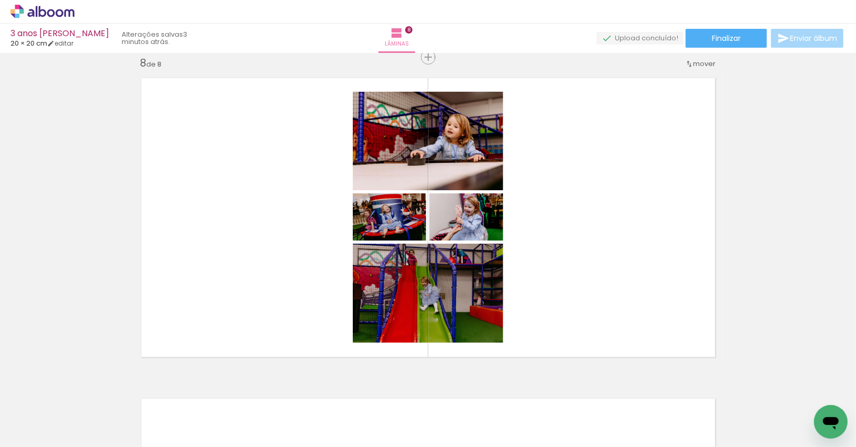
scroll to position [0, 653]
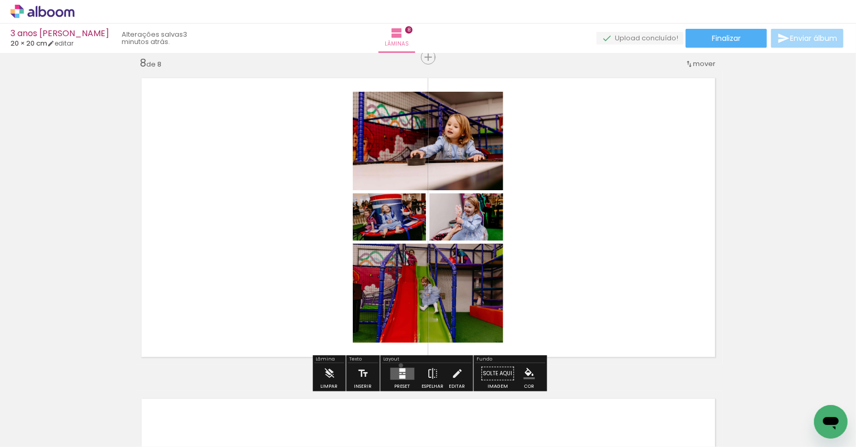
click at [398, 365] on div at bounding box center [402, 373] width 28 height 21
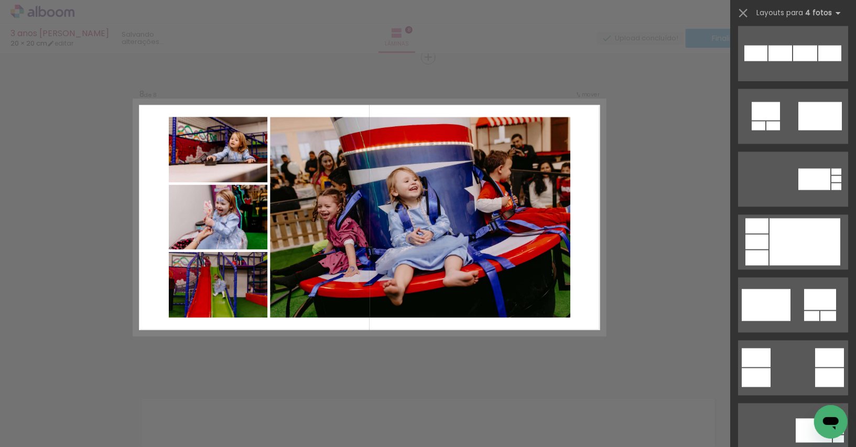
scroll to position [1083, 0]
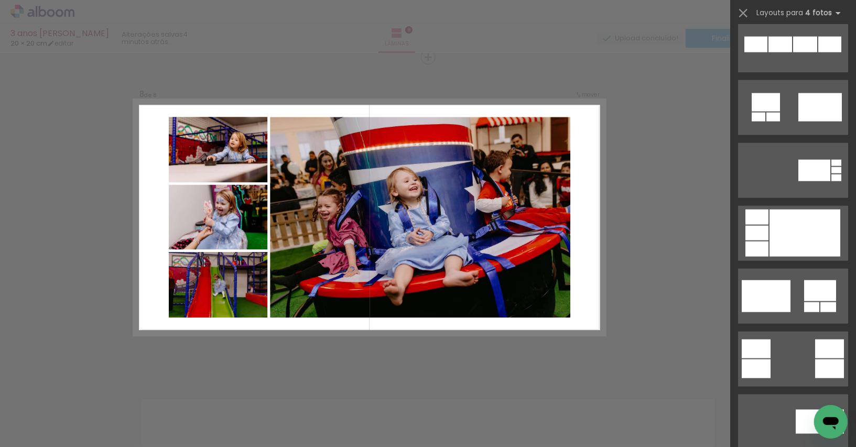
click at [793, 250] on div at bounding box center [804, 233] width 71 height 47
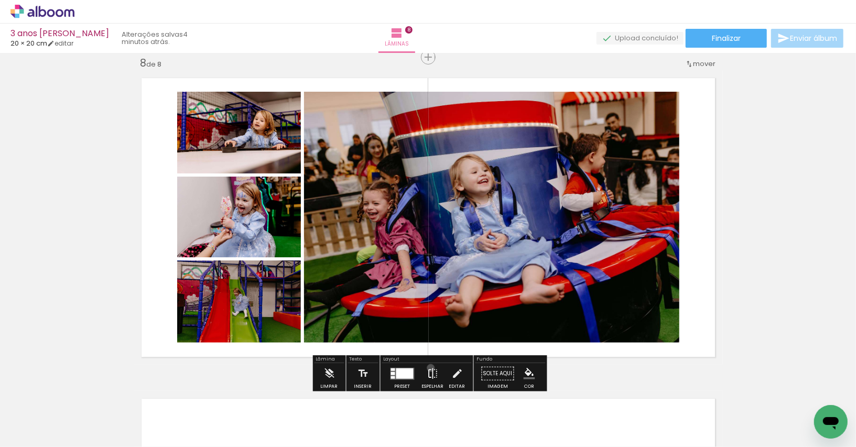
click at [428, 367] on iron-icon at bounding box center [433, 373] width 12 height 21
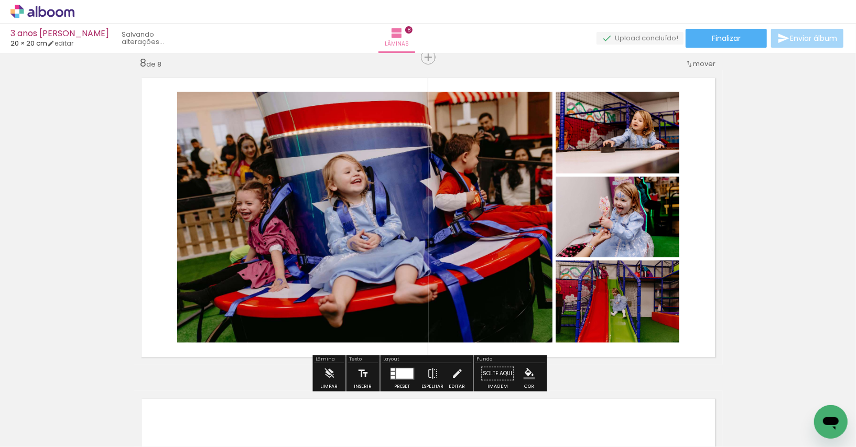
click at [694, 206] on quentale-layouter at bounding box center [428, 217] width 589 height 294
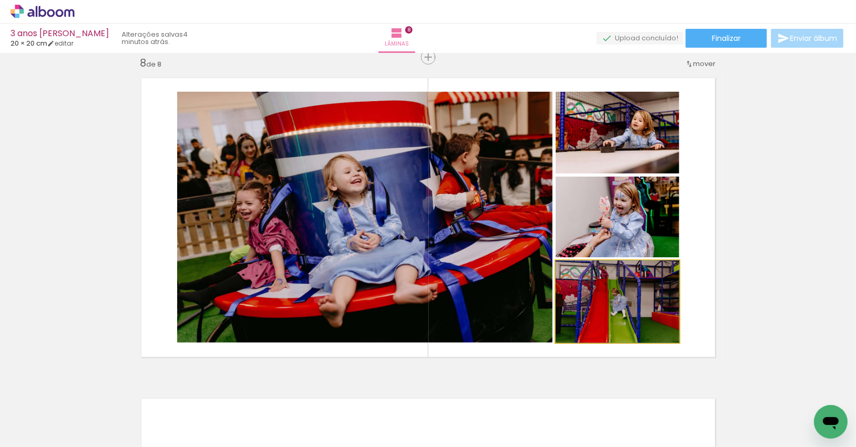
click at [608, 293] on quentale-photo at bounding box center [617, 301] width 124 height 82
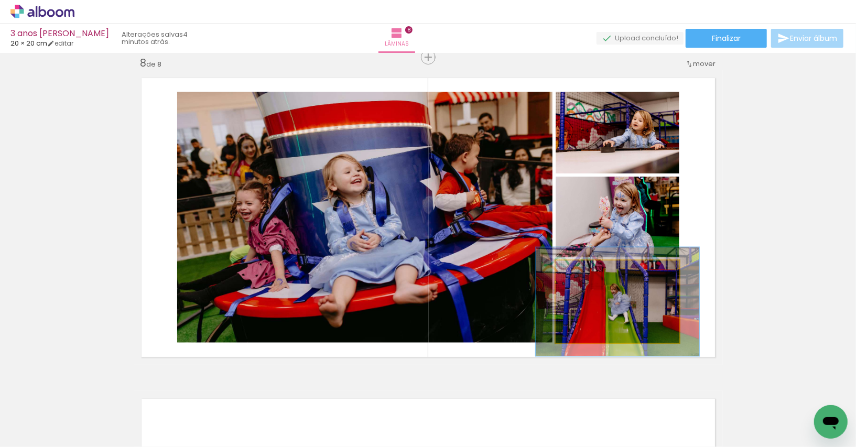
drag, startPoint x: 581, startPoint y: 272, endPoint x: 593, endPoint y: 272, distance: 11.5
type paper-slider "132"
click at [593, 272] on div at bounding box center [591, 271] width 9 height 9
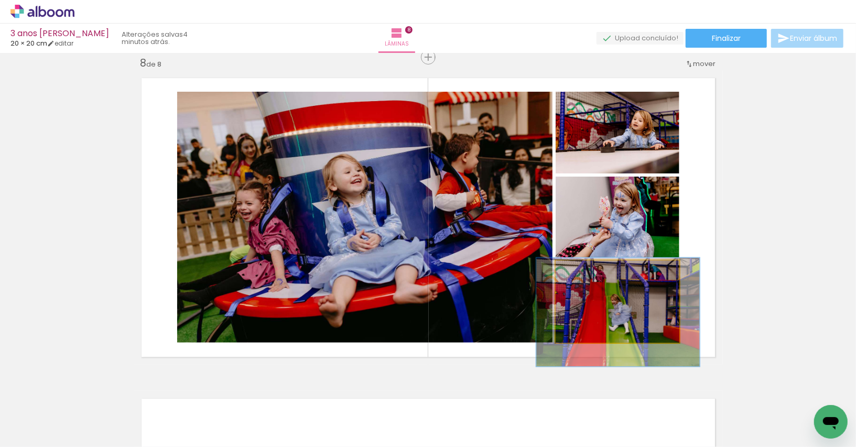
drag, startPoint x: 628, startPoint y: 317, endPoint x: 629, endPoint y: 328, distance: 10.5
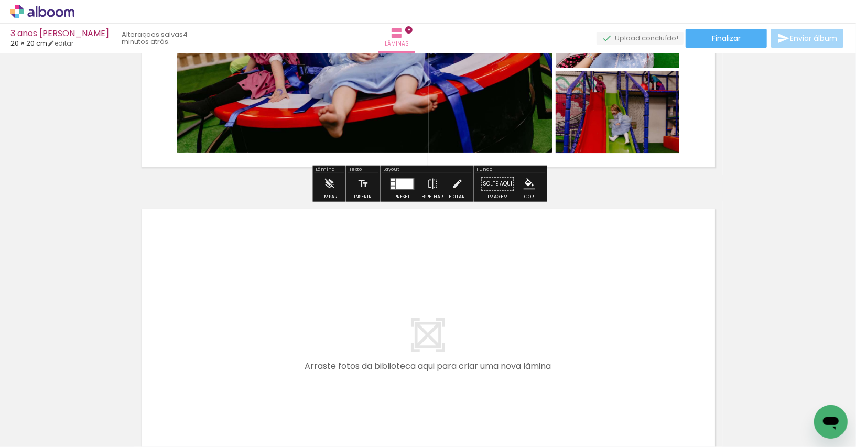
scroll to position [2450, 0]
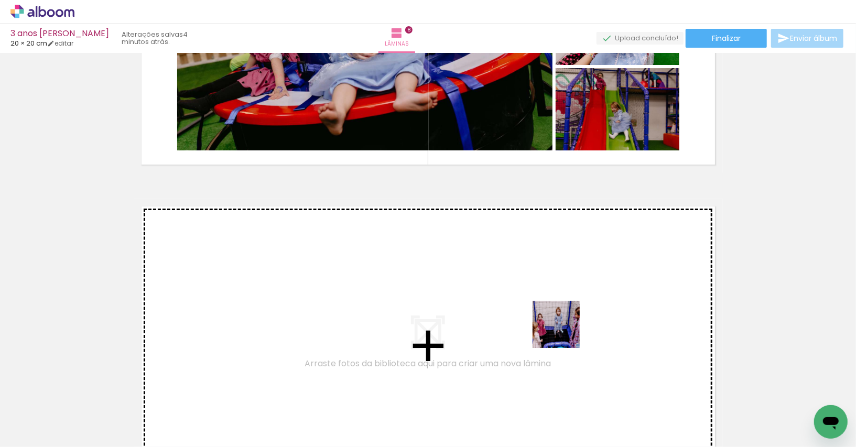
drag, startPoint x: 748, startPoint y: 404, endPoint x: 558, endPoint y: 330, distance: 203.7
click at [558, 330] on quentale-workspace at bounding box center [428, 223] width 856 height 447
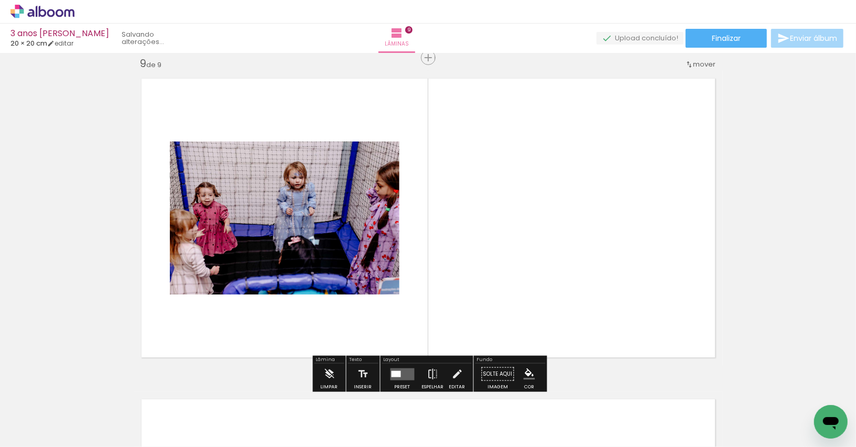
scroll to position [2578, 0]
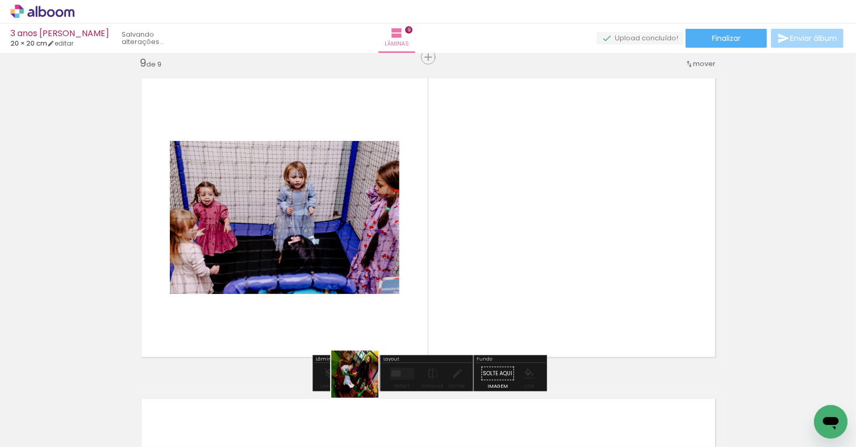
drag, startPoint x: 346, startPoint y: 413, endPoint x: 434, endPoint y: 293, distance: 148.5
click at [434, 293] on quentale-workspace at bounding box center [428, 223] width 856 height 447
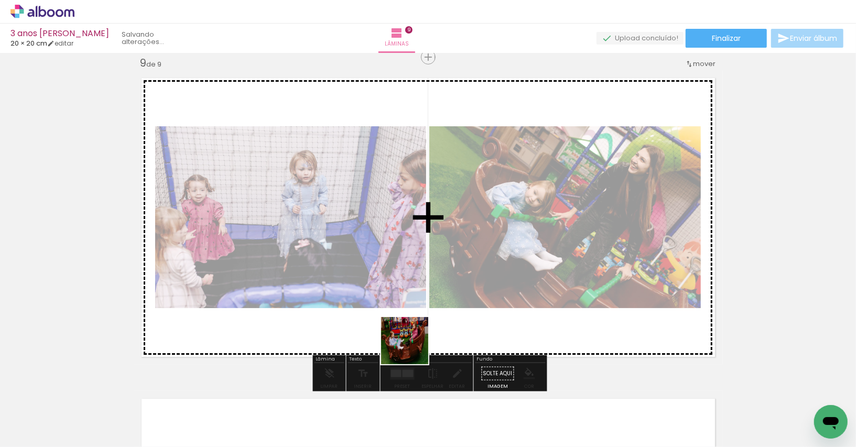
drag, startPoint x: 398, startPoint y: 414, endPoint x: 412, endPoint y: 344, distance: 71.0
click at [412, 344] on quentale-workspace at bounding box center [428, 223] width 856 height 447
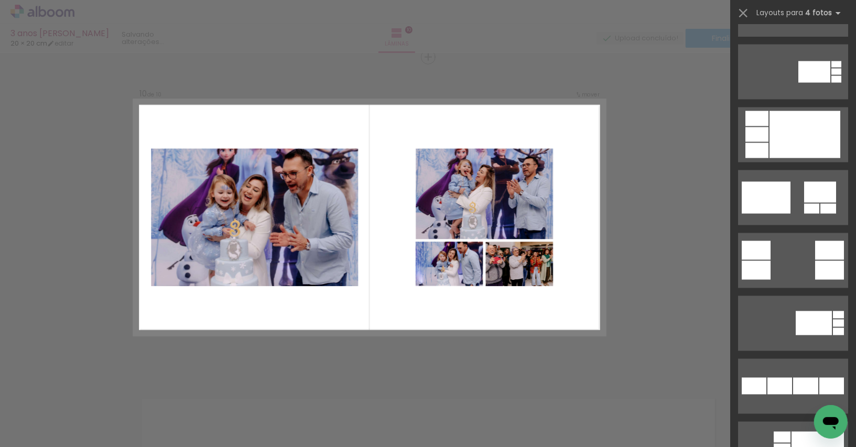
scroll to position [1182, 0]
click at [816, 180] on quentale-layouter at bounding box center [793, 197] width 110 height 55
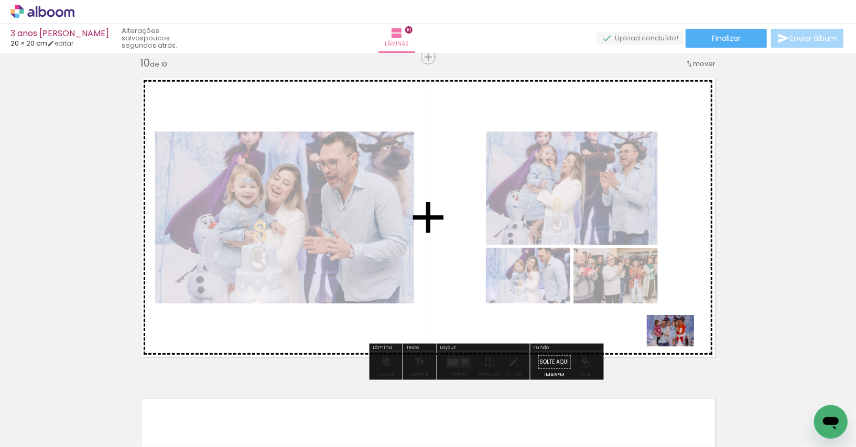
drag, startPoint x: 757, startPoint y: 418, endPoint x: 678, endPoint y: 346, distance: 106.1
click at [678, 346] on quentale-workspace at bounding box center [428, 223] width 856 height 447
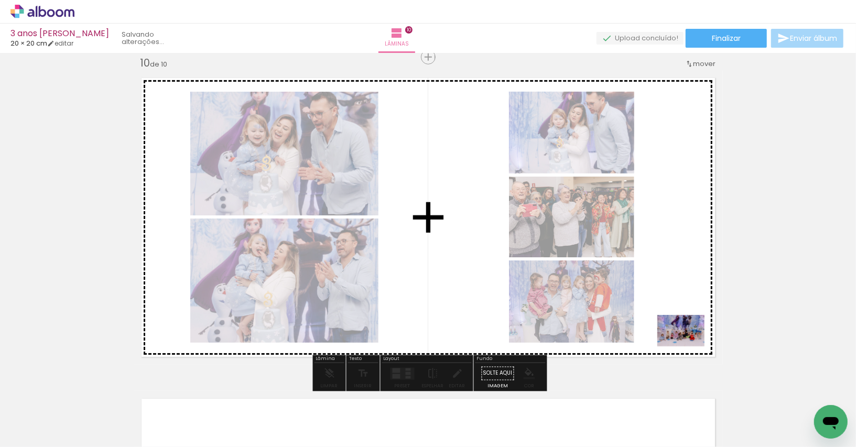
drag, startPoint x: 718, startPoint y: 418, endPoint x: 684, endPoint y: 339, distance: 85.0
click at [684, 339] on quentale-workspace at bounding box center [428, 223] width 856 height 447
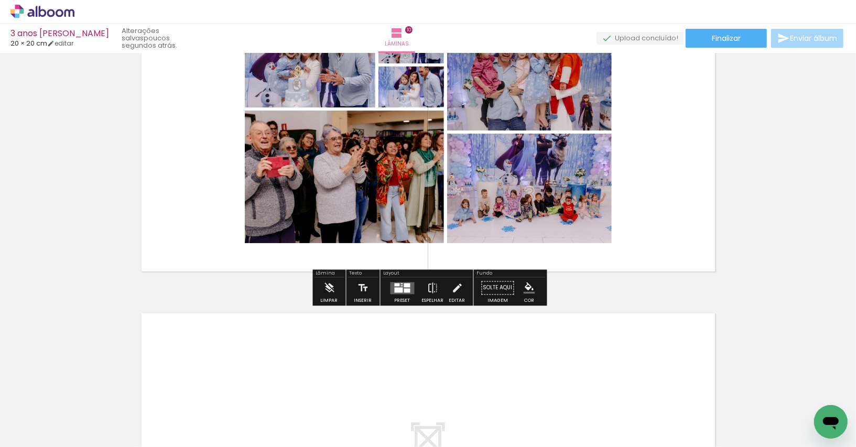
scroll to position [3004, 0]
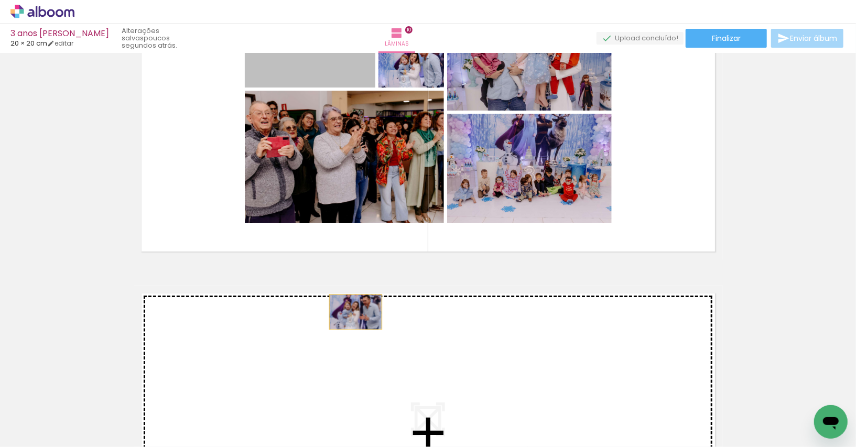
drag, startPoint x: 352, startPoint y: 75, endPoint x: 354, endPoint y: 313, distance: 237.9
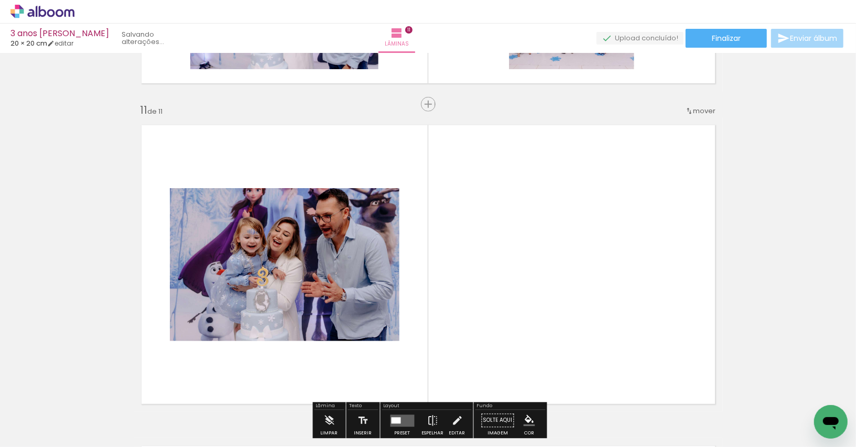
scroll to position [3219, 0]
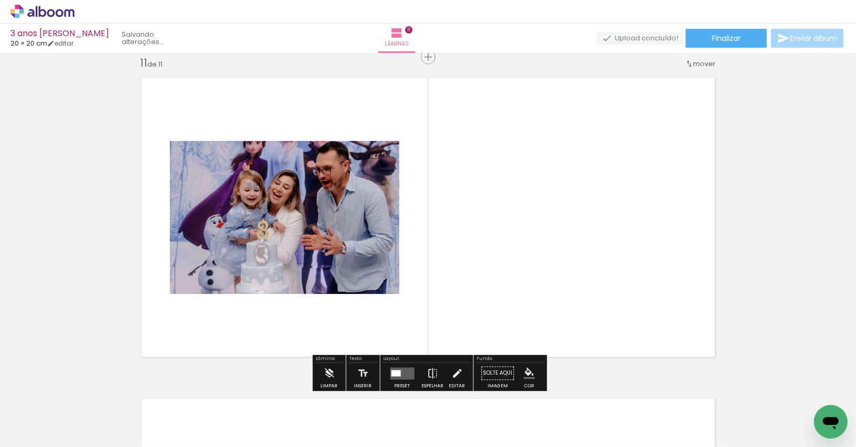
click at [702, 64] on span "mover" at bounding box center [704, 64] width 23 height 10
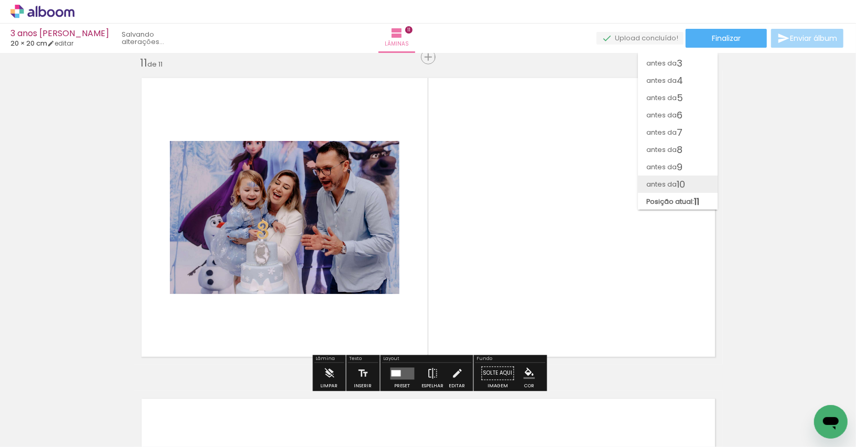
click at [683, 180] on span "10" at bounding box center [680, 184] width 8 height 17
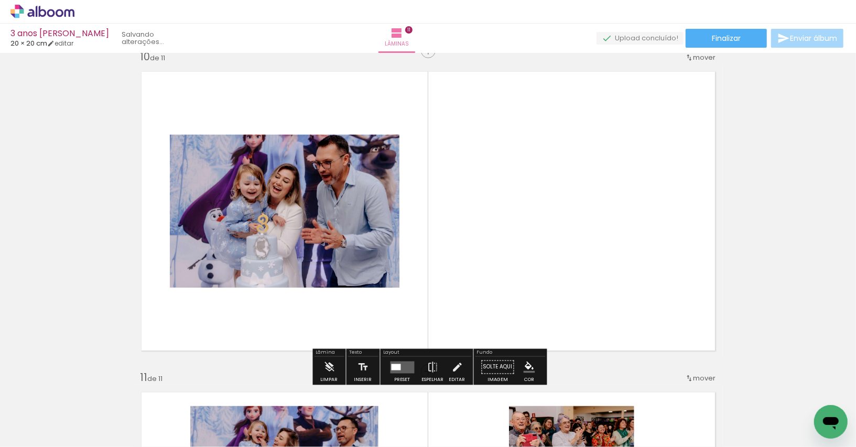
scroll to position [2899, 0]
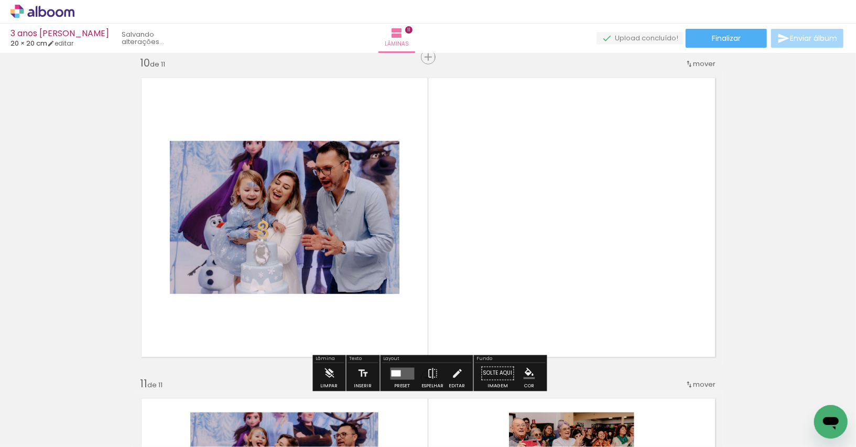
click at [402, 376] on quentale-layouter at bounding box center [402, 373] width 24 height 12
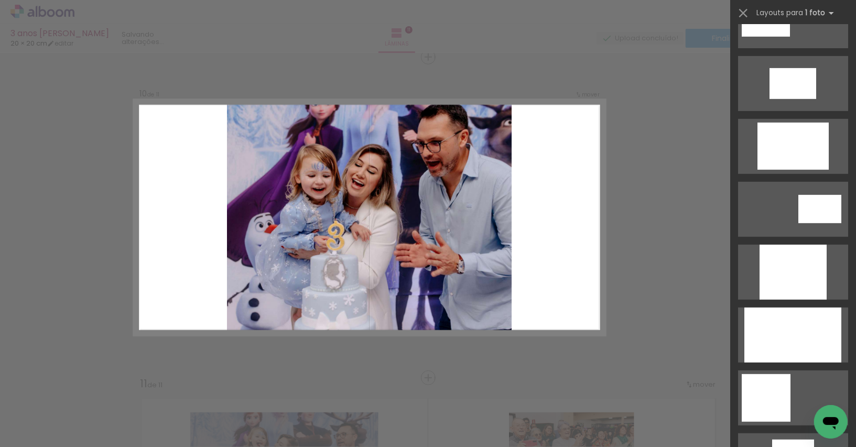
scroll to position [486, 0]
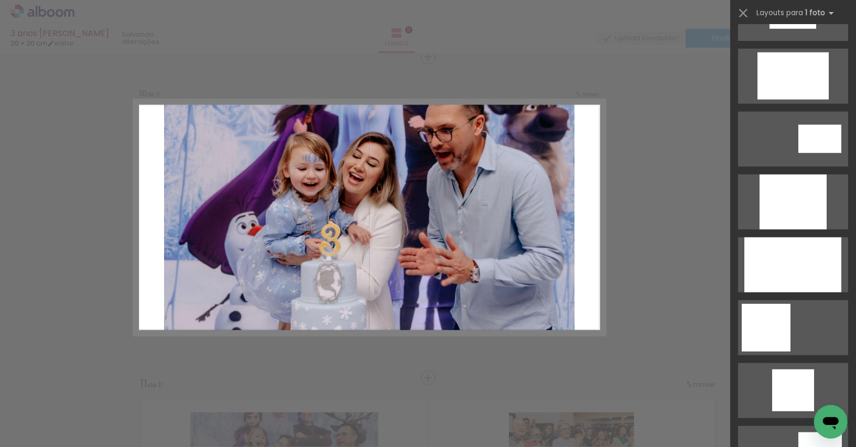
click at [813, 260] on div at bounding box center [792, 264] width 97 height 55
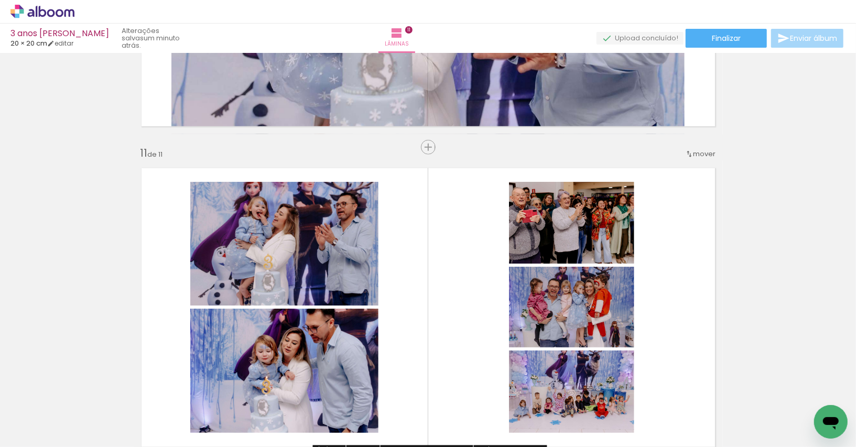
scroll to position [3081, 0]
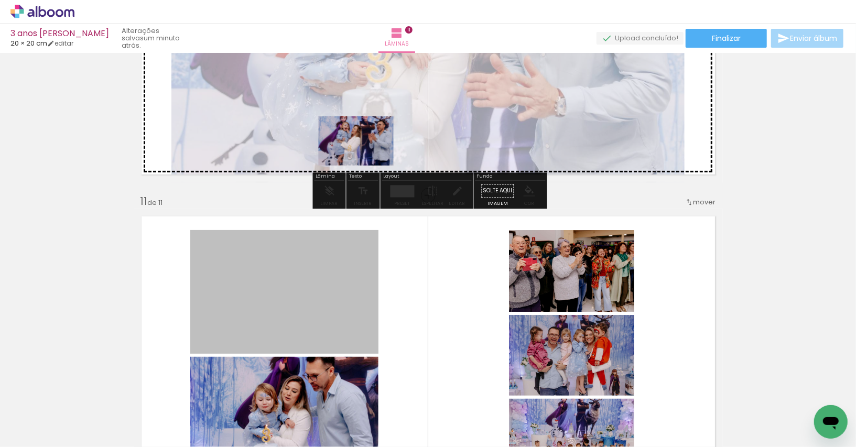
drag, startPoint x: 293, startPoint y: 280, endPoint x: 356, endPoint y: 141, distance: 152.9
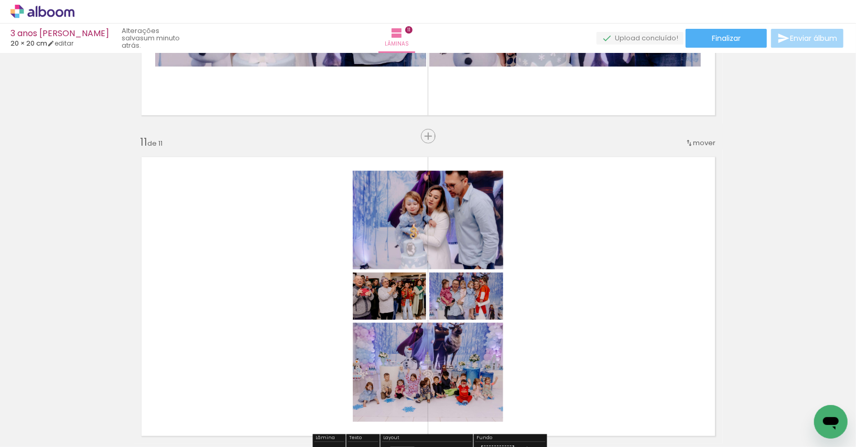
scroll to position [3233, 0]
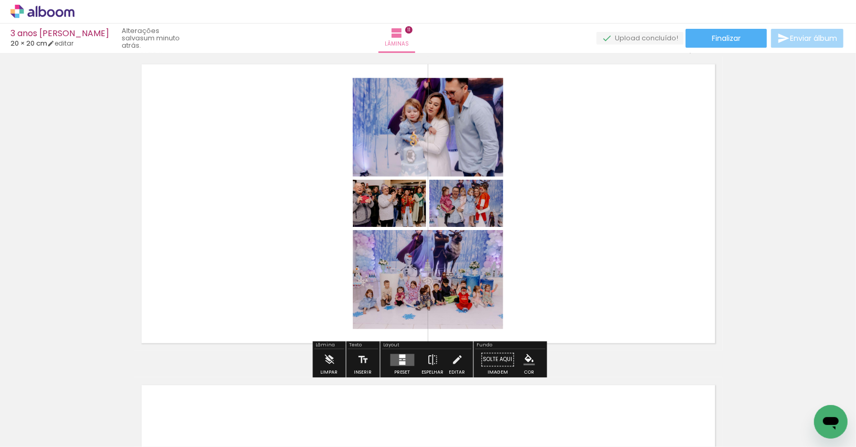
click at [390, 358] on quentale-layouter at bounding box center [402, 360] width 24 height 12
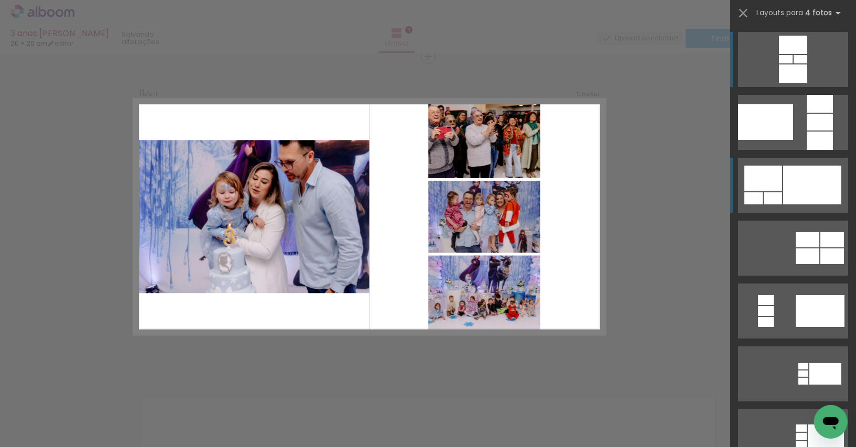
scroll to position [3219, 0]
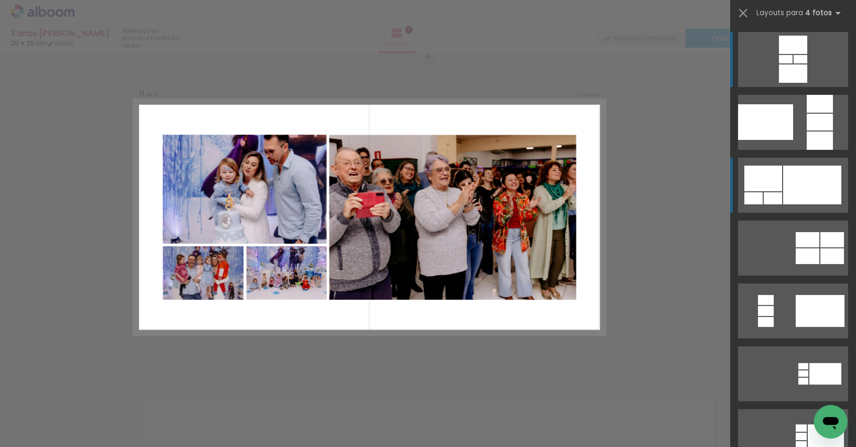
click at [807, 170] on div at bounding box center [812, 185] width 58 height 39
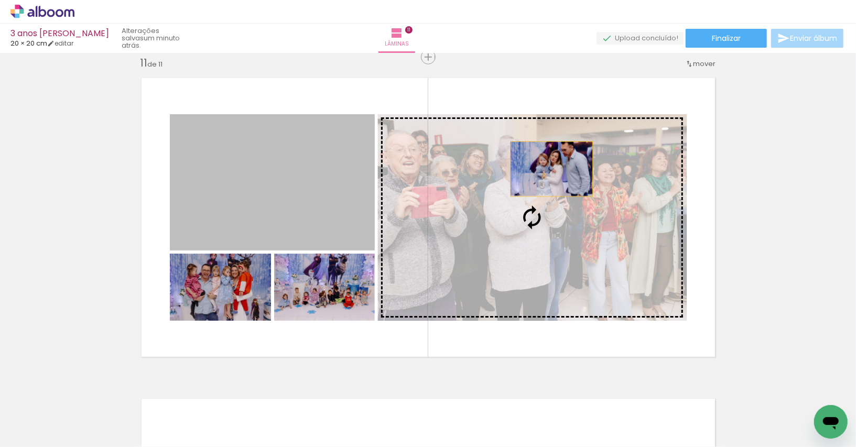
drag, startPoint x: 327, startPoint y: 165, endPoint x: 551, endPoint y: 169, distance: 224.3
click at [0, 0] on slot at bounding box center [0, 0] width 0 height 0
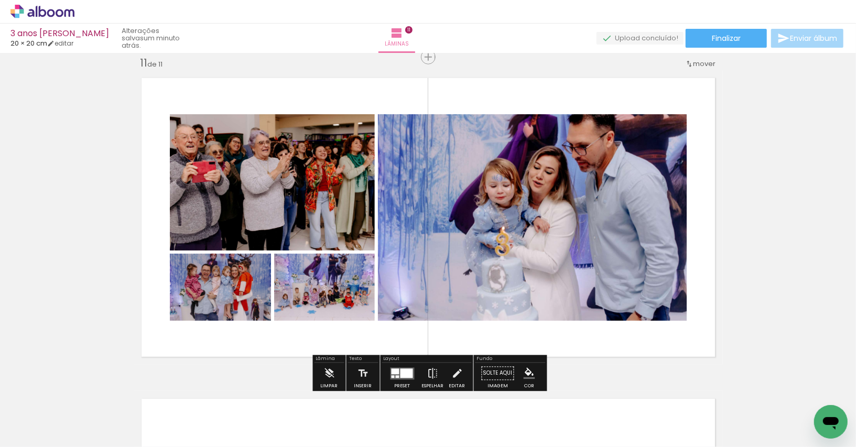
click at [400, 376] on div at bounding box center [406, 372] width 13 height 9
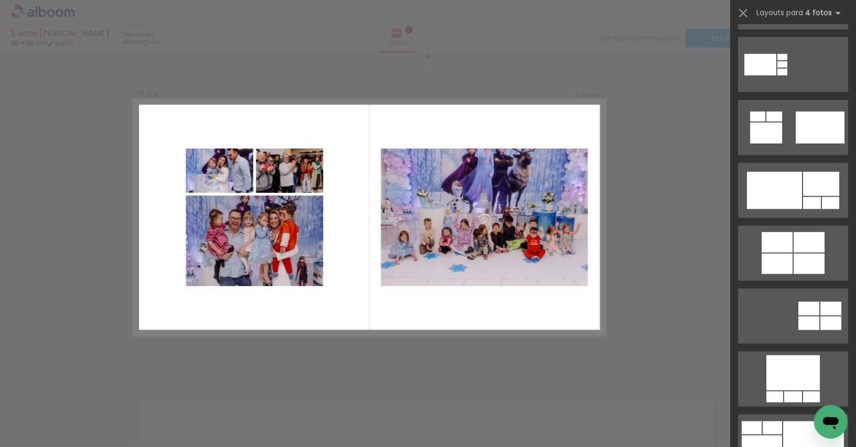
scroll to position [562, 0]
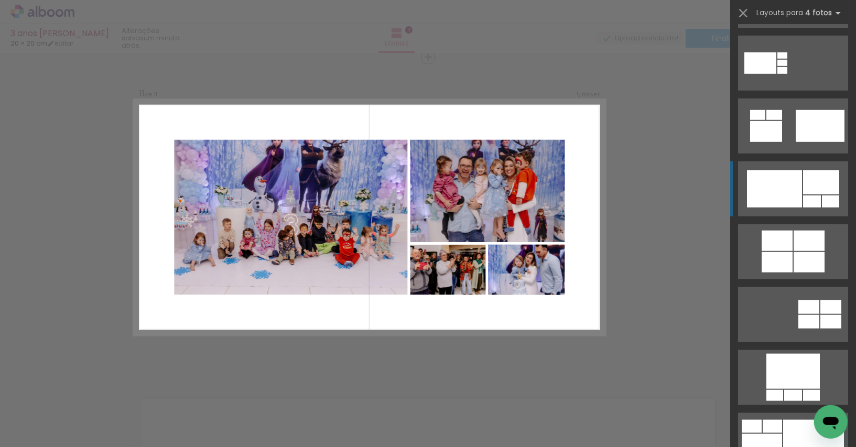
click at [803, 195] on div at bounding box center [812, 201] width 18 height 12
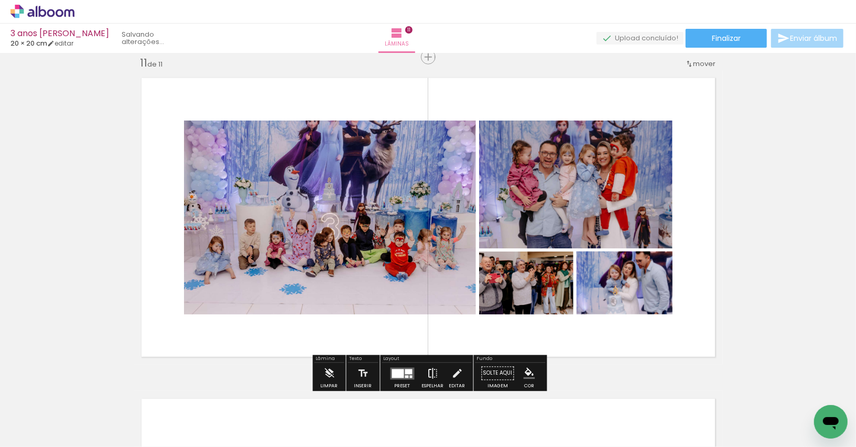
click at [431, 368] on iron-icon at bounding box center [433, 373] width 12 height 21
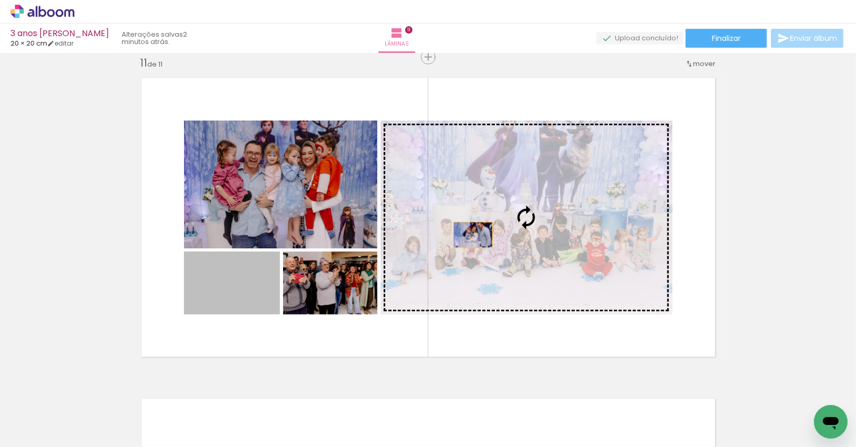
drag, startPoint x: 259, startPoint y: 278, endPoint x: 506, endPoint y: 226, distance: 251.5
click at [0, 0] on slot at bounding box center [0, 0] width 0 height 0
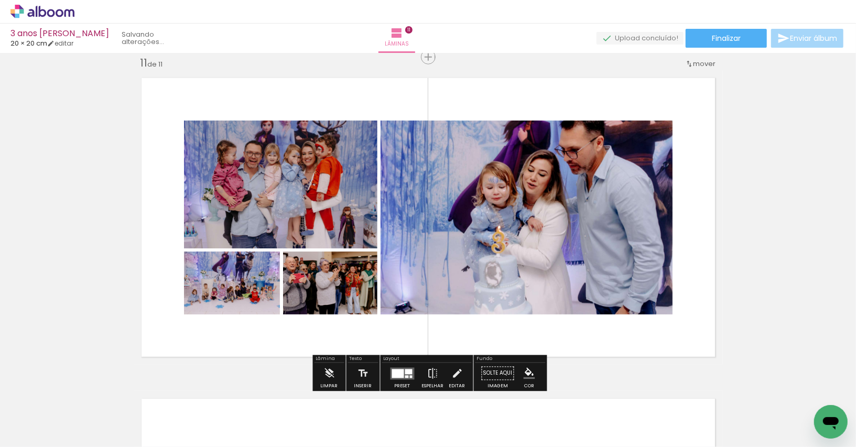
click at [571, 229] on quentale-photo at bounding box center [526, 218] width 292 height 194
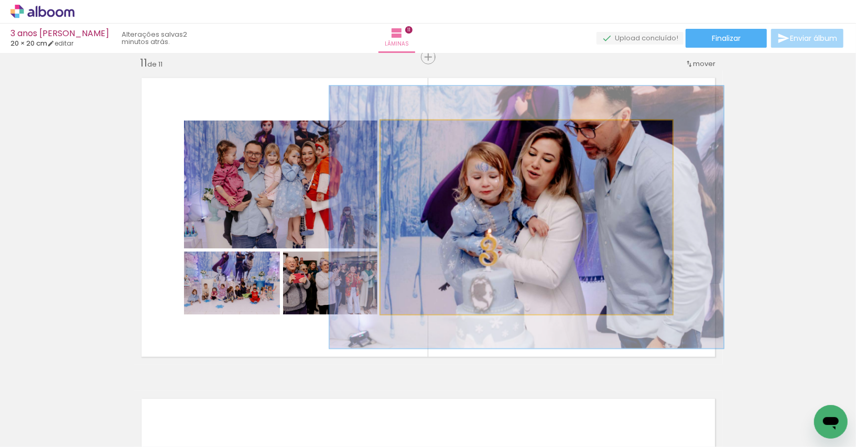
drag, startPoint x: 407, startPoint y: 134, endPoint x: 425, endPoint y: 134, distance: 18.3
click at [422, 134] on div at bounding box center [417, 131] width 9 height 9
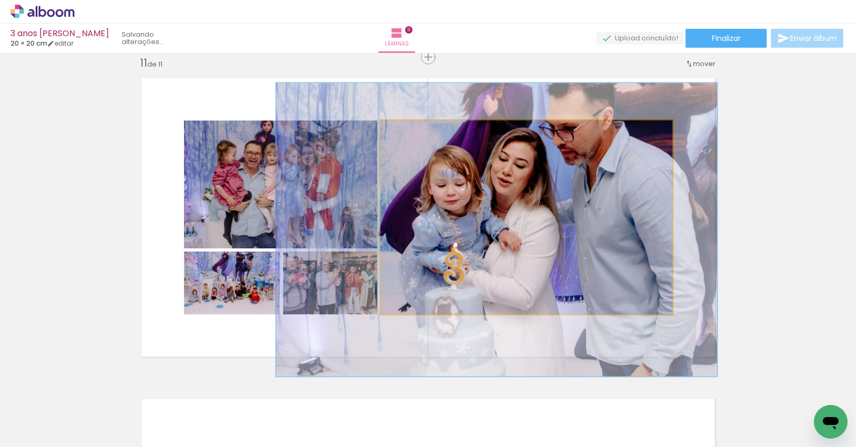
drag, startPoint x: 507, startPoint y: 166, endPoint x: 477, endPoint y: 174, distance: 31.0
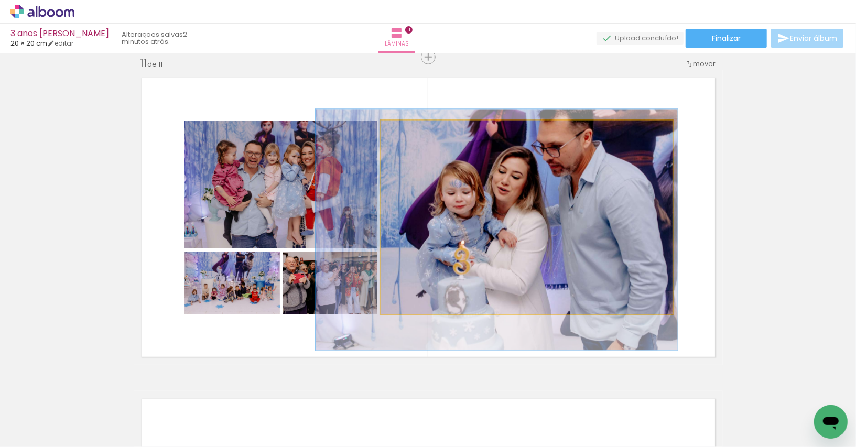
drag, startPoint x: 425, startPoint y: 132, endPoint x: 414, endPoint y: 133, distance: 11.0
click at [414, 133] on div at bounding box center [414, 131] width 9 height 9
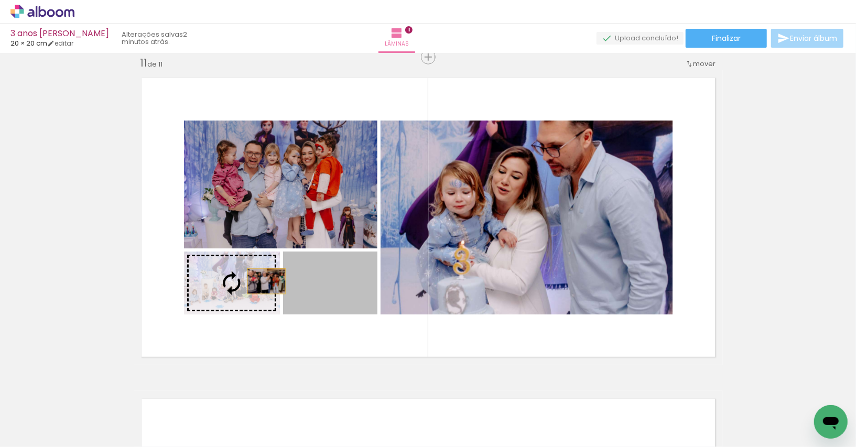
drag, startPoint x: 331, startPoint y: 280, endPoint x: 243, endPoint y: 280, distance: 88.0
click at [0, 0] on slot at bounding box center [0, 0] width 0 height 0
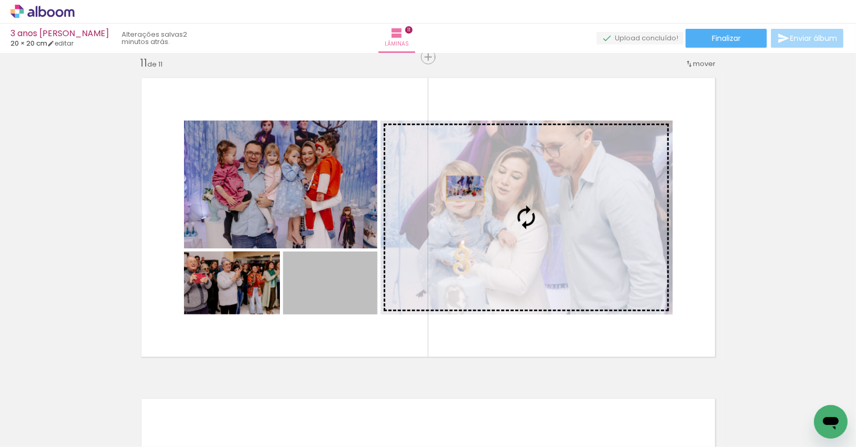
drag, startPoint x: 313, startPoint y: 283, endPoint x: 467, endPoint y: 188, distance: 181.9
click at [0, 0] on slot at bounding box center [0, 0] width 0 height 0
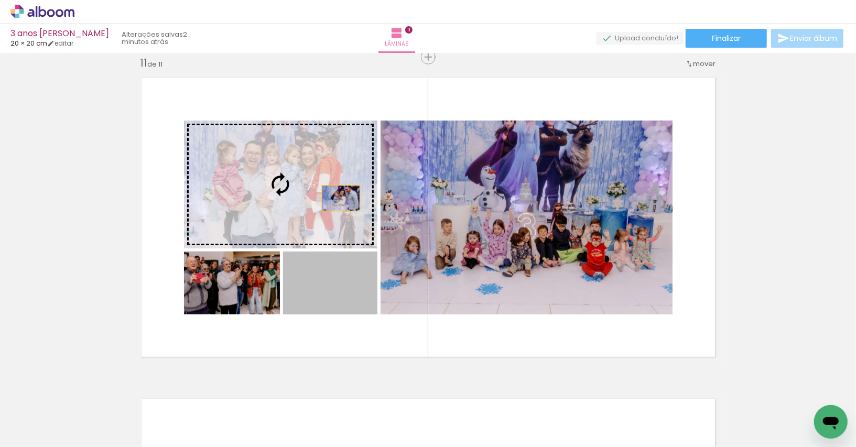
drag, startPoint x: 343, startPoint y: 284, endPoint x: 341, endPoint y: 198, distance: 86.5
click at [0, 0] on slot at bounding box center [0, 0] width 0 height 0
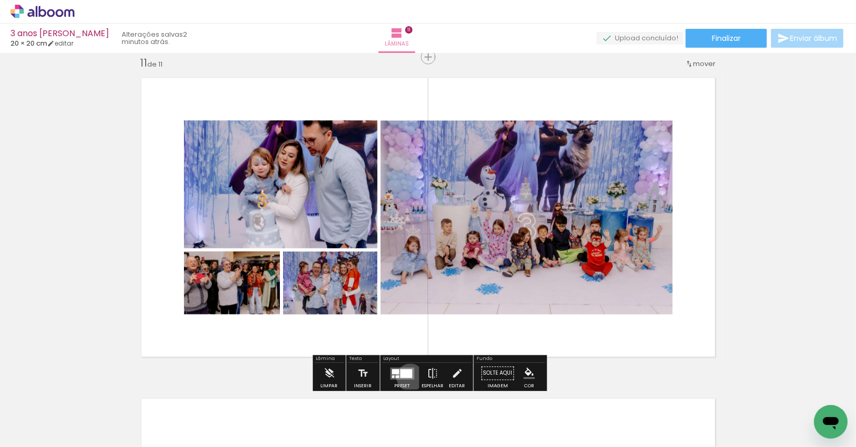
click at [408, 377] on div at bounding box center [406, 373] width 12 height 9
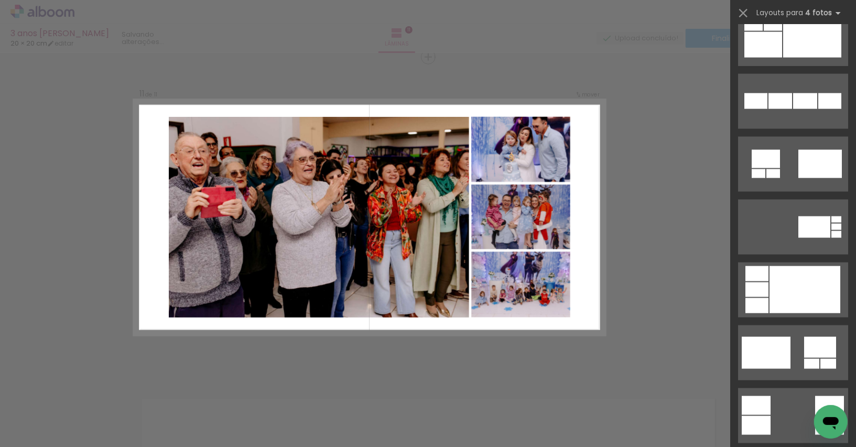
scroll to position [1027, 0]
click at [777, 296] on div at bounding box center [804, 289] width 71 height 47
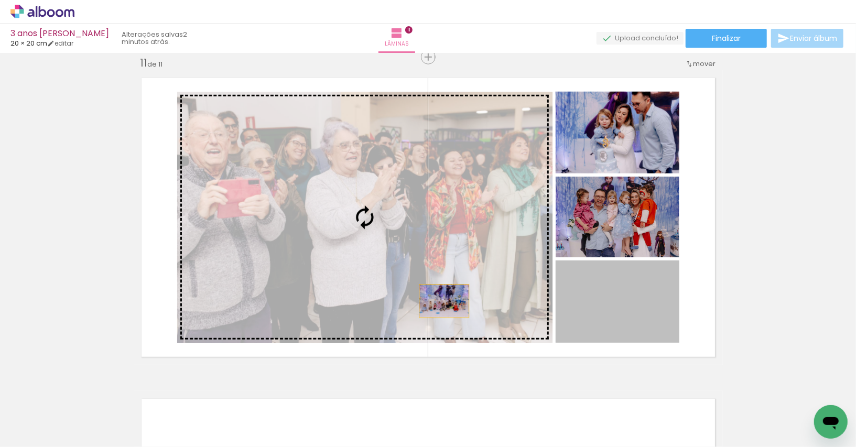
drag, startPoint x: 614, startPoint y: 316, endPoint x: 433, endPoint y: 298, distance: 181.2
click at [0, 0] on slot at bounding box center [0, 0] width 0 height 0
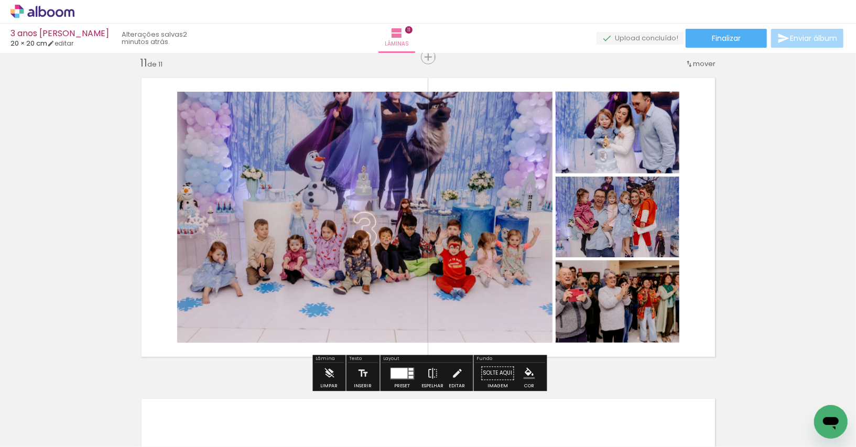
click at [435, 375] on paper-button "Espelhar" at bounding box center [432, 376] width 27 height 27
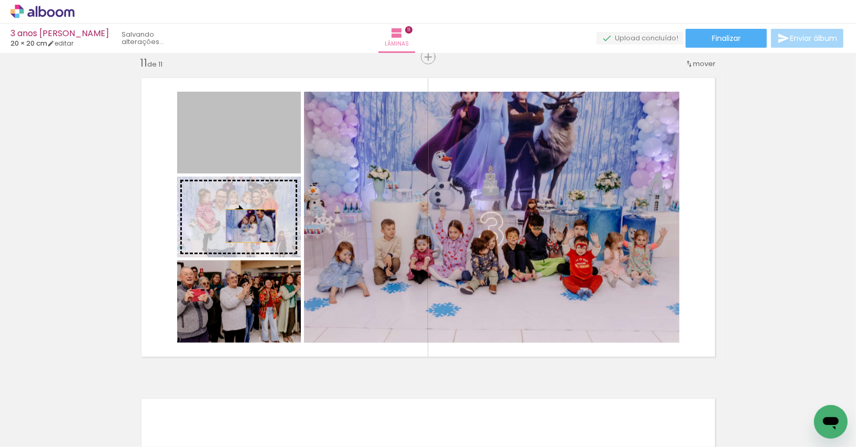
drag, startPoint x: 250, startPoint y: 144, endPoint x: 250, endPoint y: 226, distance: 81.7
click at [0, 0] on slot at bounding box center [0, 0] width 0 height 0
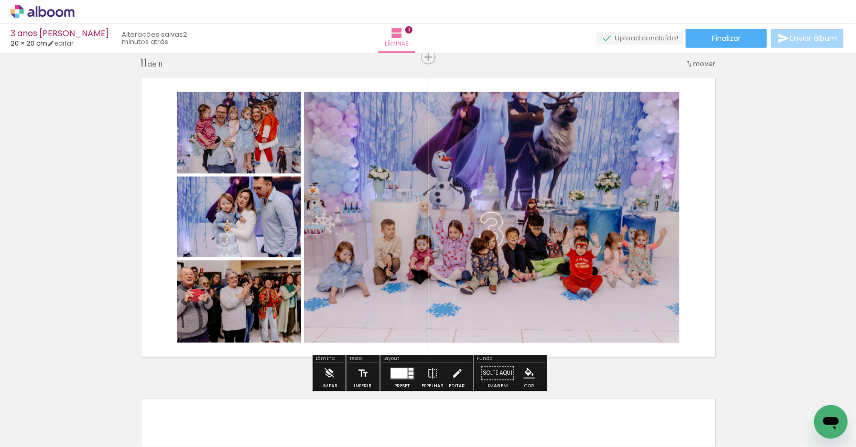
click at [271, 221] on quentale-photo at bounding box center [239, 217] width 124 height 81
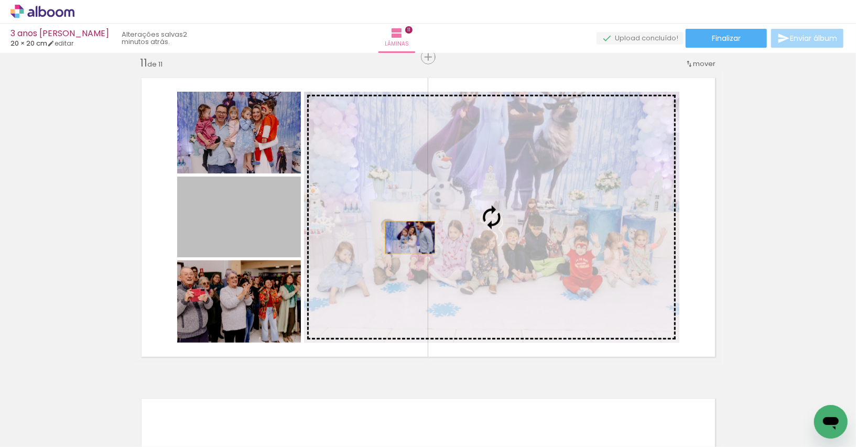
drag, startPoint x: 226, startPoint y: 247, endPoint x: 425, endPoint y: 235, distance: 200.0
click at [0, 0] on slot at bounding box center [0, 0] width 0 height 0
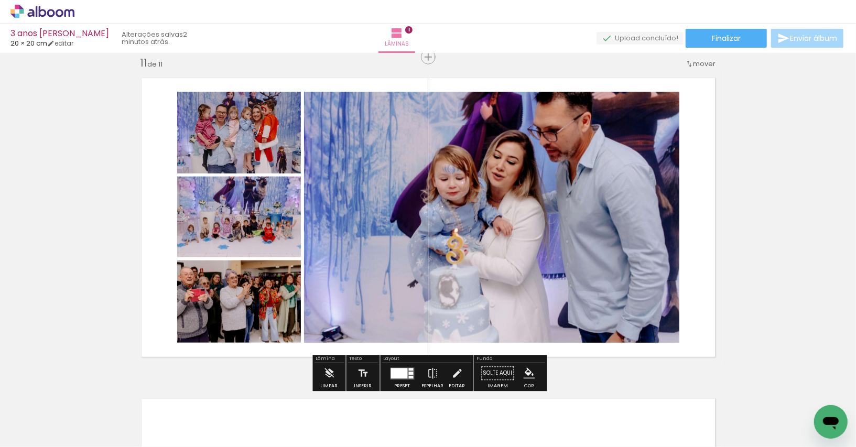
click at [519, 201] on quentale-photo at bounding box center [491, 217] width 375 height 251
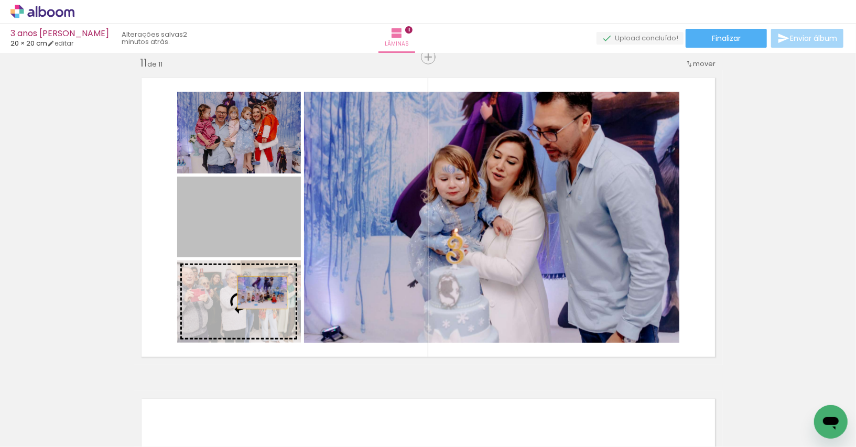
drag, startPoint x: 262, startPoint y: 243, endPoint x: 262, endPoint y: 299, distance: 56.6
click at [0, 0] on slot at bounding box center [0, 0] width 0 height 0
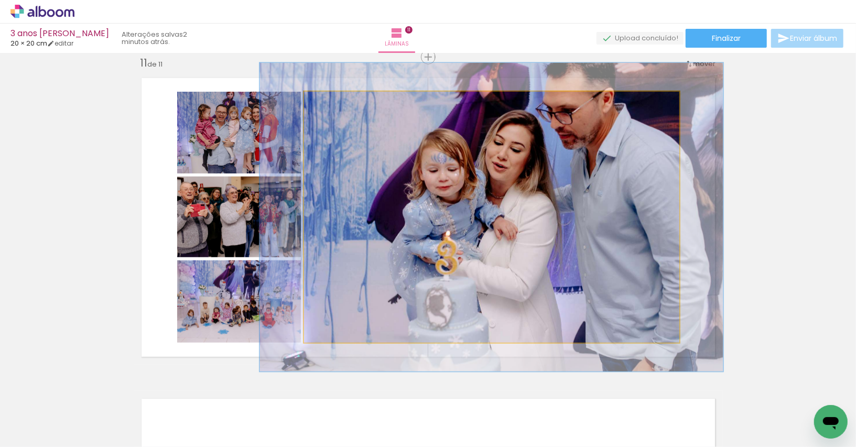
drag, startPoint x: 330, startPoint y: 103, endPoint x: 338, endPoint y: 103, distance: 8.4
type paper-slider "123"
click at [338, 103] on div at bounding box center [336, 102] width 9 height 9
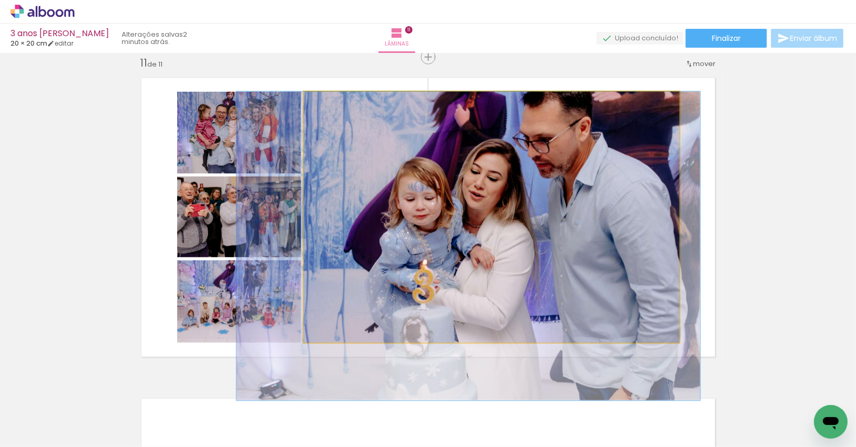
drag, startPoint x: 458, startPoint y: 172, endPoint x: 435, endPoint y: 203, distance: 39.0
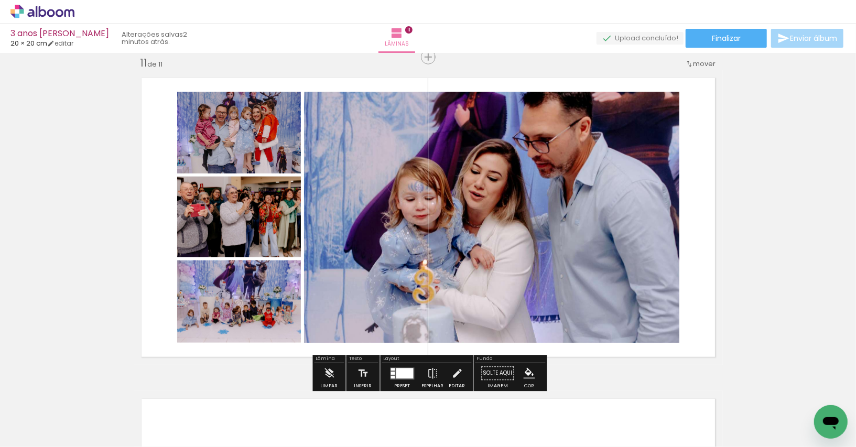
click at [645, 202] on quentale-photo at bounding box center [491, 217] width 375 height 251
click at [521, 191] on quentale-photo at bounding box center [491, 217] width 375 height 251
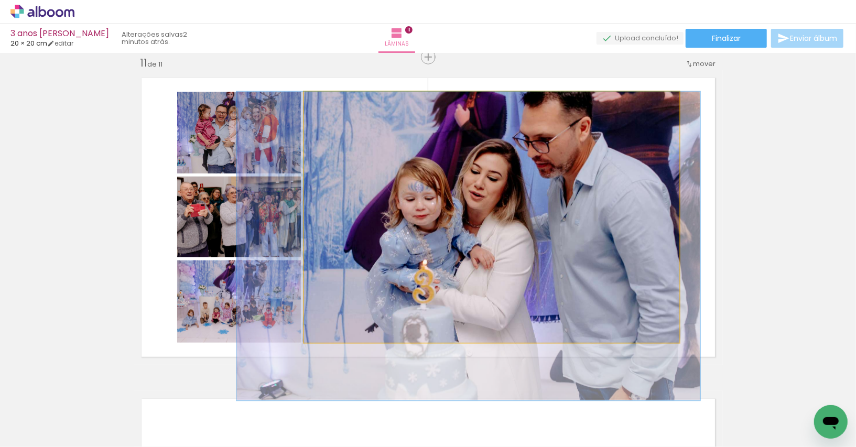
click at [521, 191] on quentale-photo at bounding box center [491, 217] width 375 height 251
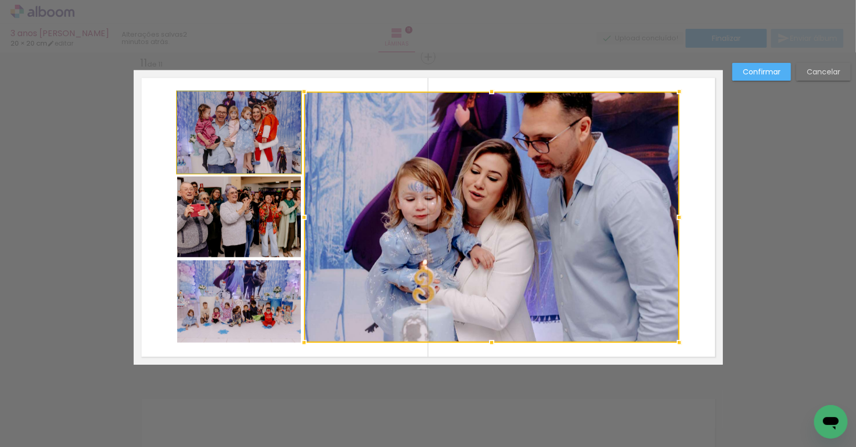
click at [270, 134] on quentale-photo at bounding box center [239, 133] width 124 height 82
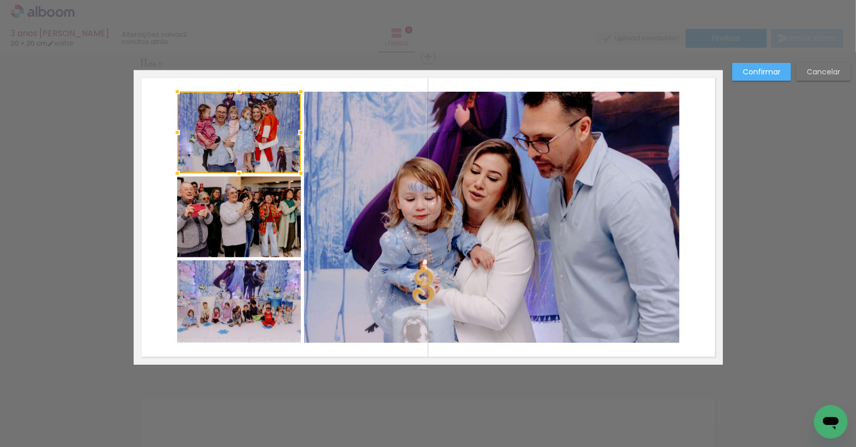
click at [258, 209] on quentale-photo at bounding box center [239, 217] width 124 height 81
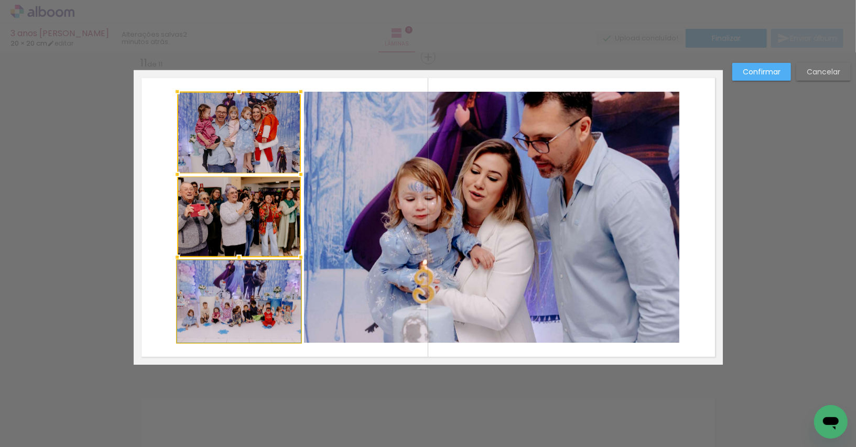
click at [261, 274] on quentale-photo at bounding box center [239, 301] width 124 height 82
click at [463, 212] on quentale-photo at bounding box center [491, 217] width 375 height 251
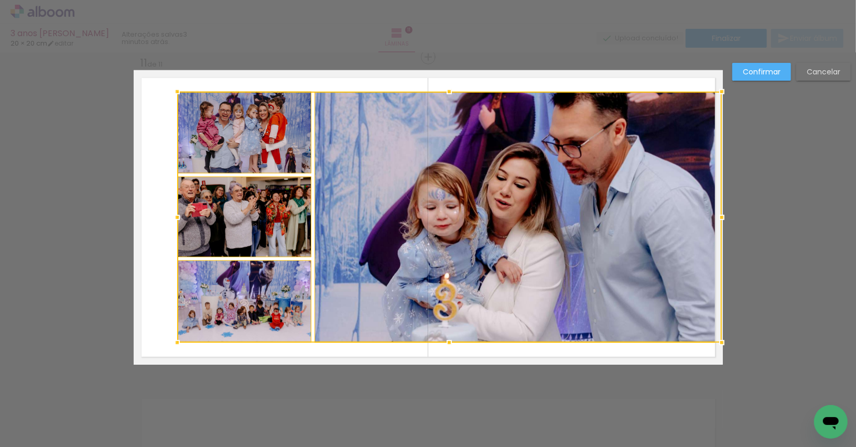
drag, startPoint x: 680, startPoint y: 214, endPoint x: 720, endPoint y: 214, distance: 40.9
click at [720, 214] on div at bounding box center [721, 217] width 21 height 21
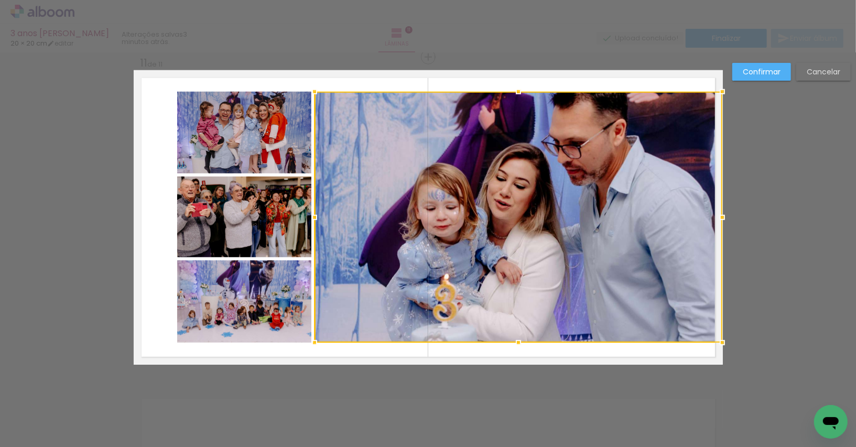
click at [239, 145] on quentale-photo at bounding box center [244, 133] width 134 height 82
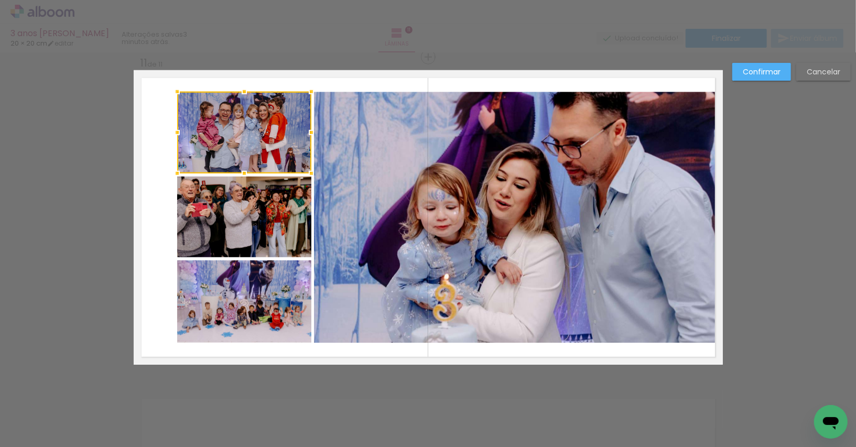
click at [238, 222] on quentale-photo at bounding box center [244, 217] width 134 height 81
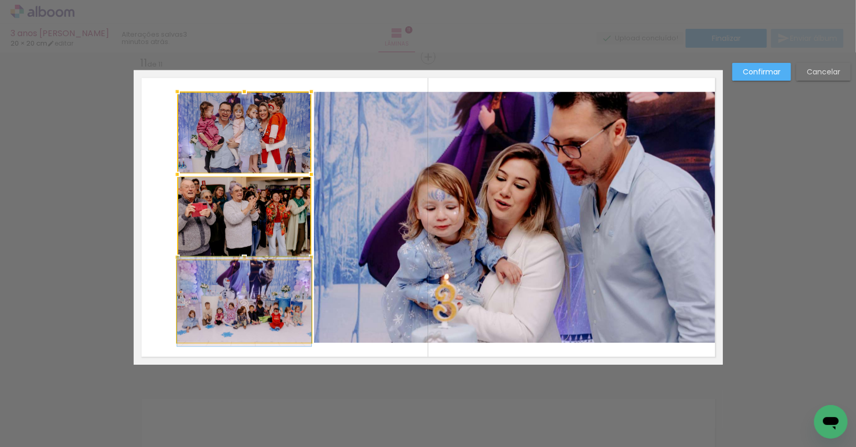
click at [233, 291] on quentale-photo at bounding box center [244, 301] width 134 height 82
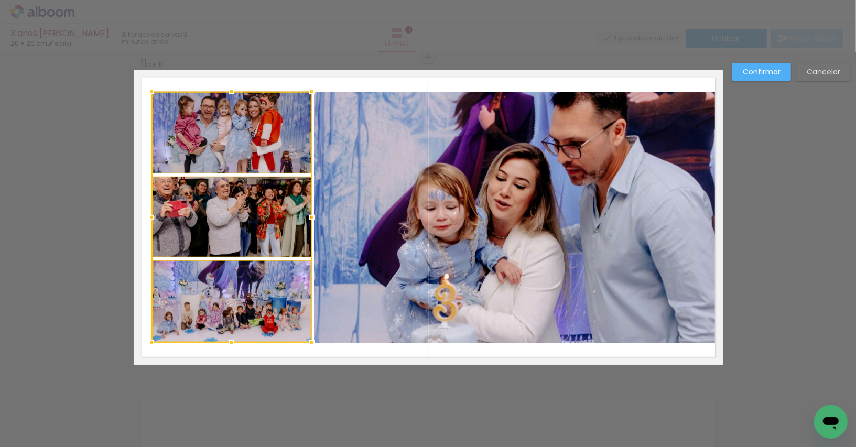
drag, startPoint x: 177, startPoint y: 218, endPoint x: 152, endPoint y: 217, distance: 24.1
click at [152, 217] on div at bounding box center [151, 217] width 21 height 21
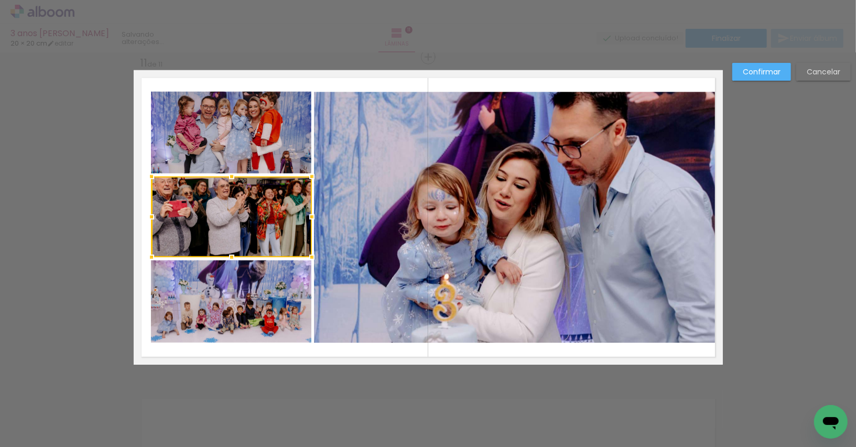
click at [0, 0] on slot "Confirmar" at bounding box center [0, 0] width 0 height 0
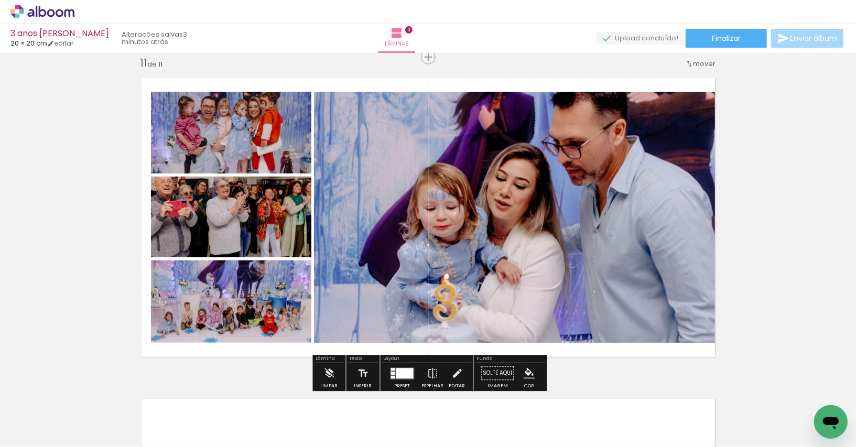
click at [593, 161] on quentale-photo at bounding box center [518, 217] width 408 height 251
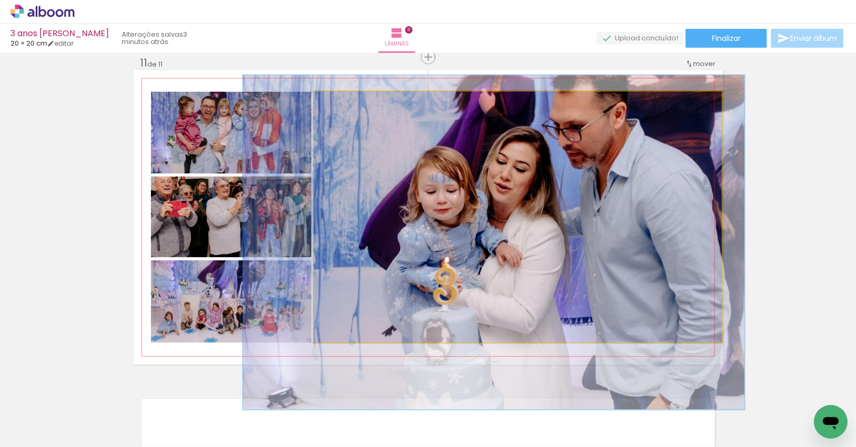
drag, startPoint x: 593, startPoint y: 179, endPoint x: 594, endPoint y: 162, distance: 16.8
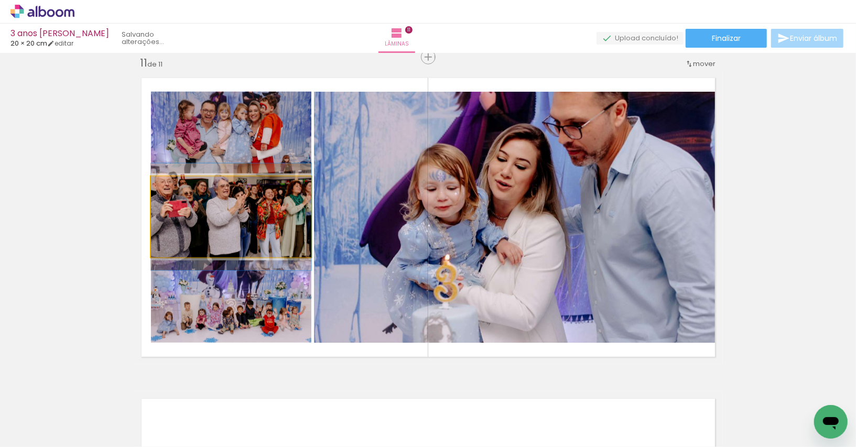
click at [221, 204] on quentale-photo at bounding box center [231, 217] width 160 height 81
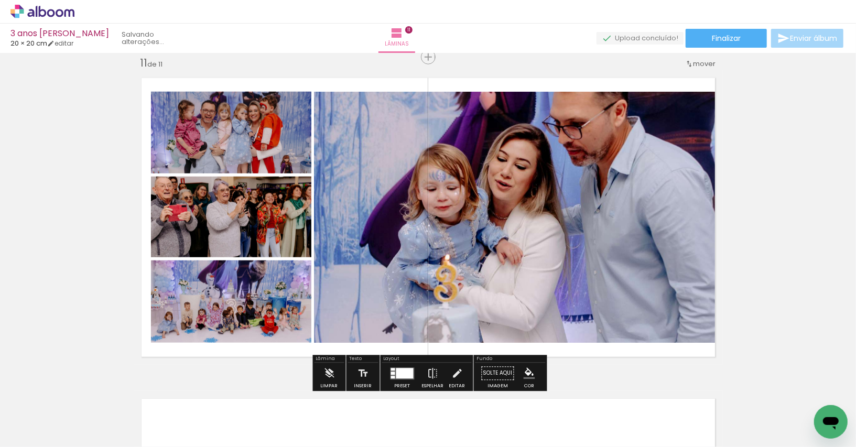
click at [260, 292] on quentale-photo at bounding box center [231, 301] width 160 height 82
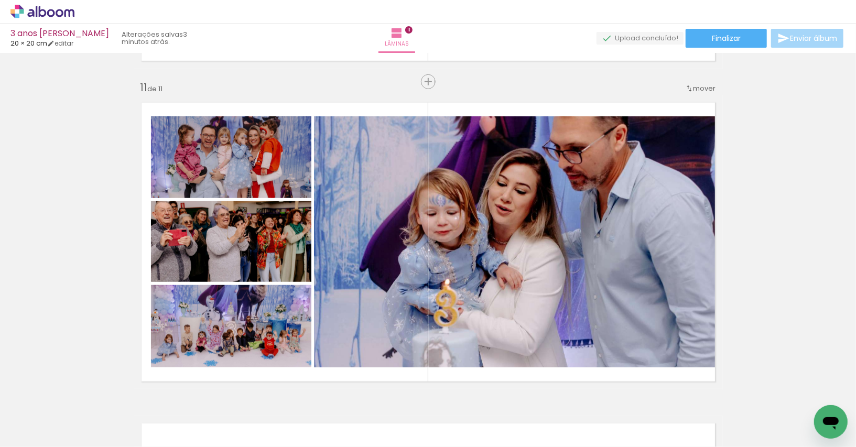
scroll to position [3559, 0]
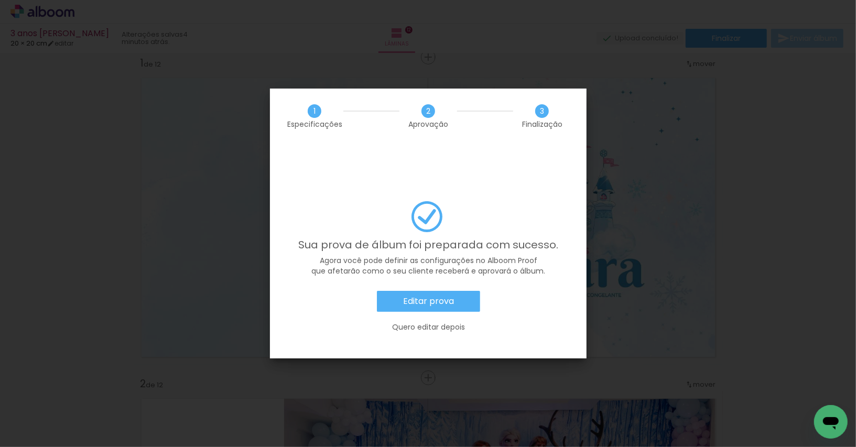
scroll to position [0, 1052]
click at [432, 291] on paper-button "Editar prova" at bounding box center [428, 301] width 103 height 21
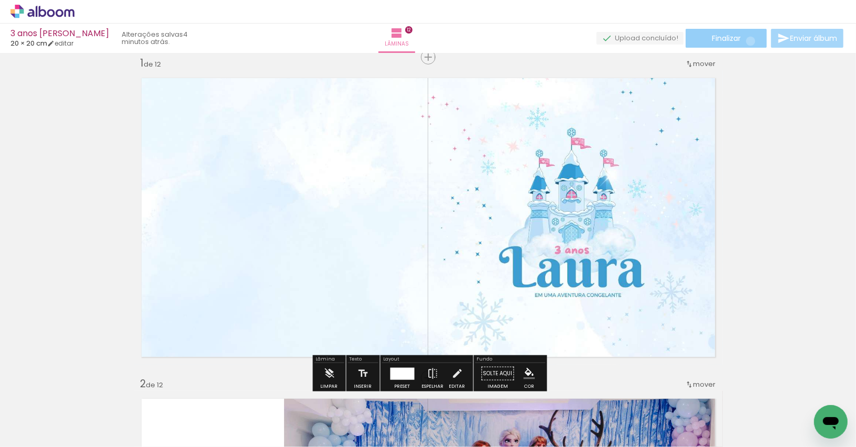
click at [747, 40] on paper-button "Finalizar" at bounding box center [725, 38] width 81 height 19
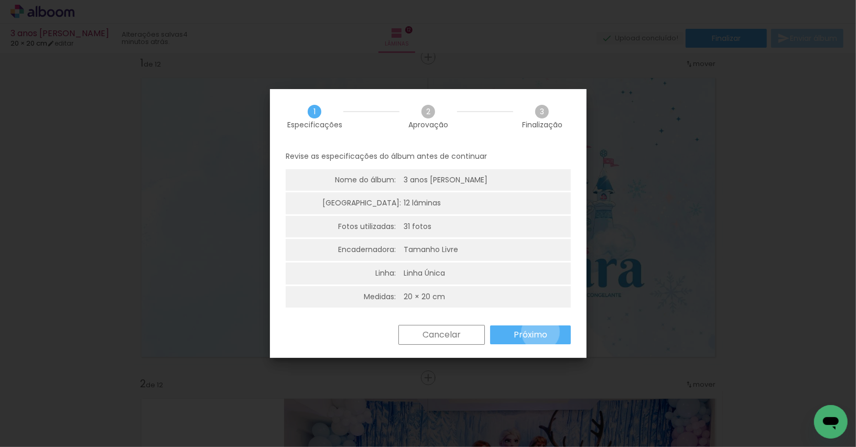
click at [0, 0] on slot "Próximo" at bounding box center [0, 0] width 0 height 0
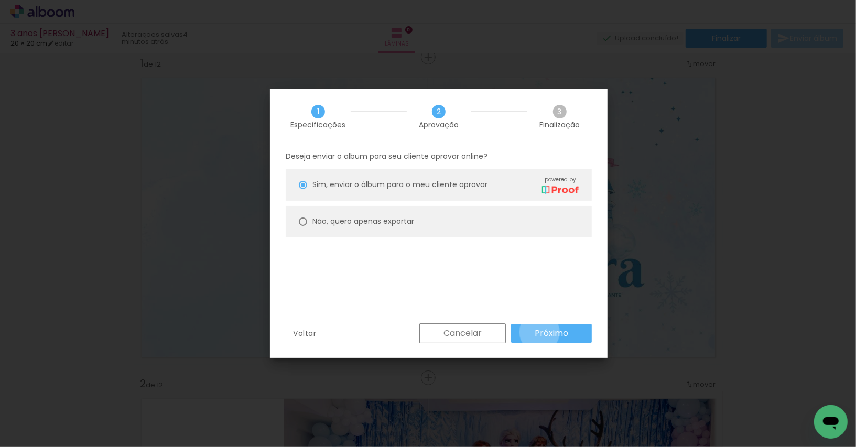
click at [0, 0] on slot "Próximo" at bounding box center [0, 0] width 0 height 0
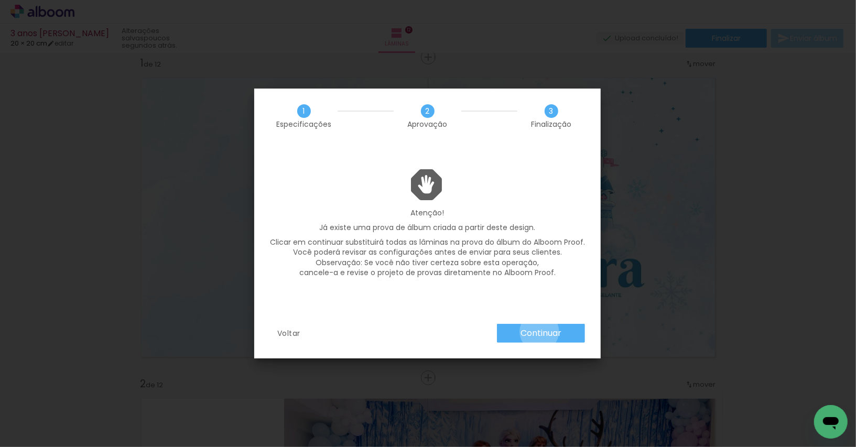
click at [0, 0] on slot "Continuar" at bounding box center [0, 0] width 0 height 0
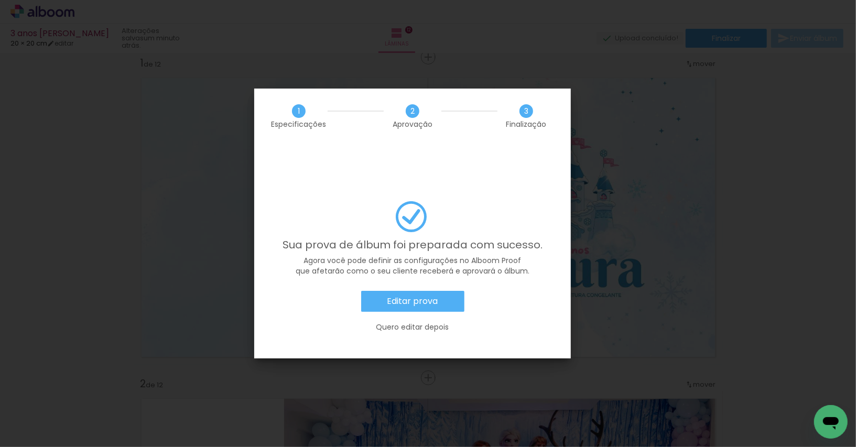
scroll to position [0, 1052]
click at [422, 291] on paper-button "Editar prova" at bounding box center [412, 301] width 103 height 21
